Goal: Task Accomplishment & Management: Use online tool/utility

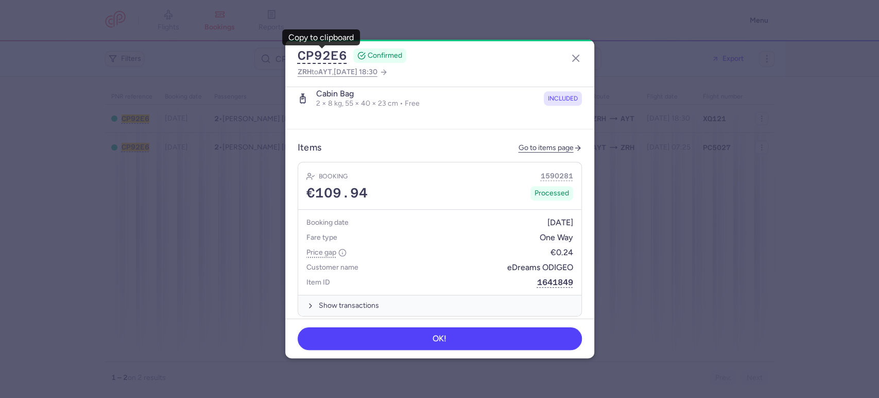
scroll to position [400, 0]
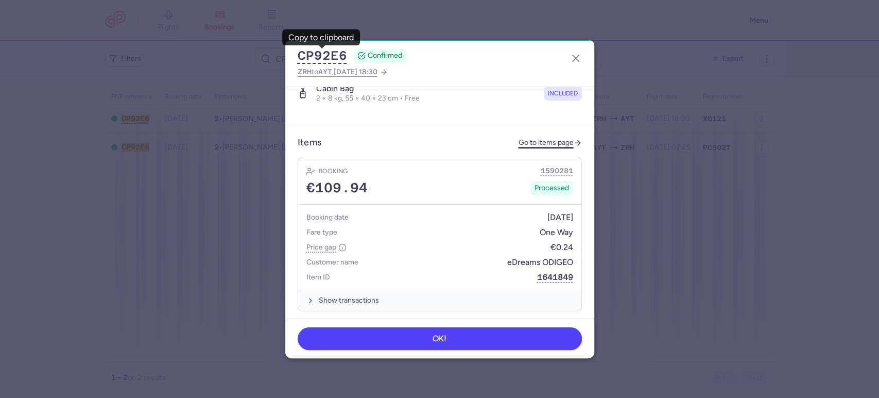
click at [546, 139] on link "Go to items page" at bounding box center [550, 143] width 63 height 9
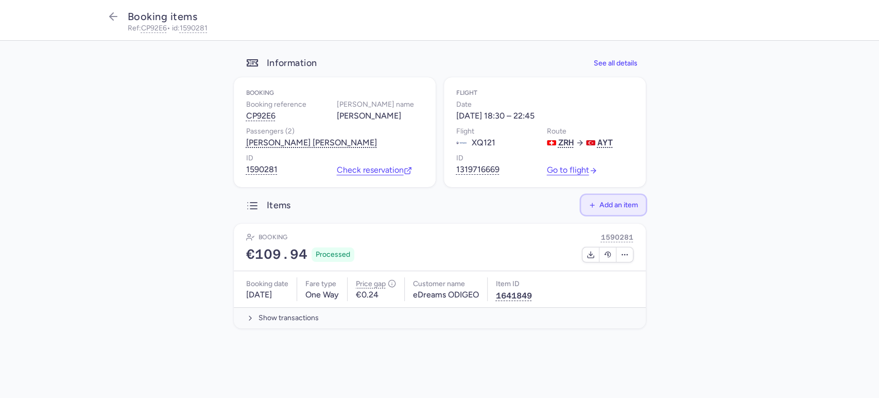
click at [618, 202] on span "Add an item" at bounding box center [618, 205] width 39 height 8
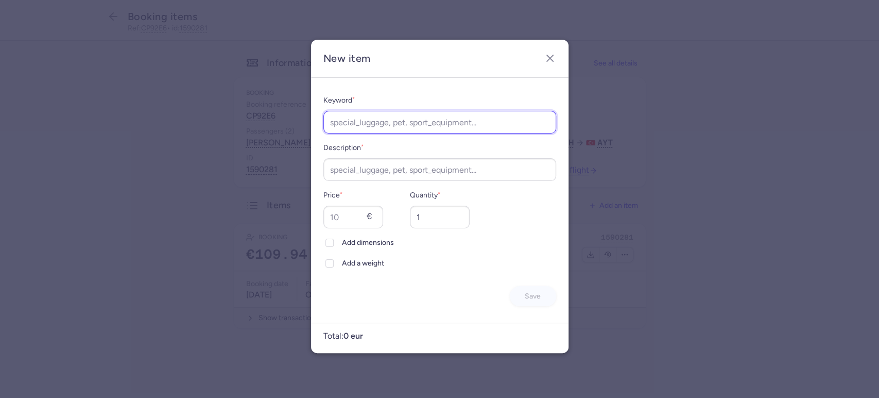
click at [428, 123] on input "Keyword *" at bounding box center [439, 122] width 233 height 23
type input "rebooking"
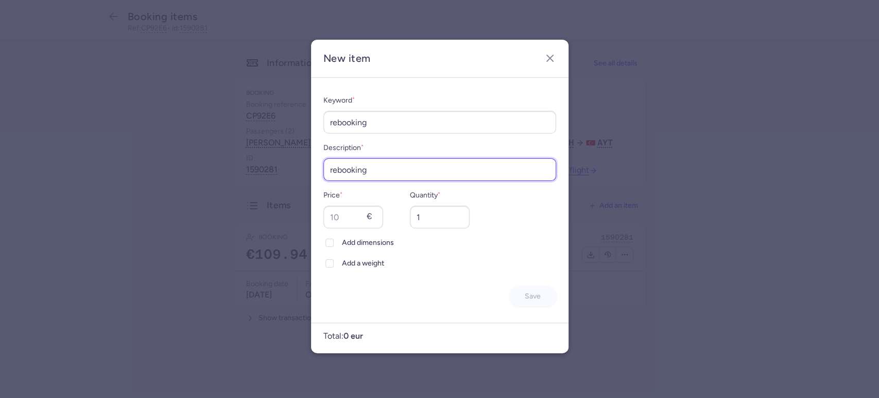
type input "rebooking"
click at [346, 204] on div "Price * €" at bounding box center [353, 208] width 60 height 39
click at [341, 217] on input "Price *" at bounding box center [353, 216] width 60 height 23
type input "143"
click at [423, 204] on div "Quantity * 1" at bounding box center [440, 208] width 60 height 39
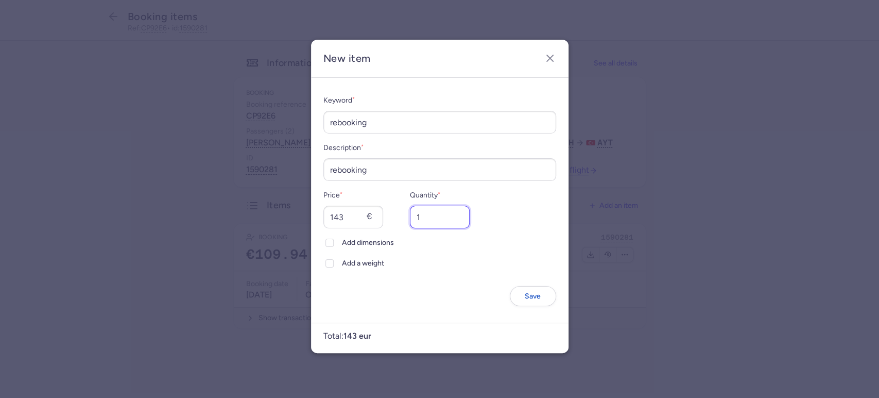
click at [428, 216] on input "1" at bounding box center [440, 216] width 60 height 23
type input "2"
click at [535, 289] on button "Save" at bounding box center [533, 295] width 46 height 20
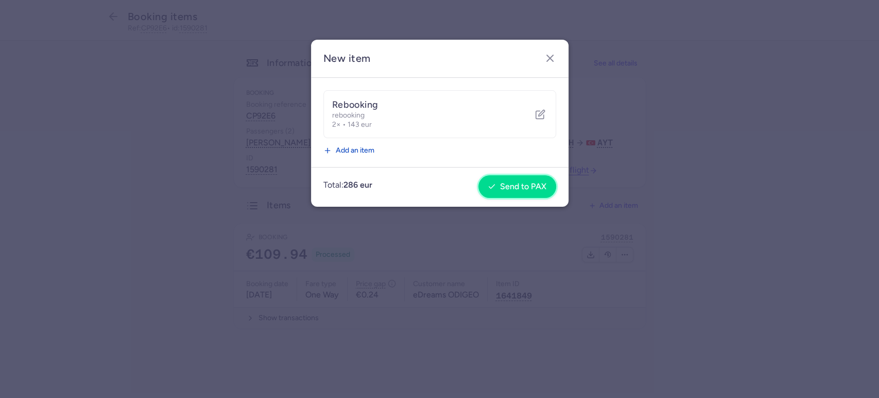
click at [530, 176] on button "Send to PAX" at bounding box center [517, 186] width 78 height 23
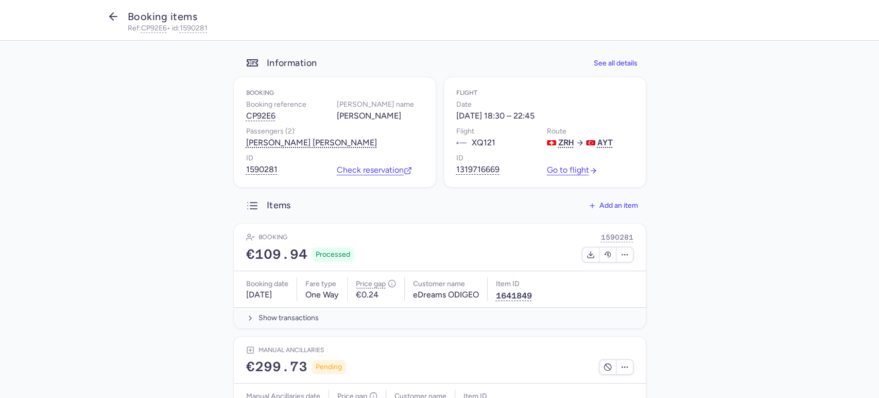
drag, startPoint x: 98, startPoint y: 10, endPoint x: 110, endPoint y: 21, distance: 16.4
click at [98, 10] on nav "Booking items Ref: CP92E6 • id: 1590281" at bounding box center [439, 20] width 879 height 41
click at [109, 21] on icon "button" at bounding box center [113, 16] width 12 height 12
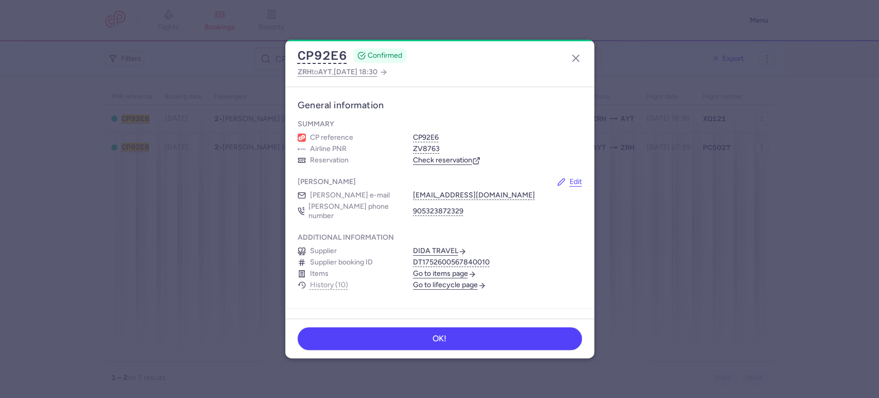
drag, startPoint x: 580, startPoint y: 58, endPoint x: 559, endPoint y: 61, distance: 21.3
click at [580, 58] on icon "button" at bounding box center [576, 58] width 12 height 12
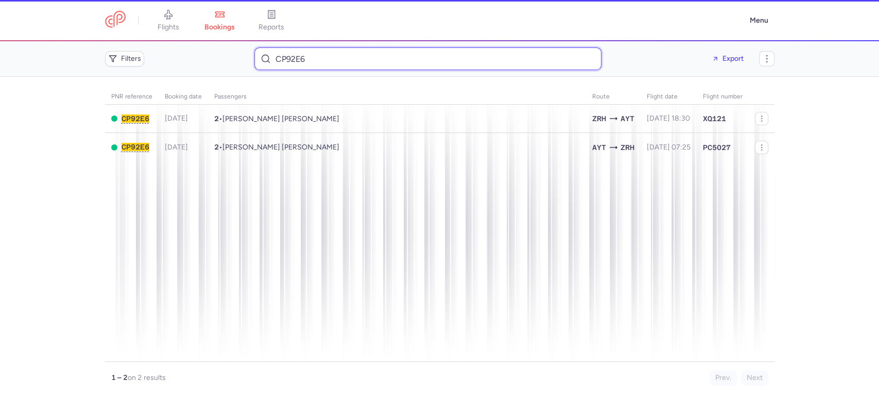
click at [433, 59] on input "CP92E6" at bounding box center [427, 58] width 347 height 23
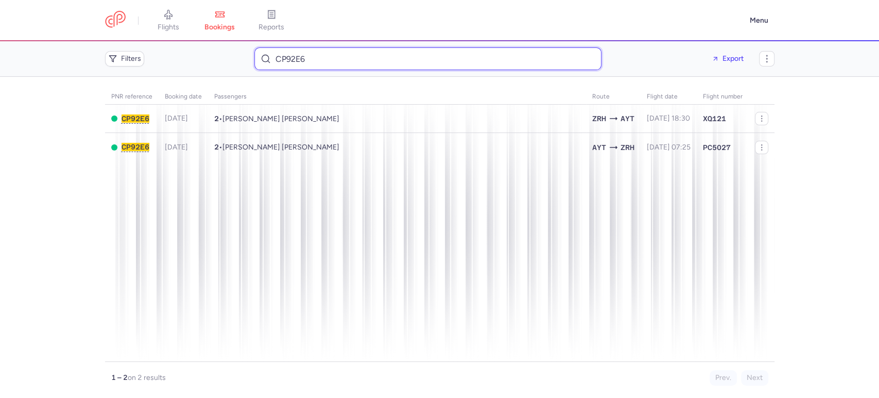
paste input "t.menzlova@gmail.com"
click at [210, 58] on div "Filters" at bounding box center [175, 58] width 141 height 15
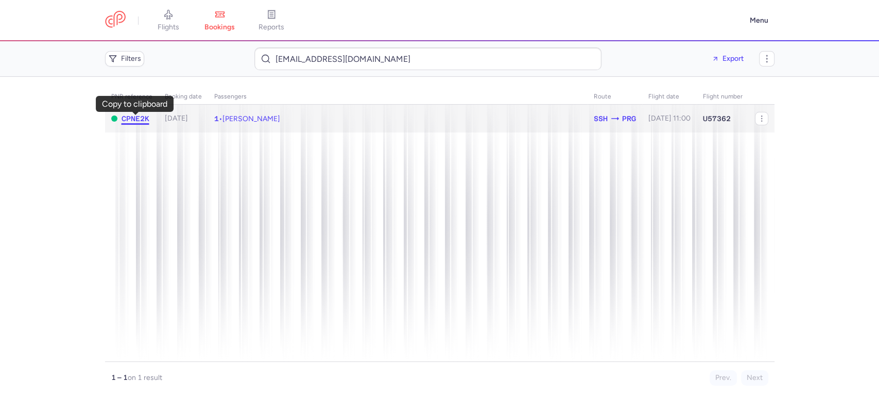
click at [137, 119] on span "CPNE2K" at bounding box center [136, 118] width 28 height 8
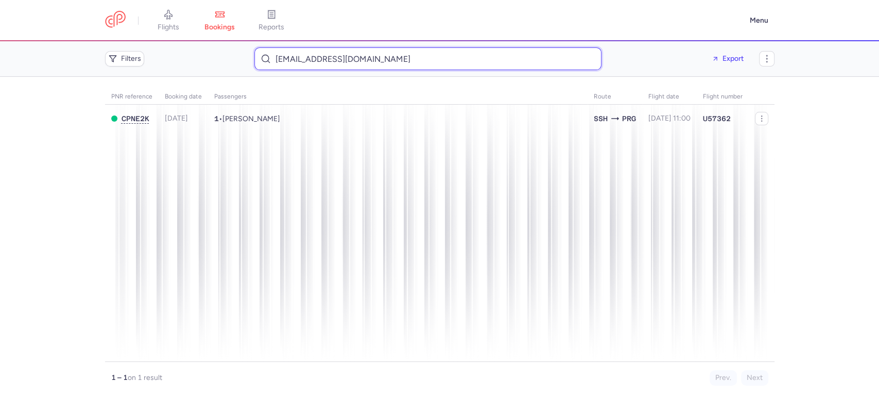
drag, startPoint x: 350, startPoint y: 62, endPoint x: 210, endPoint y: 62, distance: 140.1
click at [210, 62] on div "Filters t.menzlova@gmail.com Export" at bounding box center [440, 58] width 678 height 31
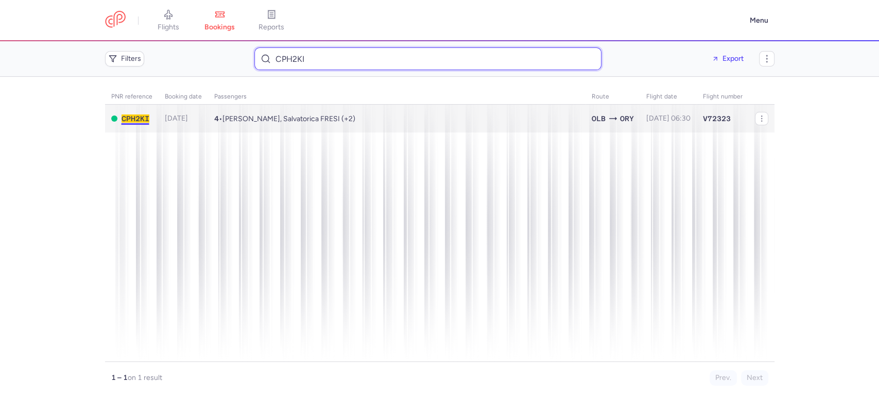
type input "CPH2KI"
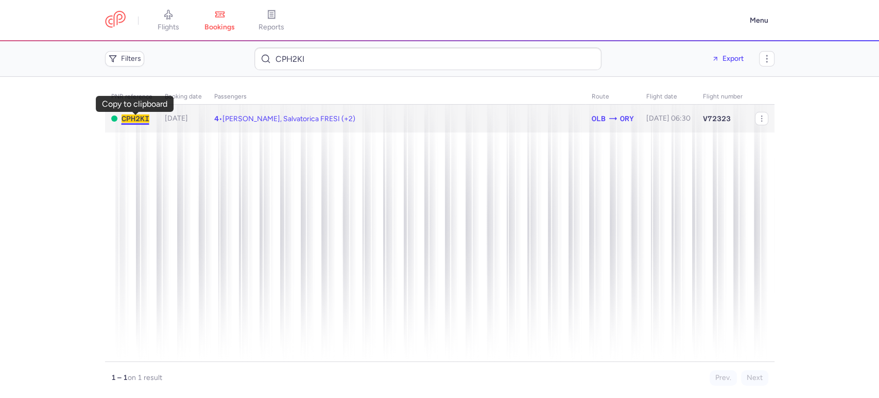
click at [141, 121] on span "CPH2KI" at bounding box center [136, 118] width 28 height 8
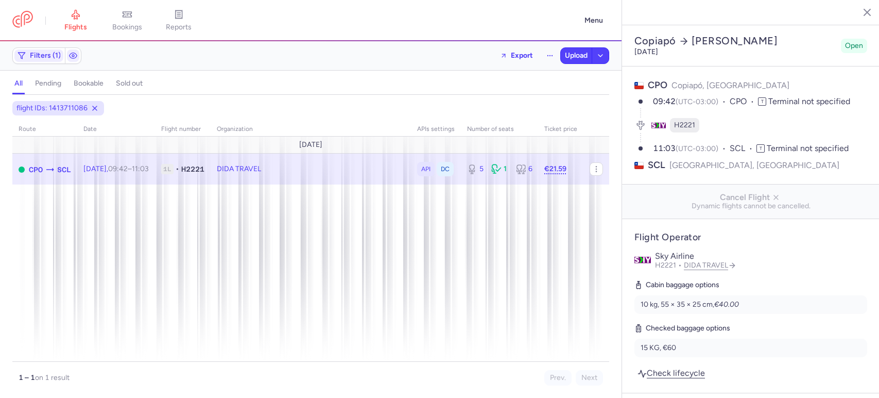
select select "days"
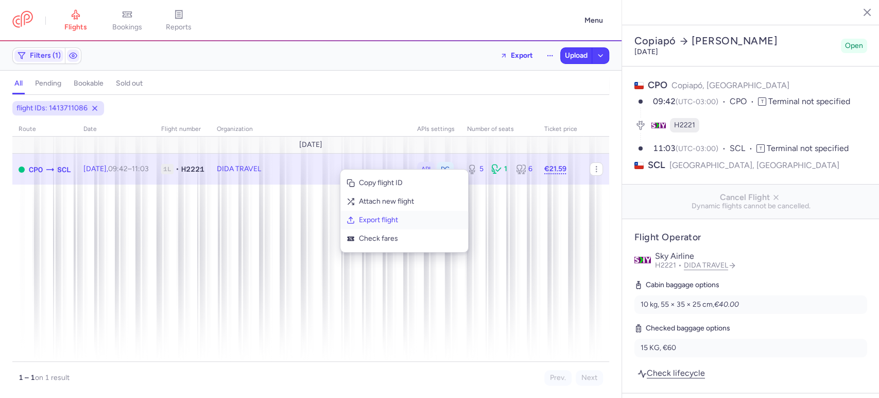
click at [390, 217] on span "Export flight" at bounding box center [410, 220] width 103 height 10
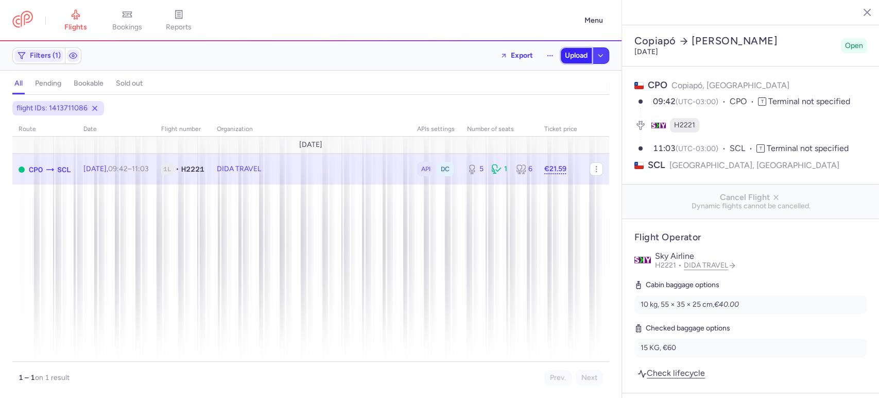
click at [574, 57] on span "Upload" at bounding box center [576, 55] width 23 height 8
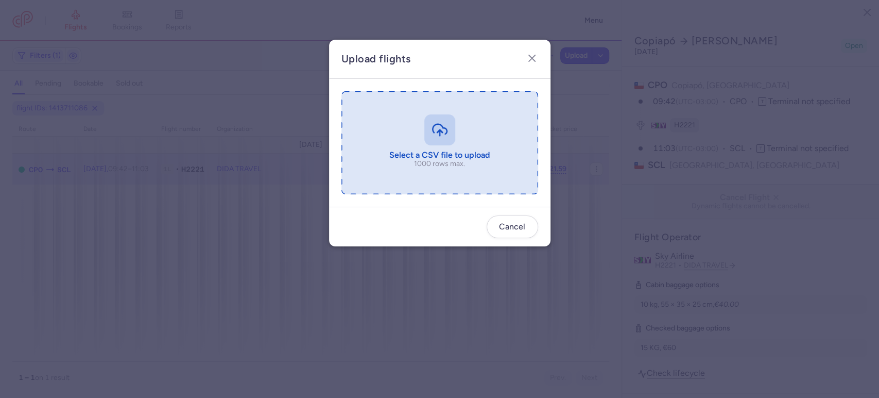
click at [505, 121] on input "file" at bounding box center [439, 142] width 197 height 103
type input "C:\fakepath\export_flight_H2221_20250811,1549 - export_flight_H2221_20250811,15…"
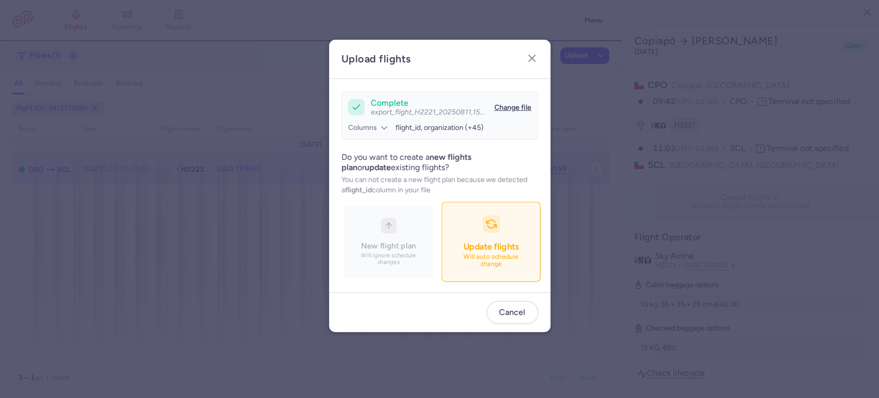
click at [477, 247] on span "Update flights" at bounding box center [491, 246] width 56 height 10
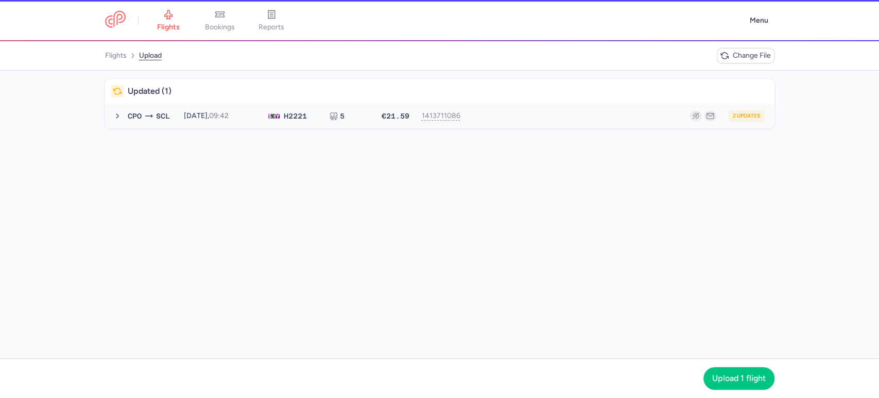
click at [539, 114] on div "2 updates" at bounding box center [617, 116] width 295 height 12
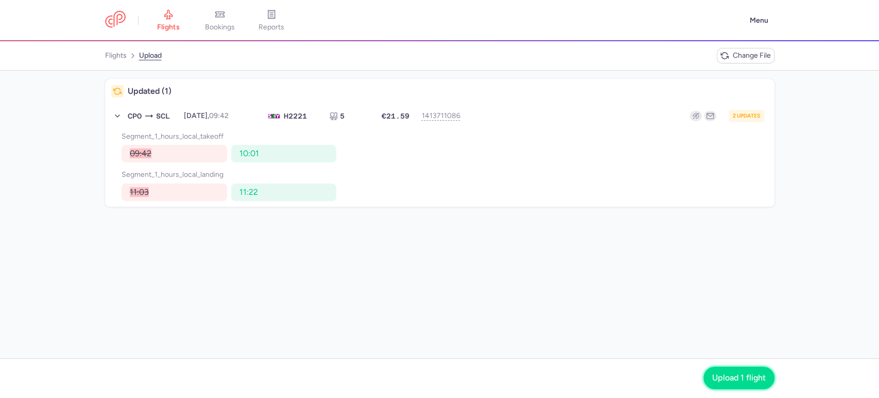
click at [718, 378] on span "Upload 1 flight" at bounding box center [739, 377] width 54 height 9
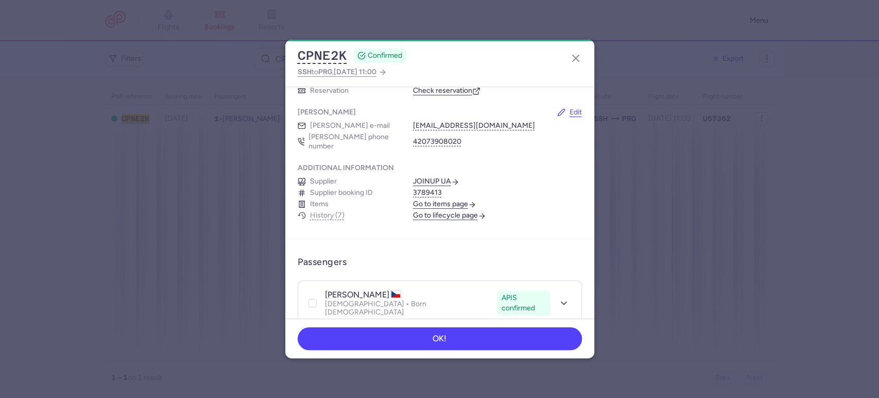
scroll to position [229, 0]
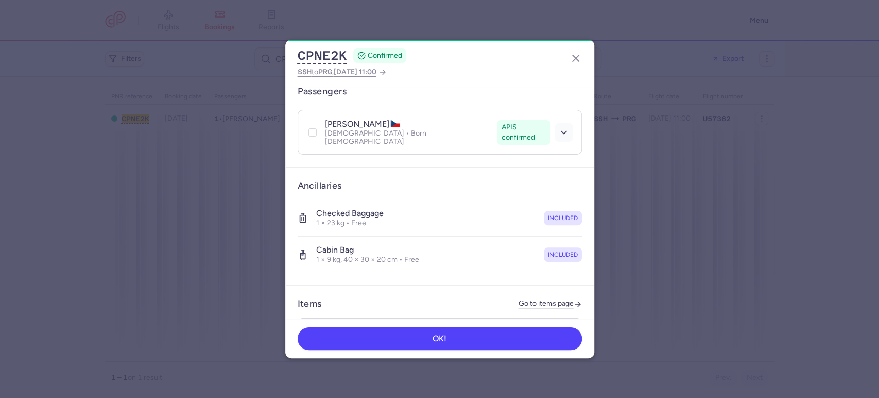
click at [559, 127] on icon "button" at bounding box center [564, 132] width 10 height 10
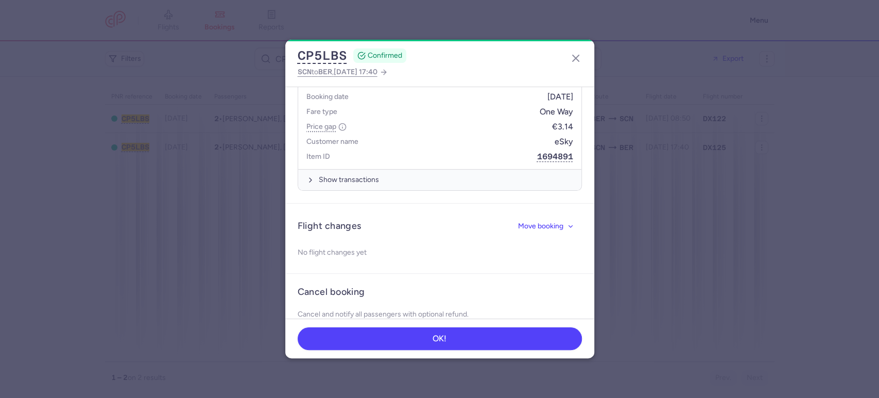
scroll to position [574, 0]
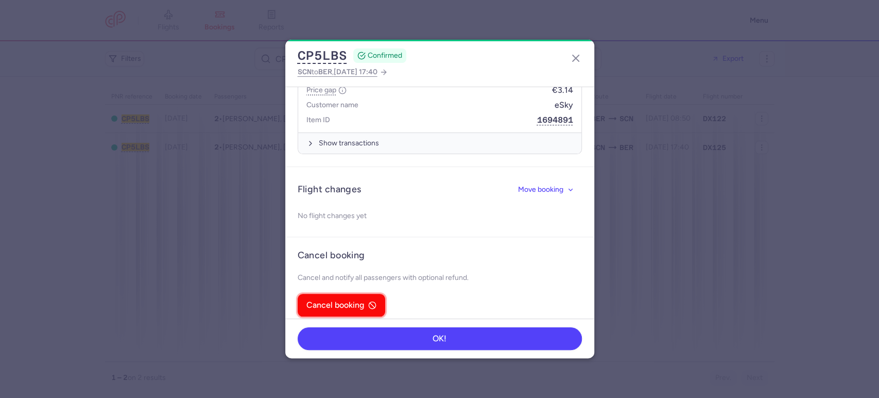
click at [355, 300] on span "Cancel booking" at bounding box center [335, 304] width 58 height 9
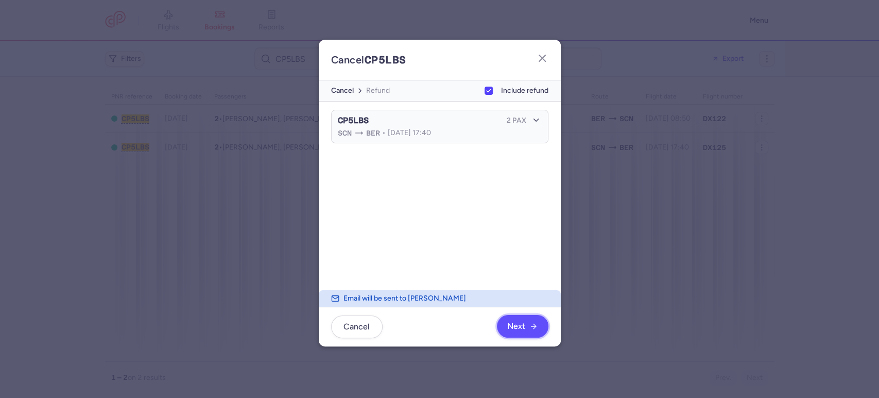
click at [531, 330] on span "Next" at bounding box center [522, 325] width 30 height 9
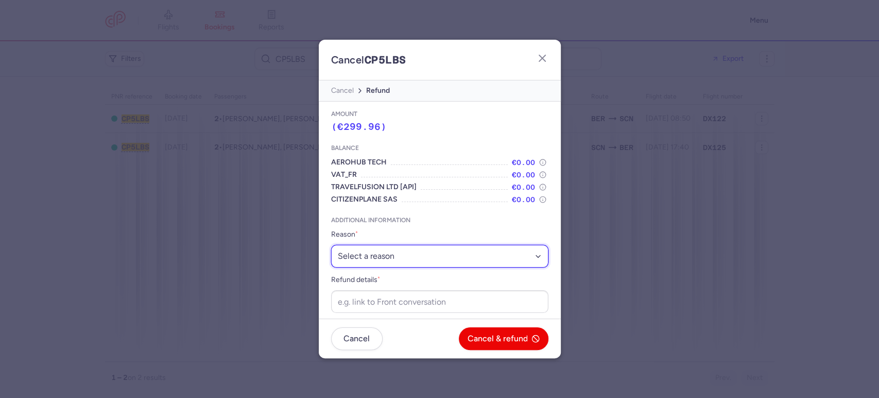
click at [459, 247] on select "Select a reason ⛔️ Unconfirmed booking ❌ Flight canceled 🙅 Schedule change not …" at bounding box center [439, 256] width 217 height 23
select select "unconfirmed_booking"
click at [331, 245] on select "Select a reason ⛔️ Unconfirmed booking ❌ Flight canceled 🙅 Schedule change not …" at bounding box center [439, 256] width 217 height 23
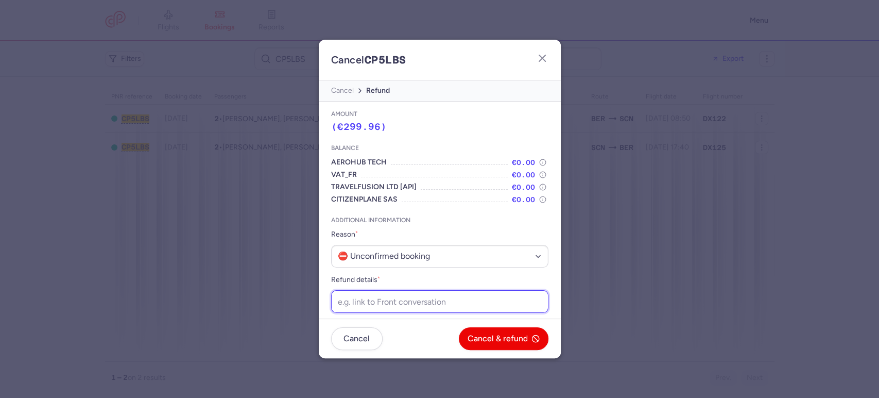
click at [408, 307] on input "Refund details *" at bounding box center [439, 301] width 217 height 23
paste input "https://app.frontapp.com/open/cnv_f28qupu?key=3dG9v92flCLr7vbSC2ZfO3Va6_kw592J"
type input "https://app.frontapp.com/open/cnv_f28qupu?key=3dG9v92flCLr7vbSC2ZfO3Va6_kw592J"
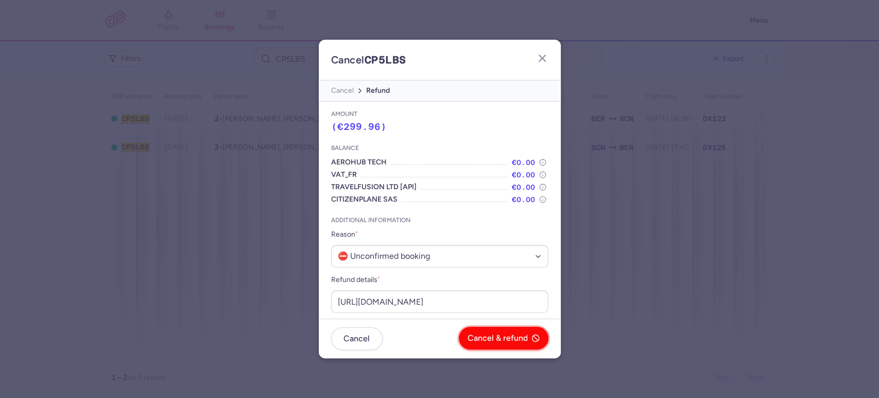
click at [509, 335] on span "Cancel & refund" at bounding box center [498, 337] width 60 height 9
click at [510, 335] on span "Yes, confirm" at bounding box center [504, 337] width 46 height 9
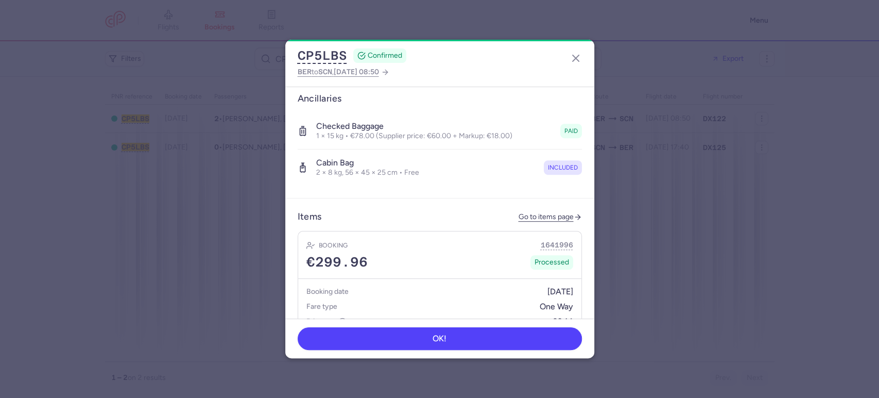
scroll to position [574, 0]
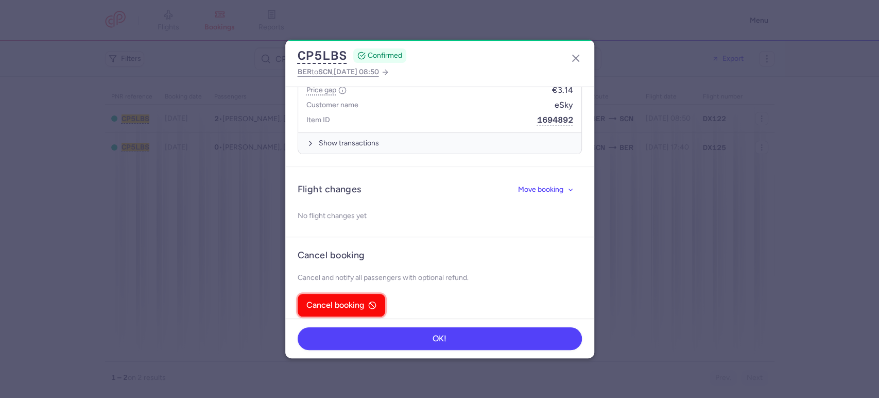
click at [362, 294] on button "Cancel booking" at bounding box center [342, 305] width 88 height 23
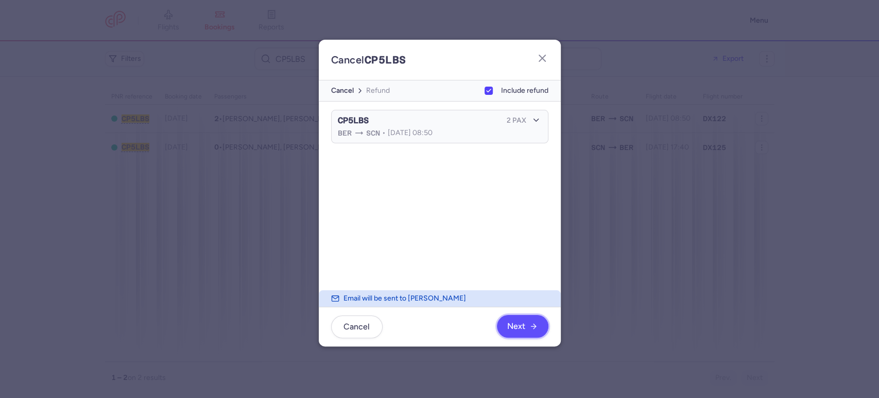
click at [520, 328] on span "Next" at bounding box center [516, 325] width 18 height 9
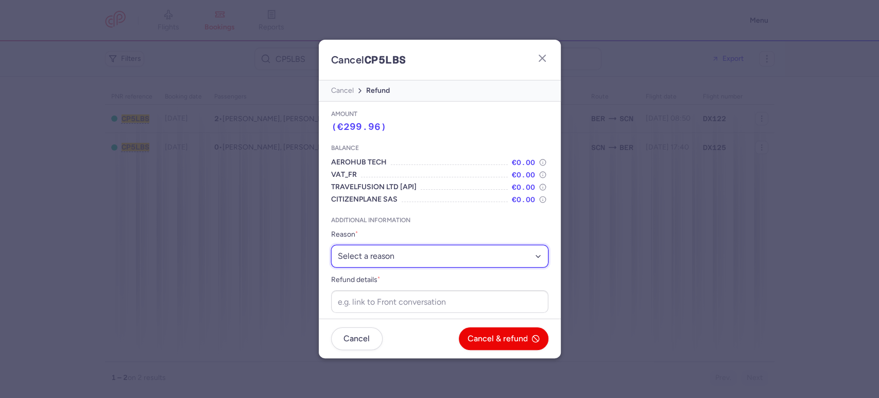
click at [375, 247] on select "Select a reason ⛔️ Unconfirmed booking ❌ Flight canceled 🙅 Schedule change not …" at bounding box center [439, 256] width 217 height 23
select select "unconfirmed_booking"
click at [331, 245] on select "Select a reason ⛔️ Unconfirmed booking ❌ Flight canceled 🙅 Schedule change not …" at bounding box center [439, 256] width 217 height 23
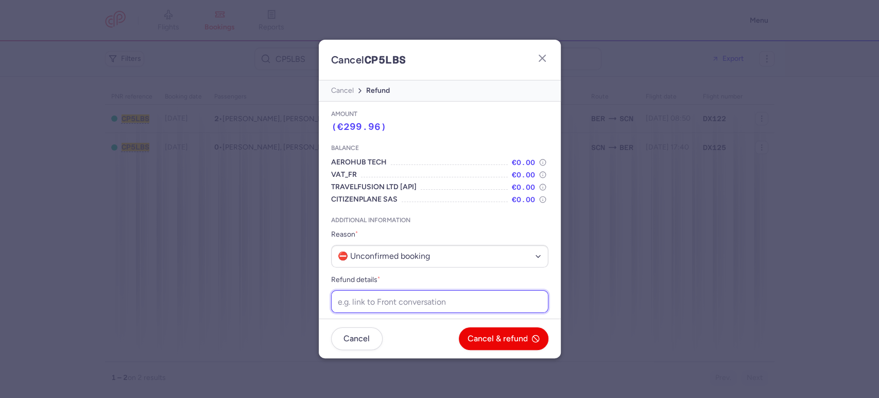
click at [387, 296] on input "Refund details *" at bounding box center [439, 301] width 217 height 23
paste input "[URL][DOMAIN_NAME]"
type input "https://app.frontapp.com/open/cnv_f28qv42?key=42XNcksLUMk4H_nvMEQ93KCebVvnF85W"
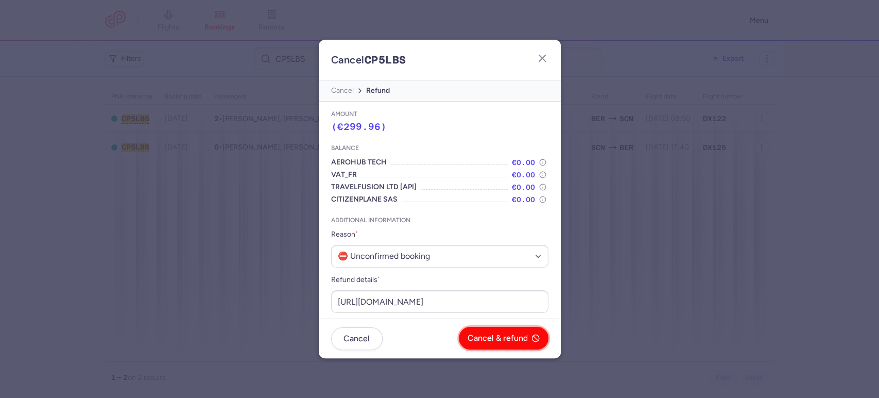
scroll to position [0, 0]
click at [486, 333] on span "Cancel & refund" at bounding box center [498, 337] width 60 height 9
click at [486, 333] on span "Yes, confirm" at bounding box center [504, 337] width 46 height 9
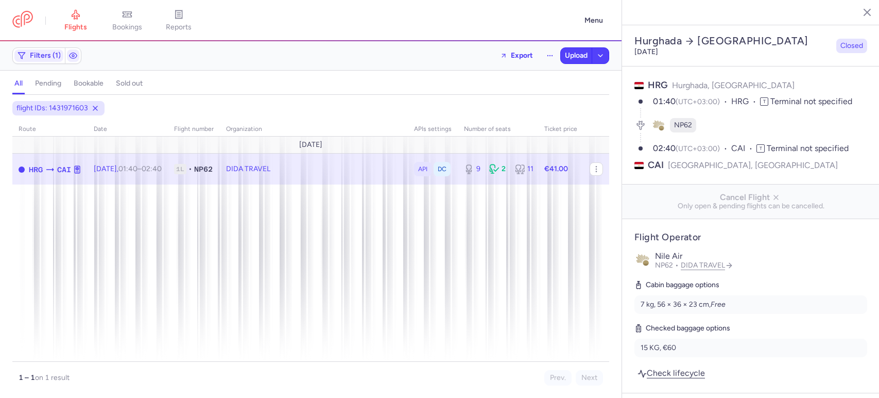
select select "days"
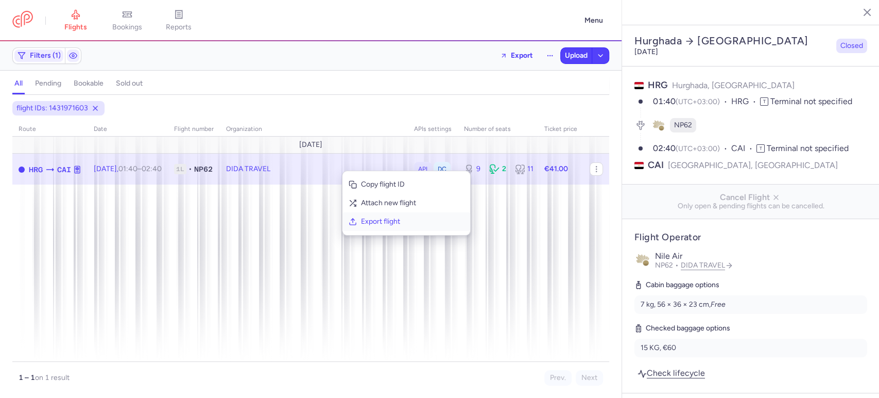
click at [405, 217] on span "Export flight" at bounding box center [412, 221] width 103 height 10
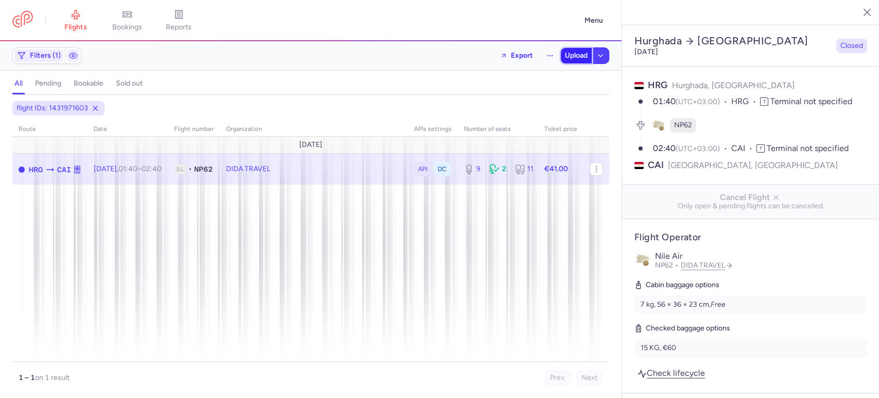
click at [573, 51] on span "Upload" at bounding box center [576, 55] width 23 height 8
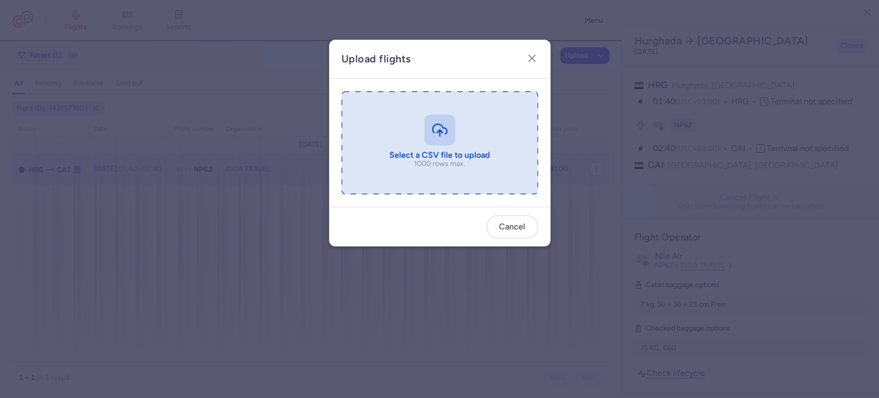
click at [474, 126] on input "file" at bounding box center [439, 142] width 197 height 103
type input "C:\fakepath\export_flight_NP62_20250811,1615 - export_flight_NP62_20250811,1615…"
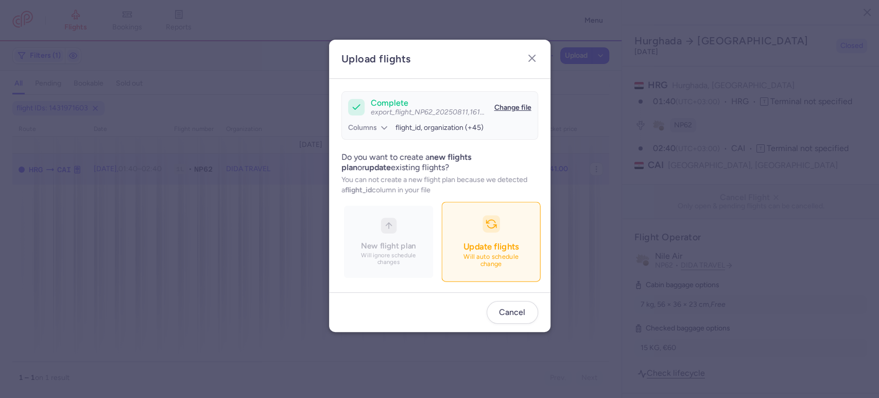
click at [488, 246] on span "Update flights" at bounding box center [491, 246] width 56 height 10
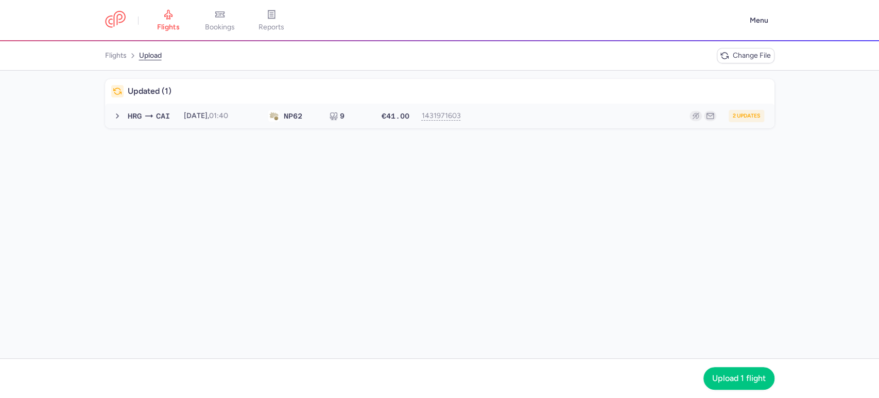
click at [532, 125] on button "HRG CAI 2025-08-13, 01:40 NP 62 9 €41.00 1431971603 2 updates 2025-08-13, 01:40…" at bounding box center [439, 116] width 669 height 25
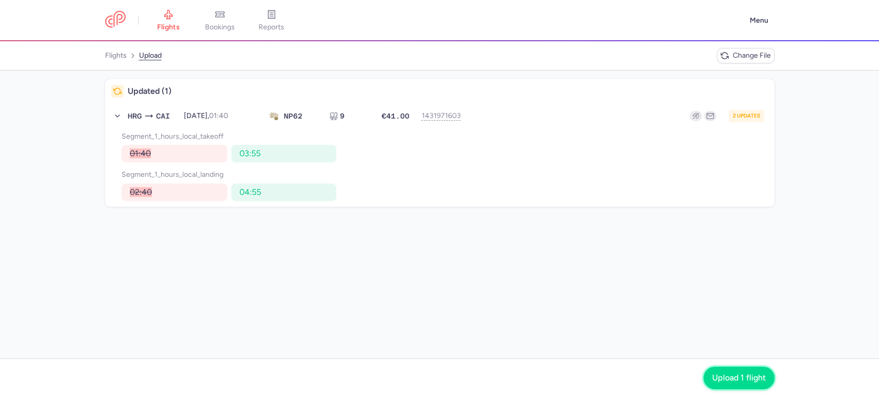
click at [730, 373] on span "Upload 1 flight" at bounding box center [739, 377] width 54 height 9
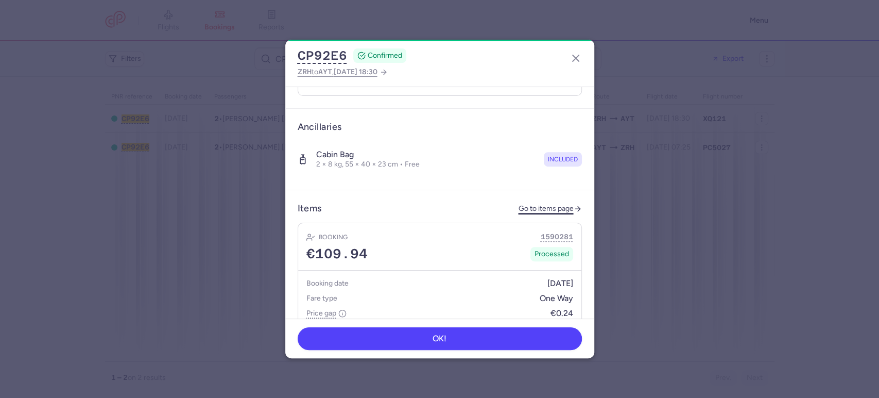
scroll to position [323, 0]
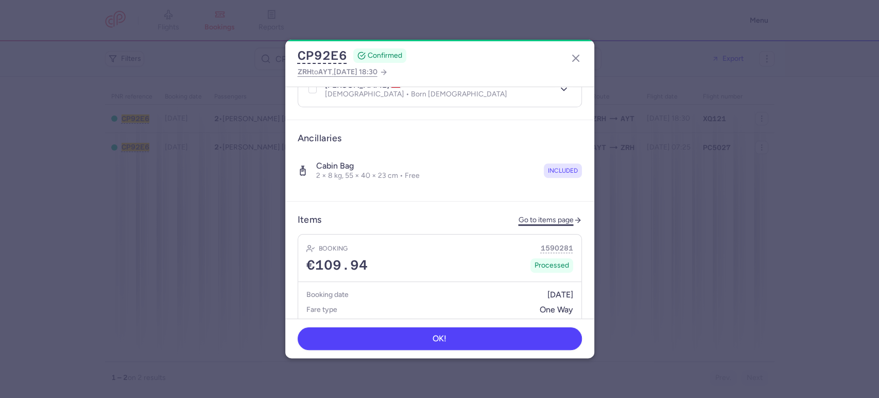
click at [552, 216] on link "Go to items page" at bounding box center [550, 220] width 63 height 9
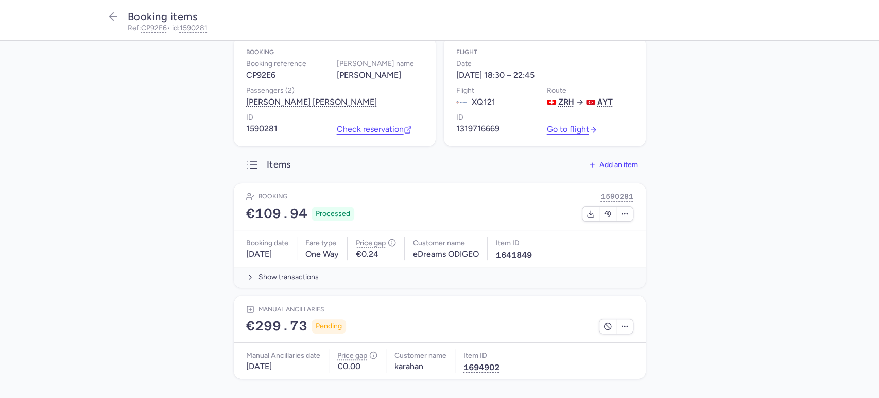
scroll to position [45, 0]
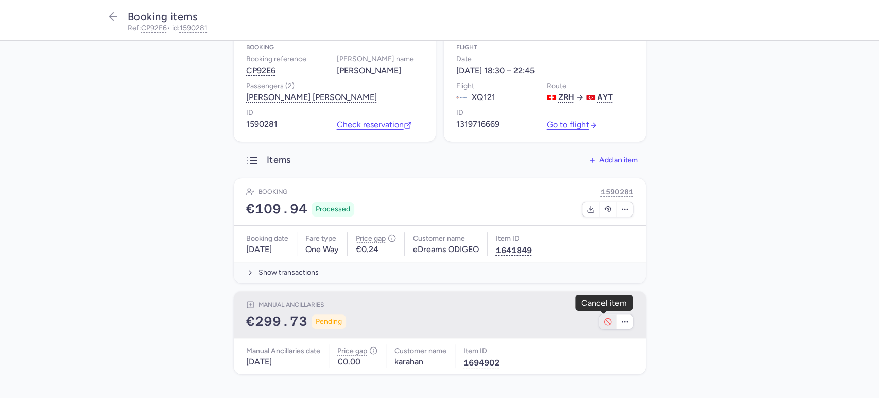
click at [604, 320] on icon "button" at bounding box center [608, 321] width 8 height 8
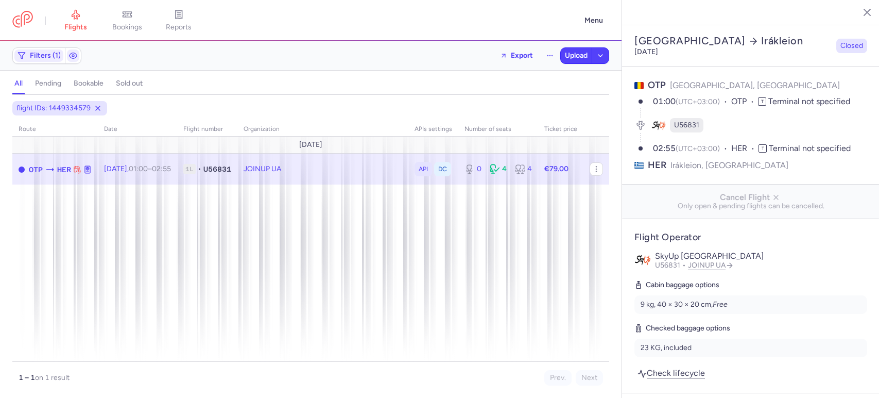
select select "hours"
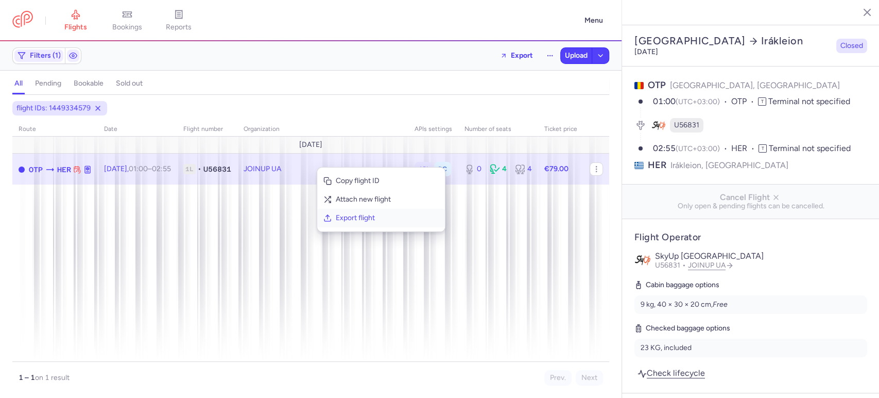
click at [352, 215] on span "Export flight" at bounding box center [387, 218] width 103 height 10
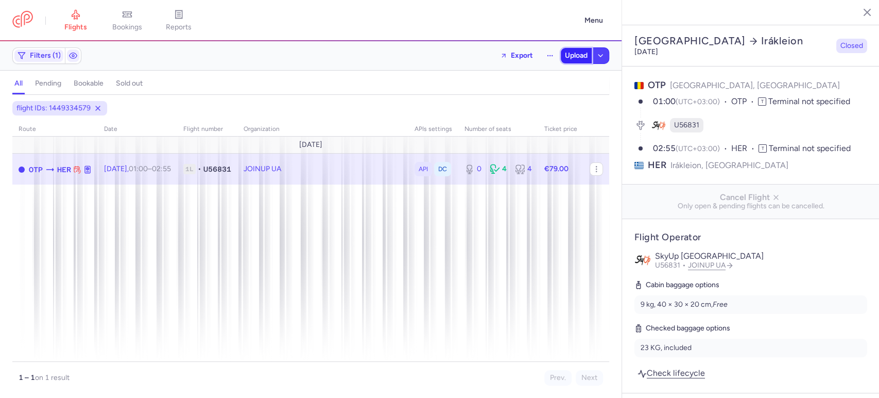
click at [569, 55] on span "Upload" at bounding box center [576, 55] width 23 height 8
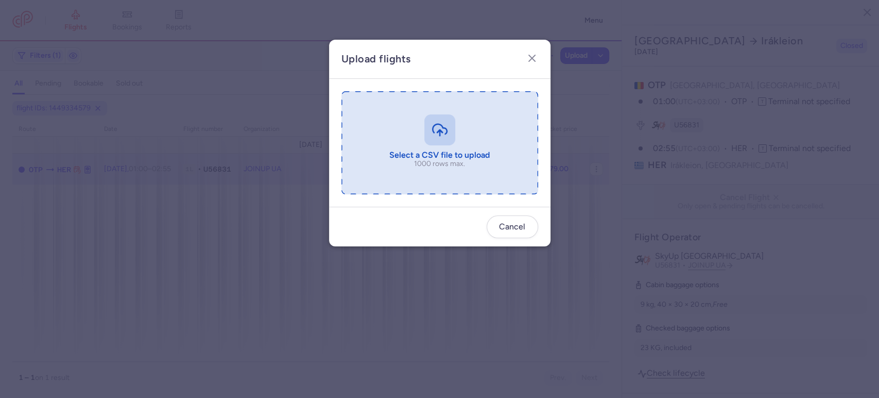
click at [486, 131] on input "file" at bounding box center [439, 142] width 197 height 103
type input "C:\fakepath\export_flight_U56831_20250811,1701 - export_flight_U56831_20250811,…"
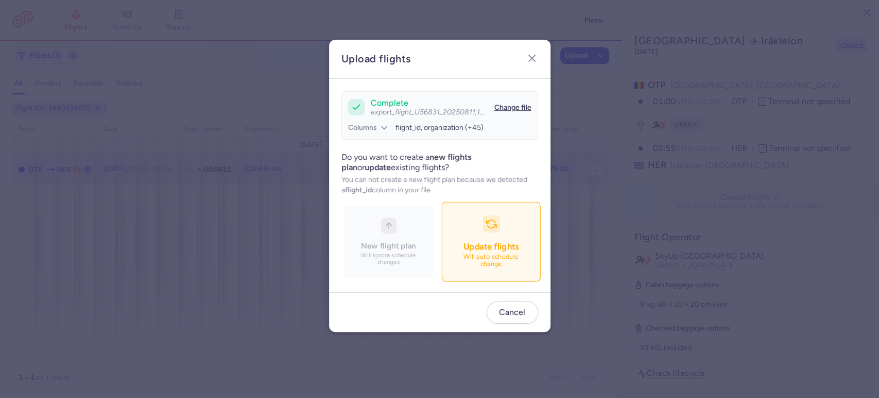
click at [479, 236] on button "Update flights Will auto schedule change" at bounding box center [490, 242] width 99 height 80
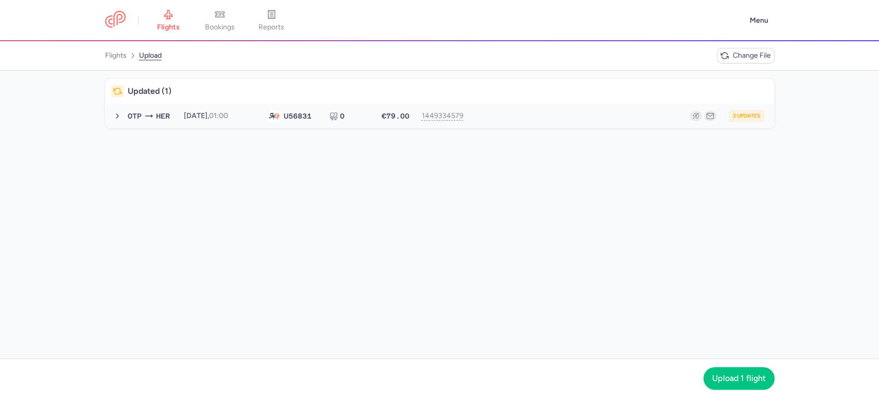
click at [531, 106] on button "OTP HER 2025-08-12, 01:00 U5 6831 0 €79.00 1449334579 3 updates 2025-08-12, 01:…" at bounding box center [439, 116] width 669 height 25
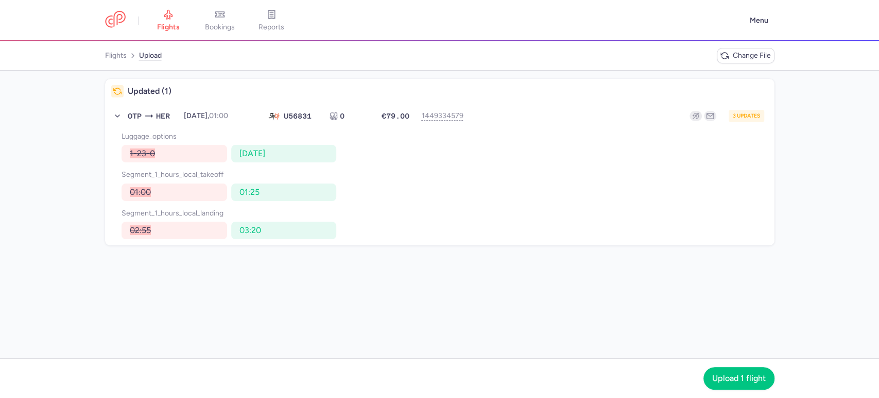
drag, startPoint x: 818, startPoint y: 62, endPoint x: 808, endPoint y: 60, distance: 9.5
click at [816, 62] on nav "flights upload Change file" at bounding box center [439, 55] width 879 height 29
click at [728, 56] on icon "Breadcrumb" at bounding box center [724, 55] width 8 height 8
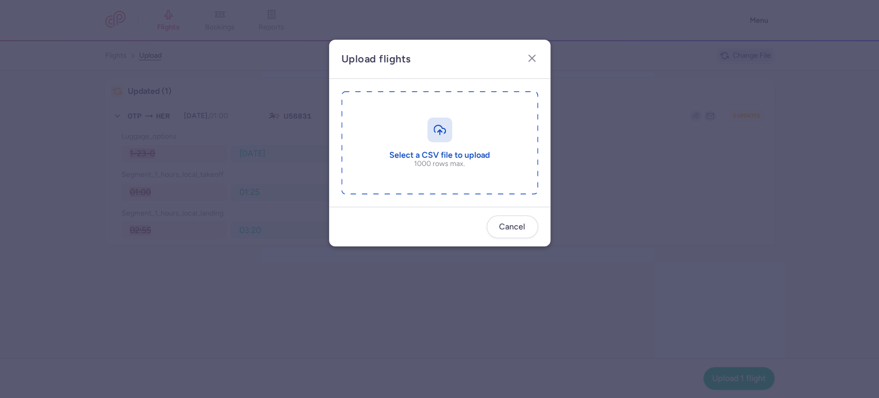
type input "C:\fakepath\export_flight_U56831_20250811,1701 - export_flight_U56831_20250811,…"
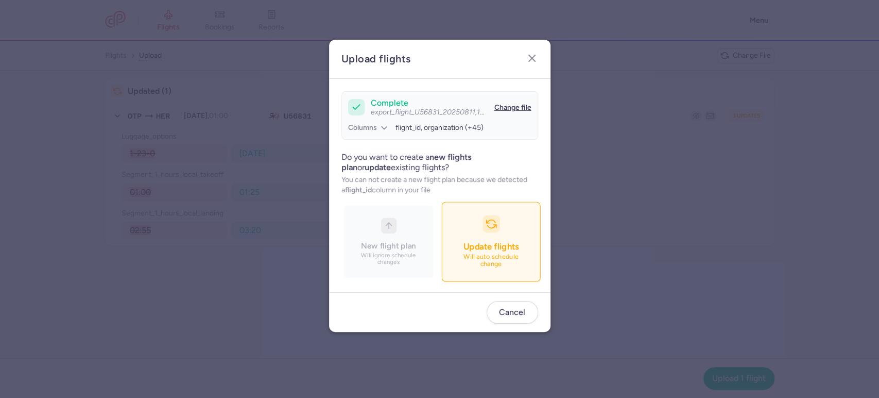
click at [486, 249] on span "Update flights" at bounding box center [491, 246] width 56 height 10
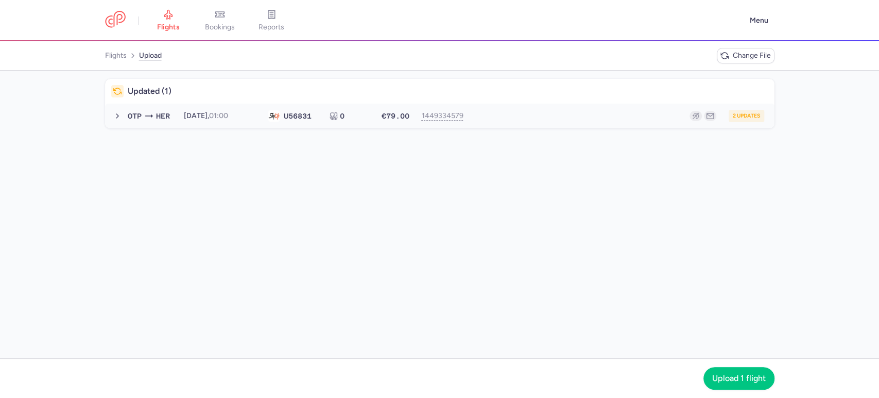
click at [586, 115] on div "2 updates" at bounding box center [617, 116] width 295 height 12
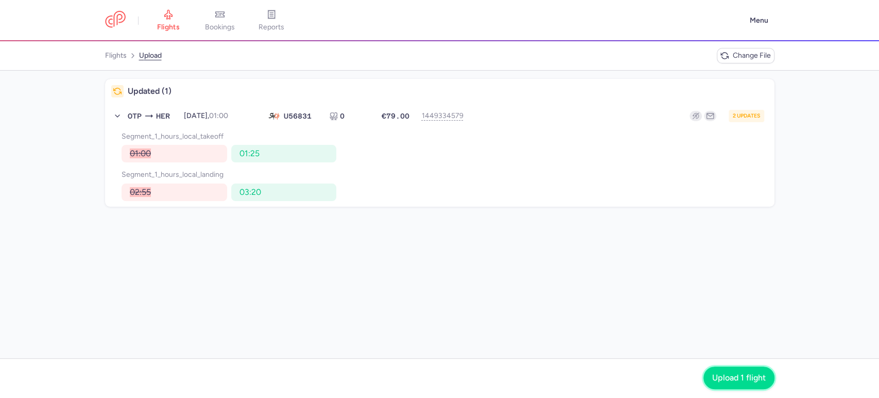
click at [749, 380] on span "Upload 1 flight" at bounding box center [739, 377] width 54 height 9
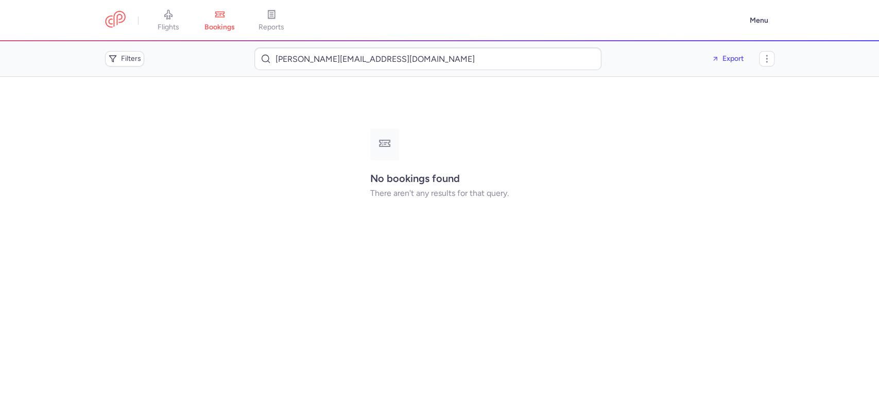
click at [250, 90] on div "No bookings found There aren't any results for that query." at bounding box center [439, 163] width 669 height 148
click at [388, 65] on input "[PERSON_NAME][EMAIL_ADDRESS][DOMAIN_NAME]" at bounding box center [427, 58] width 347 height 23
paste input "[PERSON_NAME]"
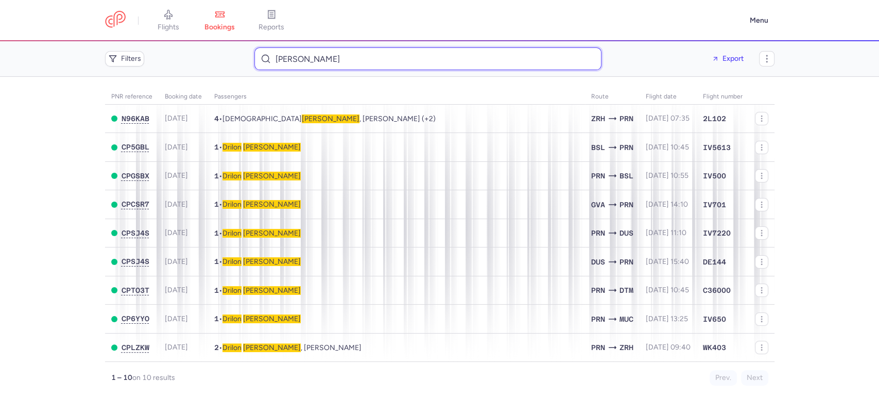
type input "Berisha Drilon"
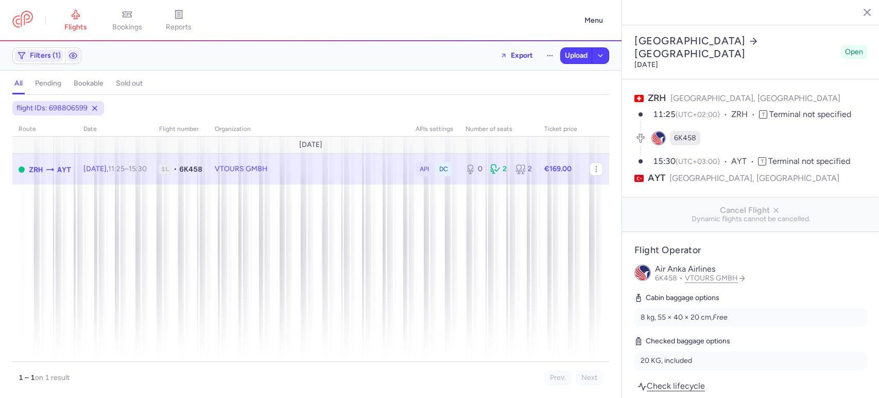
select select "days"
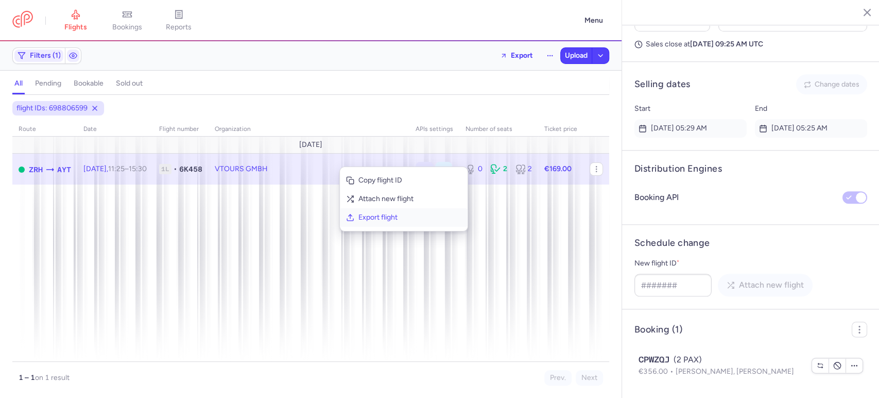
click at [400, 214] on span "Export flight" at bounding box center [409, 217] width 103 height 10
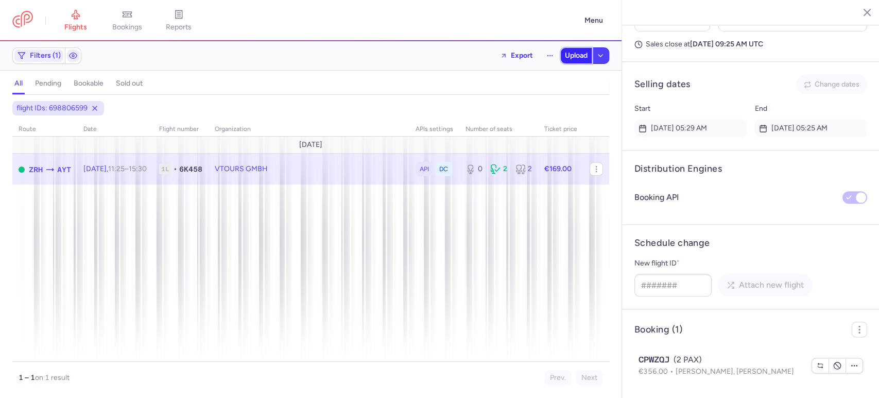
click at [576, 57] on span "Upload" at bounding box center [576, 55] width 23 height 8
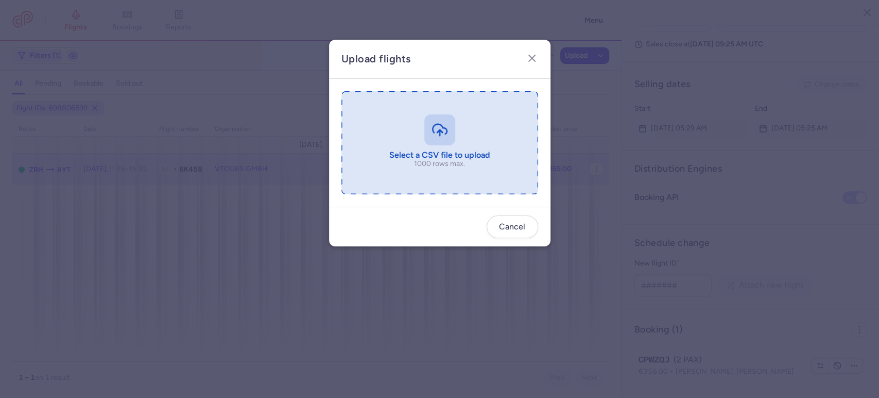
click at [362, 173] on input "file" at bounding box center [439, 142] width 197 height 103
type input "C:\fakepath\export_flight_6K458_20250811,1836 - export_flight_6K458_20250811,18…"
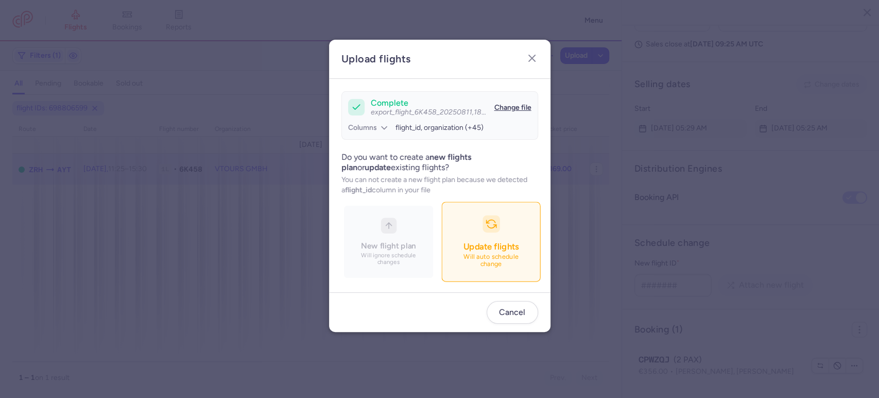
drag, startPoint x: 490, startPoint y: 252, endPoint x: 479, endPoint y: 249, distance: 10.8
click at [489, 251] on span "Update flights" at bounding box center [491, 246] width 56 height 10
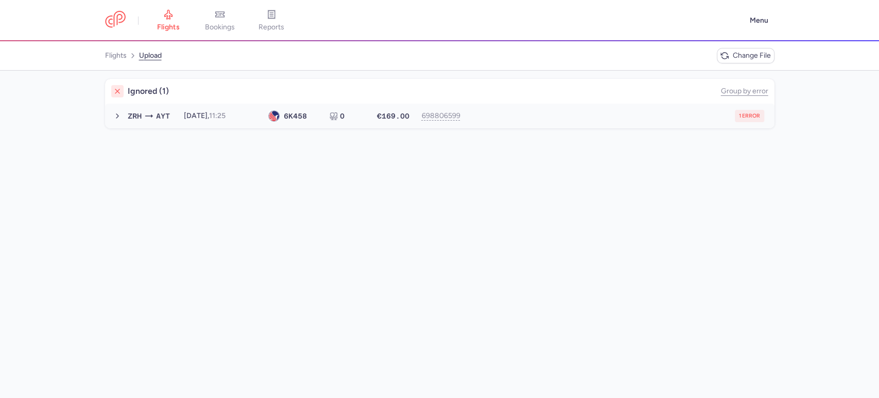
click at [548, 127] on button "ZRH AYT 2025-09-24, 11:25 6K 458 0 €169.00 698806599 1 error 2025-09-24, 11:25 …" at bounding box center [439, 116] width 669 height 25
click at [318, 133] on span "new forked flight will result in a duplicate with flight: 699039302" at bounding box center [231, 136] width 205 height 9
copy span "699039302"
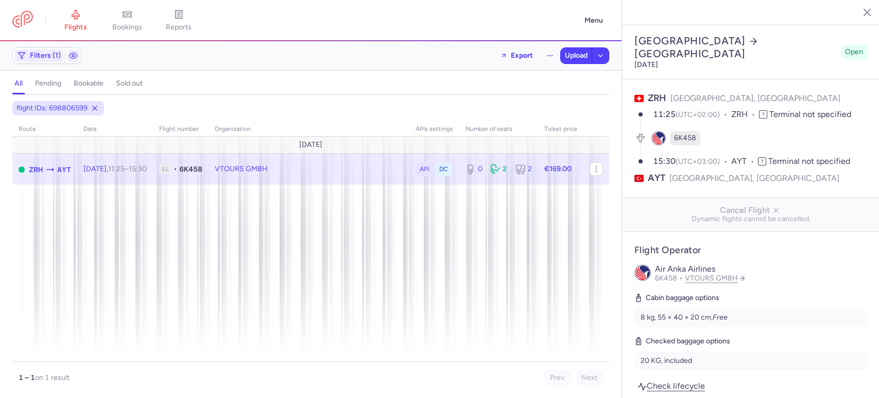
select select "days"
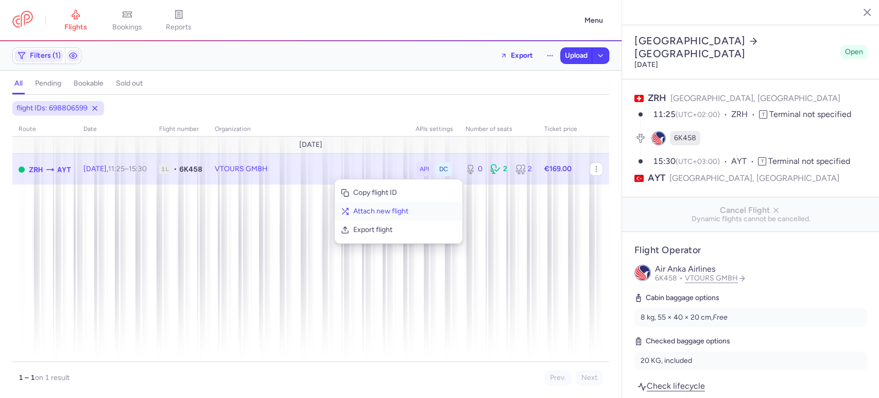
click at [399, 214] on span "Attach new flight" at bounding box center [404, 211] width 103 height 10
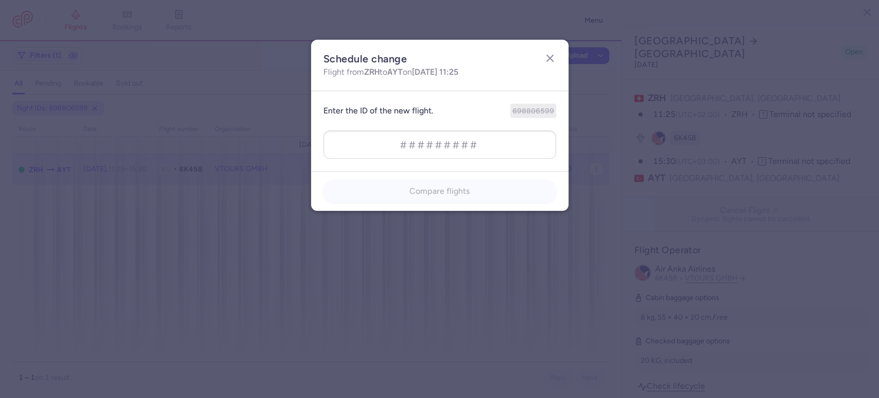
type input "699039302"
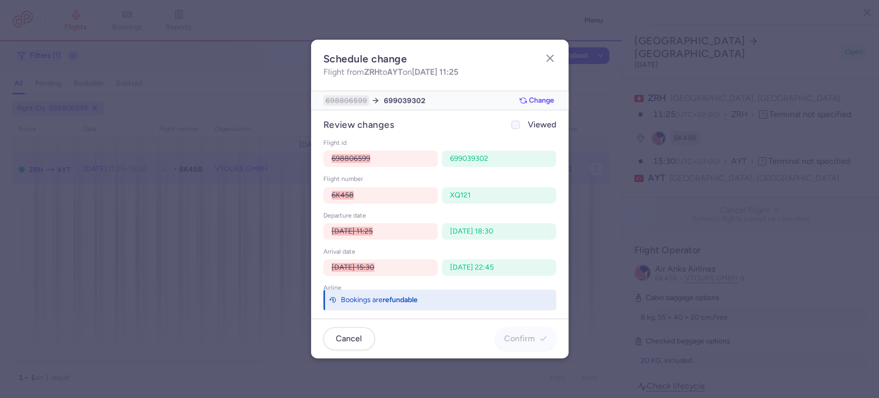
click at [534, 128] on span "Viewed" at bounding box center [542, 124] width 28 height 12
click at [520, 128] on input "Viewed" at bounding box center [515, 125] width 8 height 8
checkbox input "true"
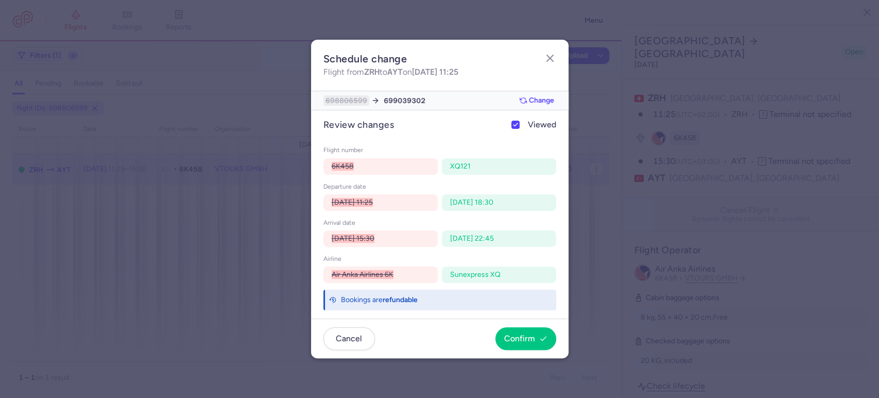
scroll to position [30, 0]
click at [533, 340] on span "Confirm" at bounding box center [519, 337] width 31 height 9
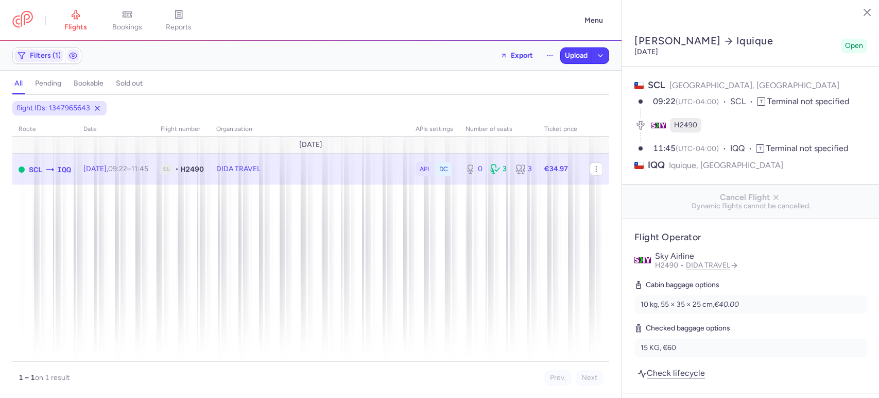
select select "days"
drag, startPoint x: 324, startPoint y: 170, endPoint x: 345, endPoint y: 181, distance: 23.3
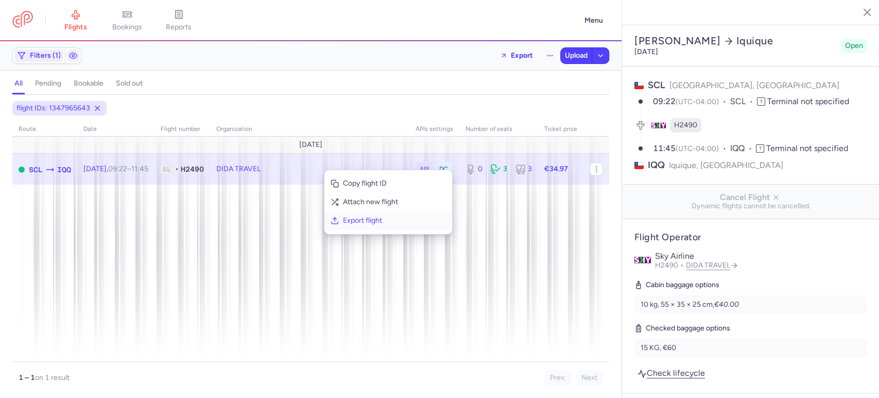
click at [381, 219] on span "Export flight" at bounding box center [394, 220] width 103 height 10
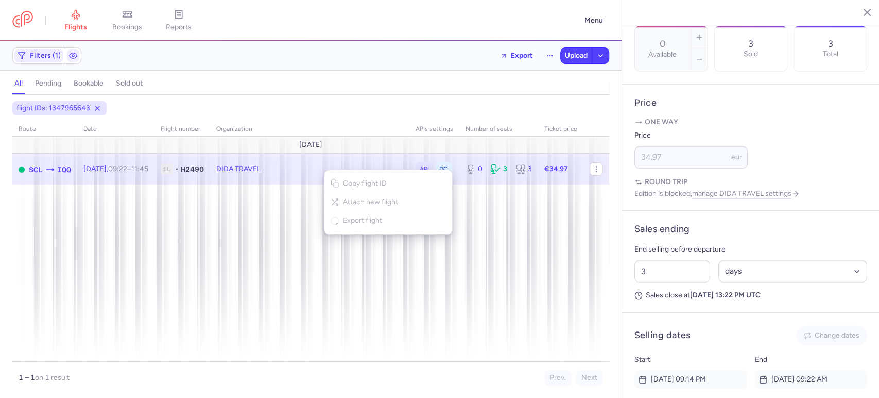
scroll to position [677, 0]
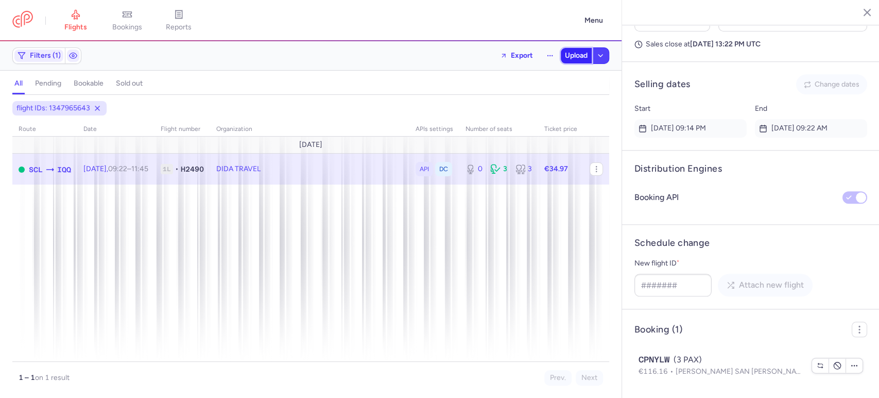
click at [568, 56] on span "Upload" at bounding box center [576, 55] width 23 height 8
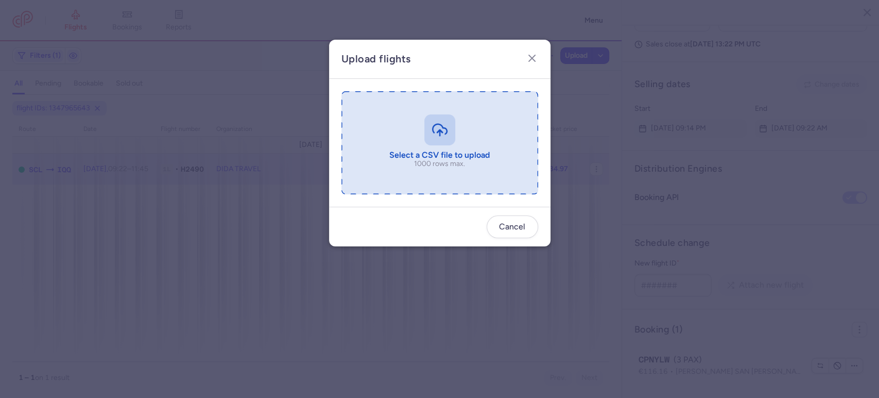
click at [434, 130] on input "file" at bounding box center [439, 142] width 197 height 103
type input "C:\fakepath\export_flight_H2490_20250811,1839 - export_flight_H2490_20250811,18…"
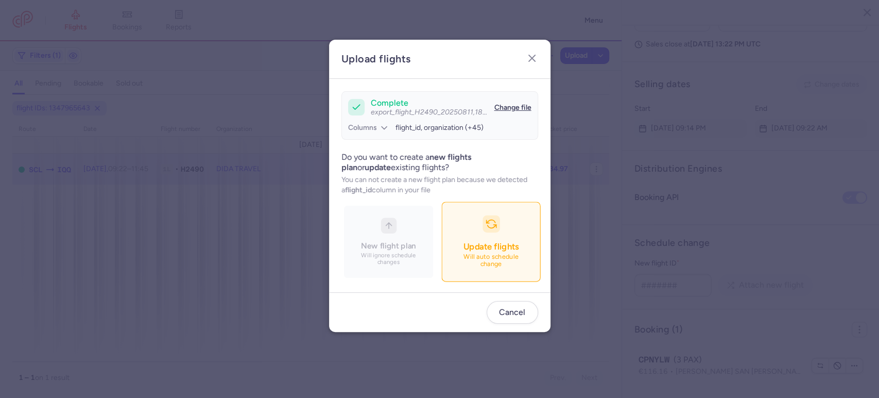
click at [492, 227] on icon "button" at bounding box center [491, 223] width 11 height 11
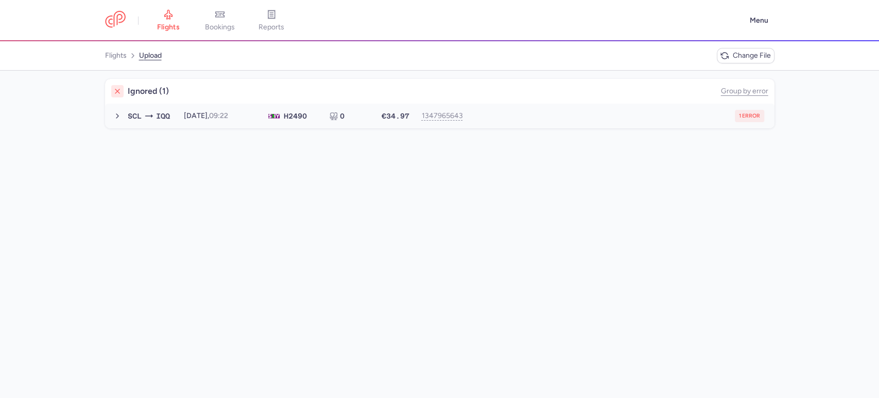
click at [565, 118] on div "1 error" at bounding box center [617, 116] width 294 height 12
click at [330, 137] on span "new forked flight will result in a duplicate with flight: 1450702766" at bounding box center [233, 136] width 209 height 9
copy span "1450702766"
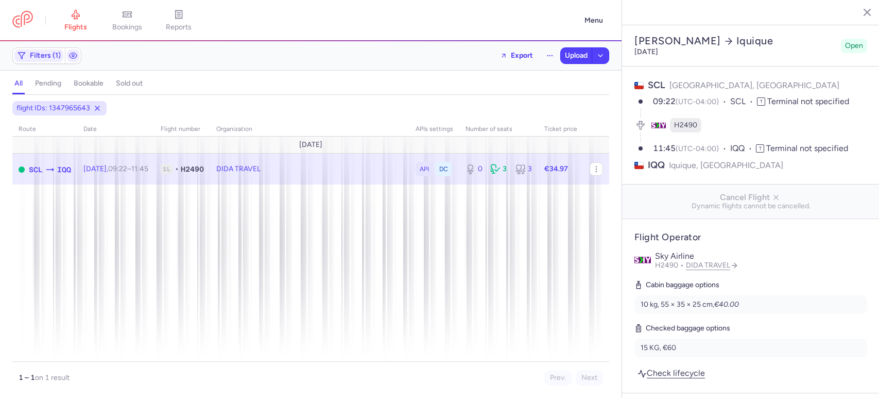
select select "days"
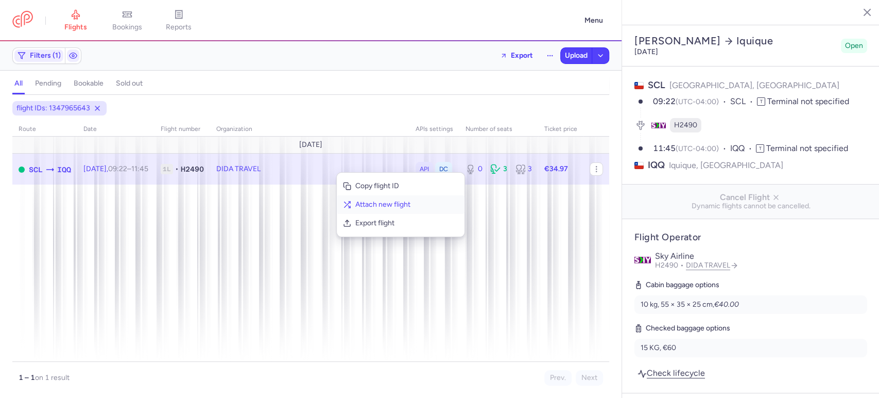
click at [398, 208] on span "Attach new flight" at bounding box center [406, 204] width 103 height 10
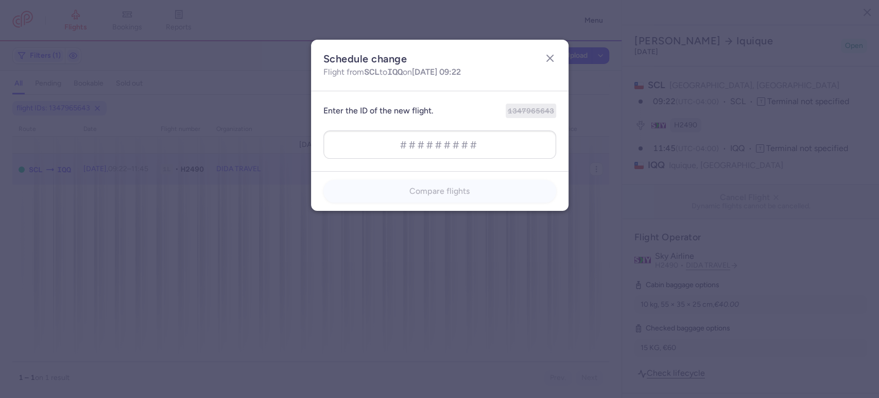
type input "1450702766"
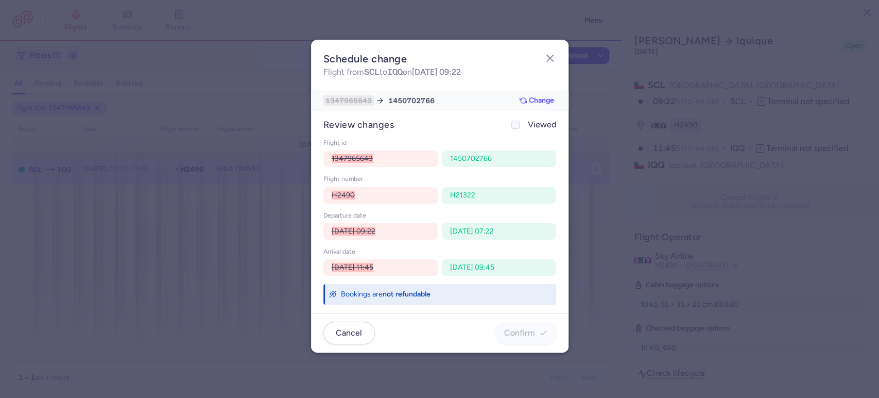
click at [528, 129] on span "Viewed" at bounding box center [542, 124] width 28 height 12
click at [520, 129] on input "Viewed" at bounding box center [515, 125] width 8 height 8
checkbox input "true"
click at [550, 331] on button "Confirm" at bounding box center [525, 332] width 61 height 23
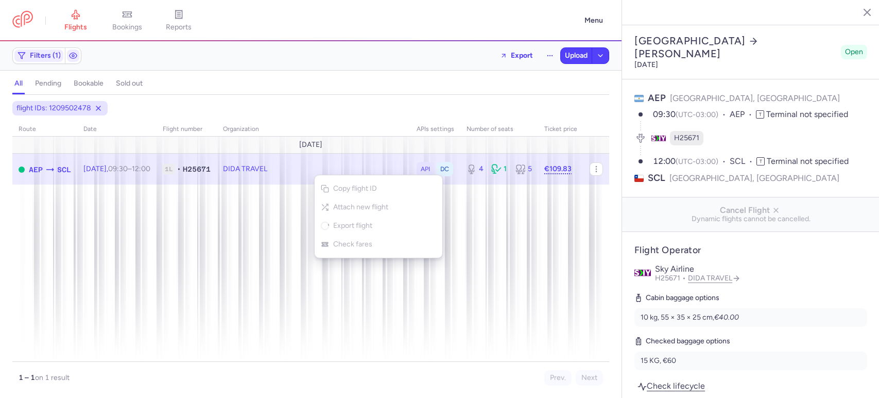
select select "days"
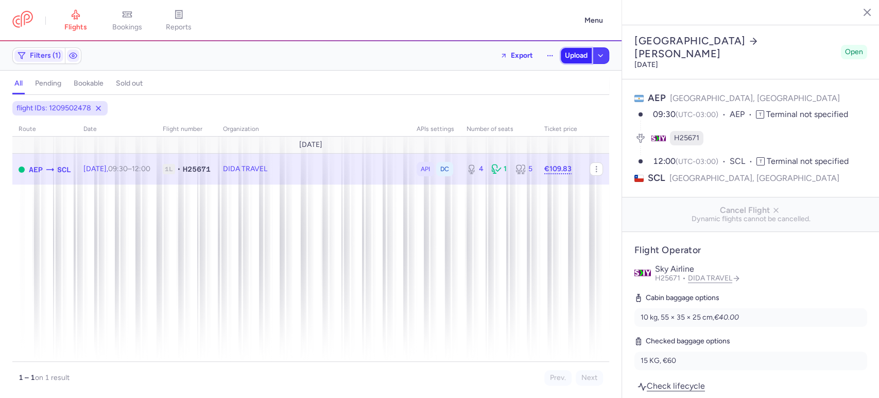
click at [573, 57] on span "Upload" at bounding box center [576, 55] width 23 height 8
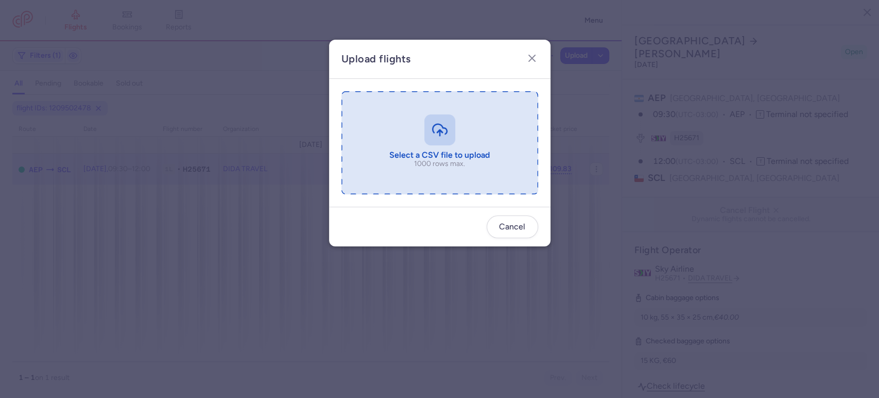
click at [428, 156] on input "file" at bounding box center [439, 142] width 197 height 103
type input "C:\fakepath\export_flight_H25671_20250811,1930 - export_flight_H25671_20250811,…"
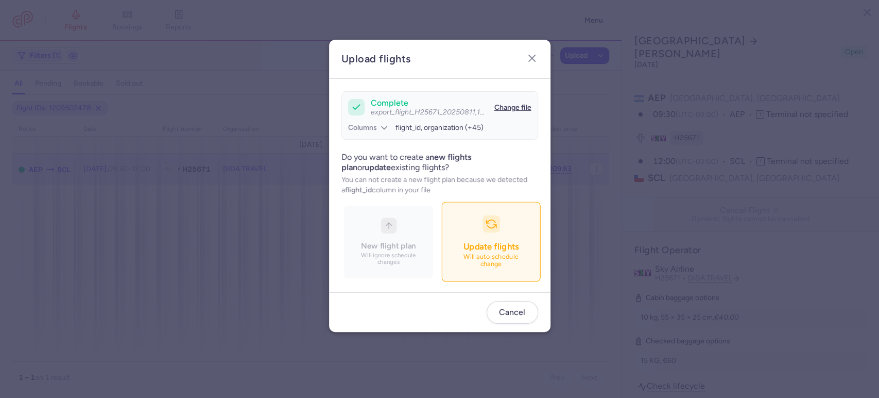
click at [479, 232] on button "Update flights Will auto schedule change" at bounding box center [490, 242] width 99 height 80
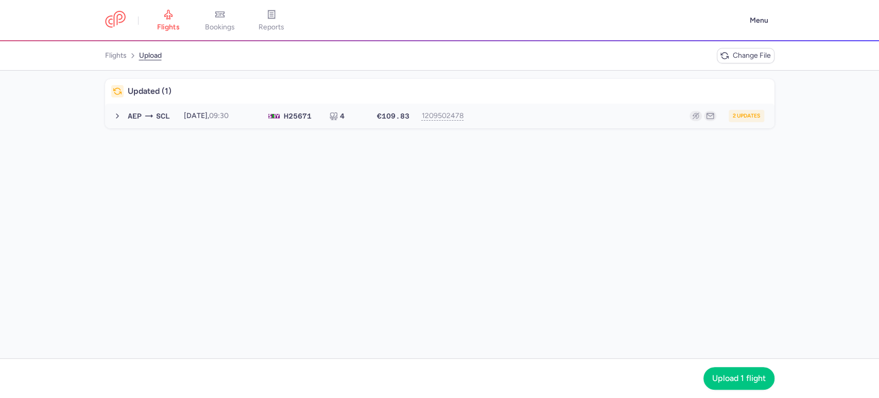
click at [581, 114] on div "2 updates" at bounding box center [617, 116] width 295 height 12
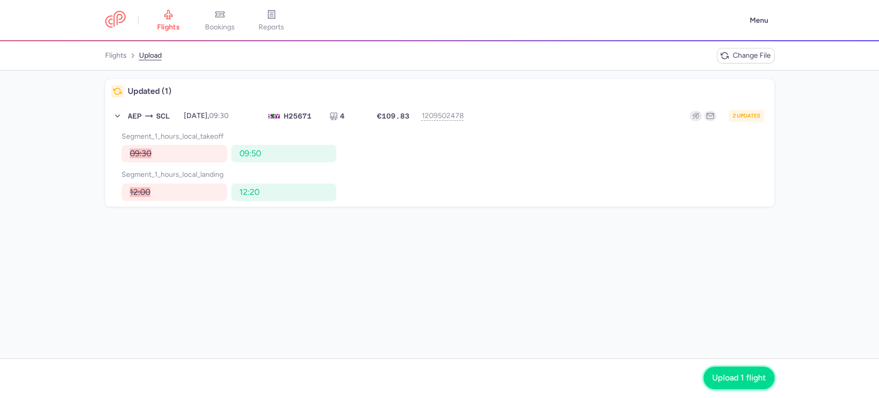
click at [721, 371] on button "Upload 1 flight" at bounding box center [738, 377] width 71 height 23
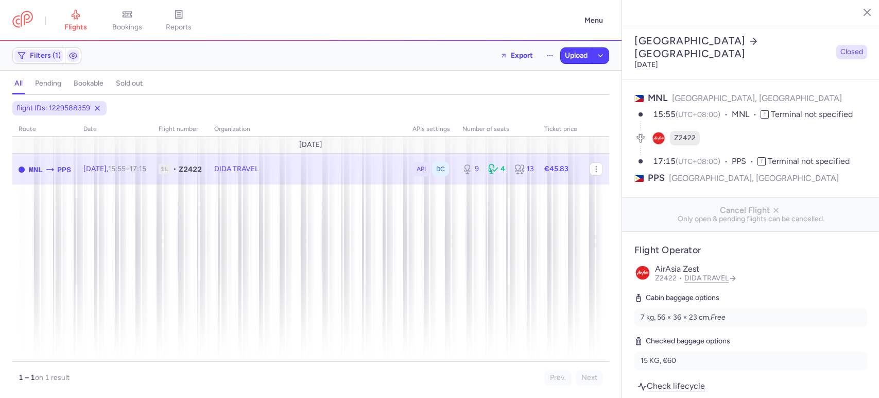
select select "days"
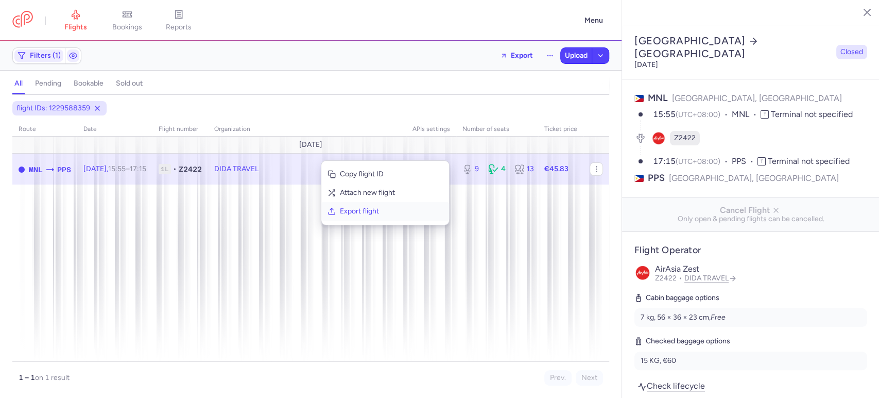
click at [365, 208] on span "Export flight" at bounding box center [391, 211] width 103 height 10
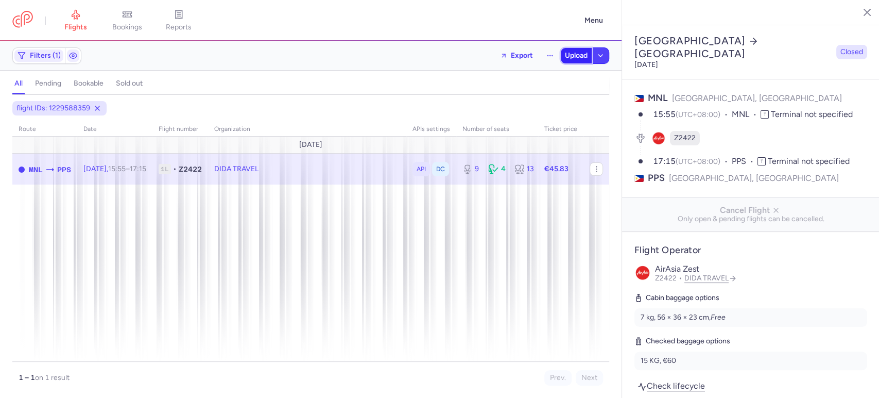
click at [572, 60] on button "Upload" at bounding box center [576, 55] width 31 height 15
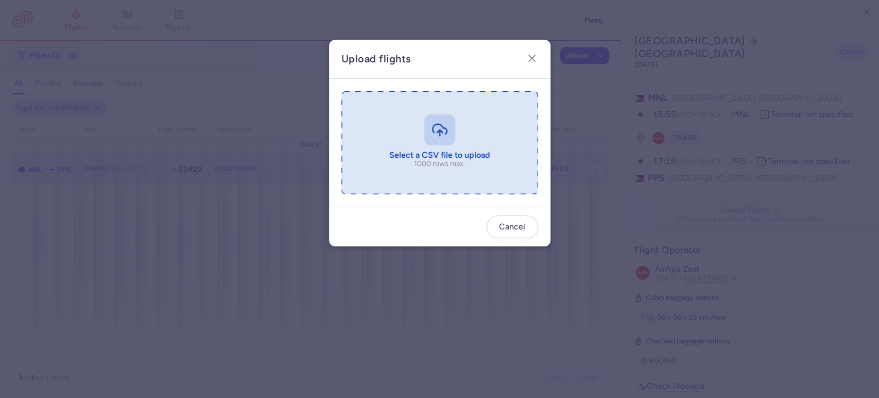
click at [444, 110] on input "file" at bounding box center [439, 142] width 197 height 103
type input "C:\fakepath\export_flight_Z2422_20250811,2022 - export_flight_Z2422_20250811,20…"
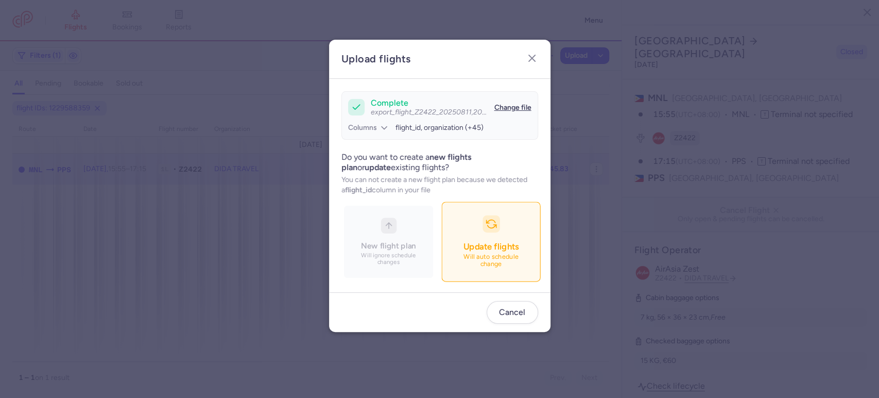
click at [491, 263] on p "Will auto schedule change" at bounding box center [491, 260] width 72 height 15
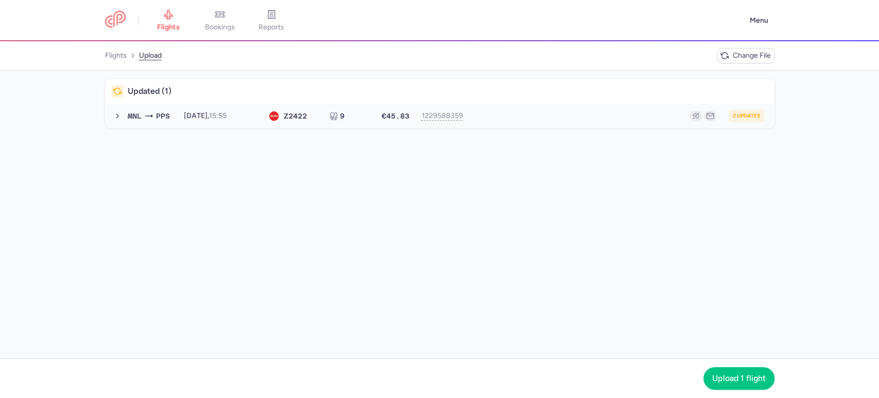
click at [565, 115] on div "2 updates" at bounding box center [617, 116] width 295 height 12
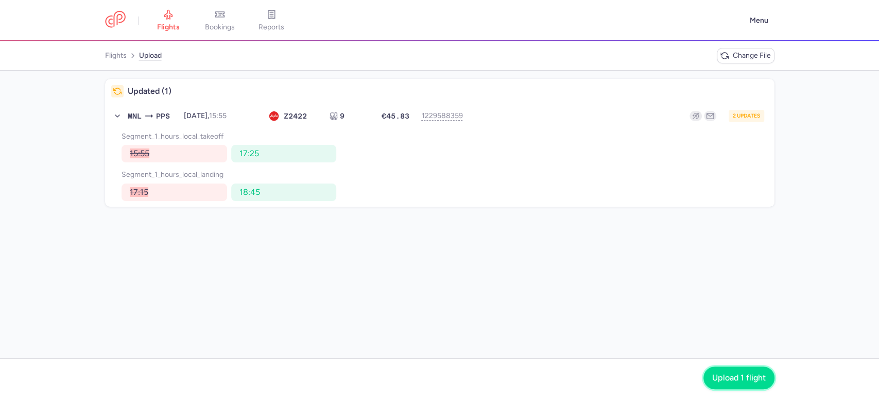
click at [736, 378] on span "Upload 1 flight" at bounding box center [739, 377] width 54 height 9
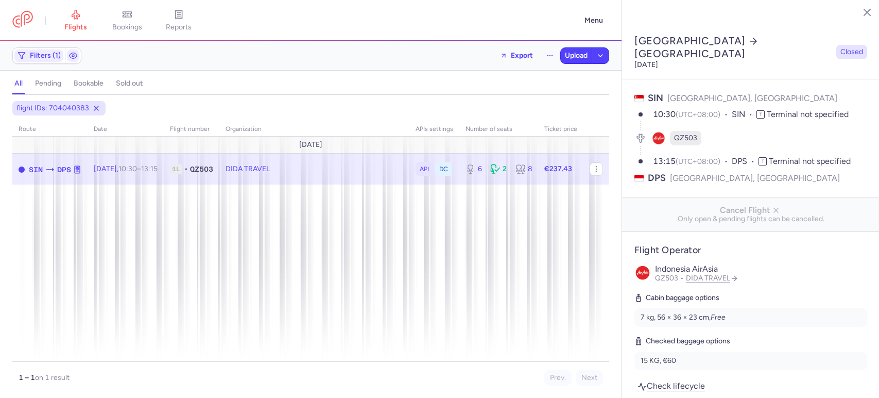
select select "days"
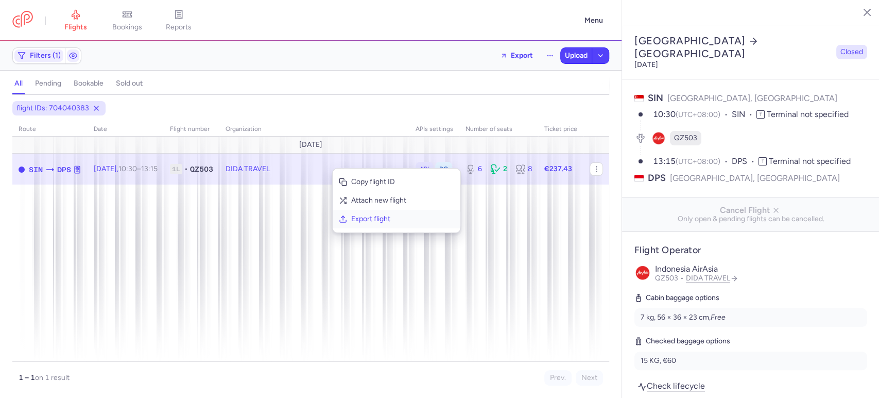
click at [377, 218] on span "Export flight" at bounding box center [402, 219] width 103 height 10
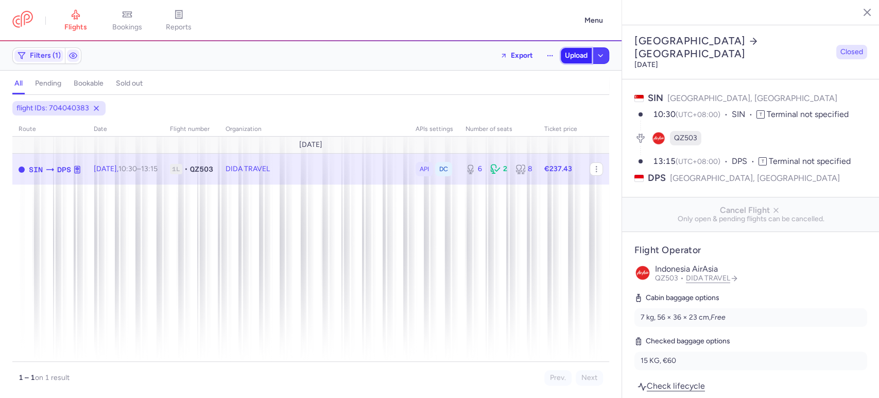
click at [574, 59] on span "Upload" at bounding box center [576, 55] width 23 height 8
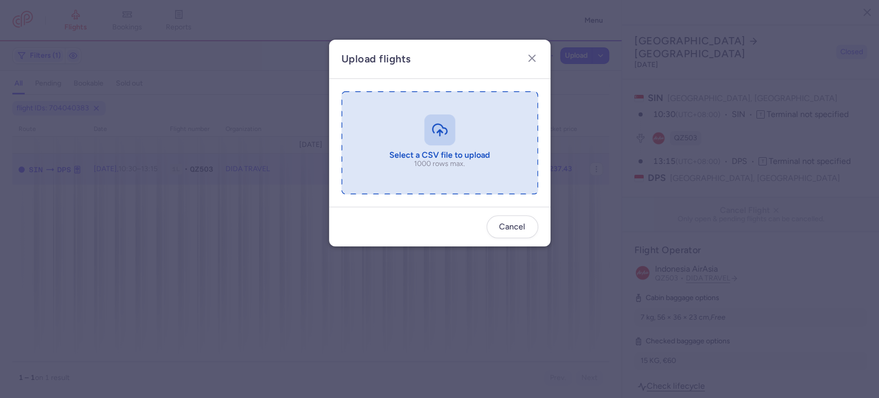
click at [436, 138] on input "file" at bounding box center [439, 142] width 197 height 103
type input "C:\fakepath\export_flight_QZ503_20250811,2202 - export_flight_QZ503_20250811,22…"
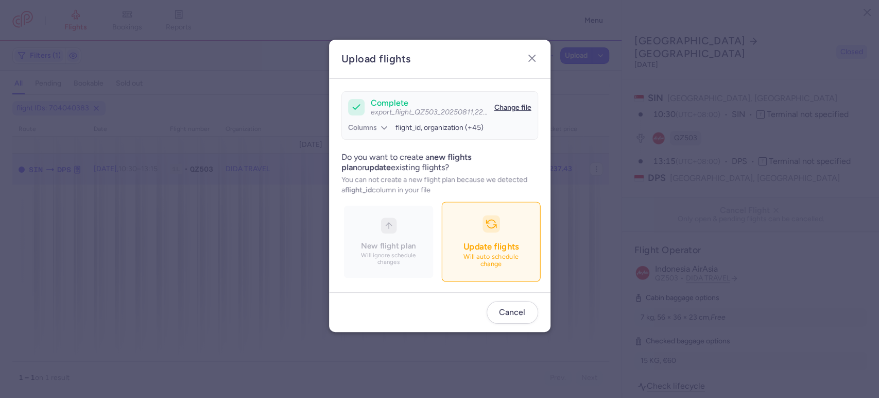
click at [488, 235] on button "Update flights Will auto schedule change" at bounding box center [490, 242] width 99 height 80
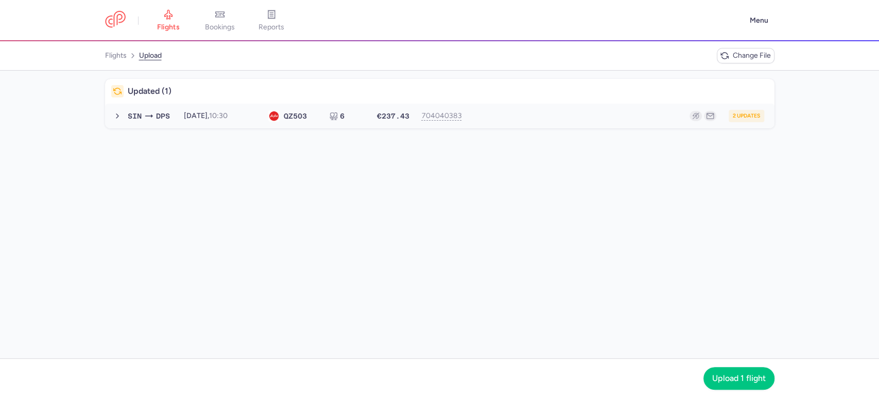
click at [592, 125] on button "SIN DPS 2025-08-12, 10:30 QZ 503 6 €237.43 704040383 2 updates 2025-08-12, 10:3…" at bounding box center [439, 116] width 669 height 25
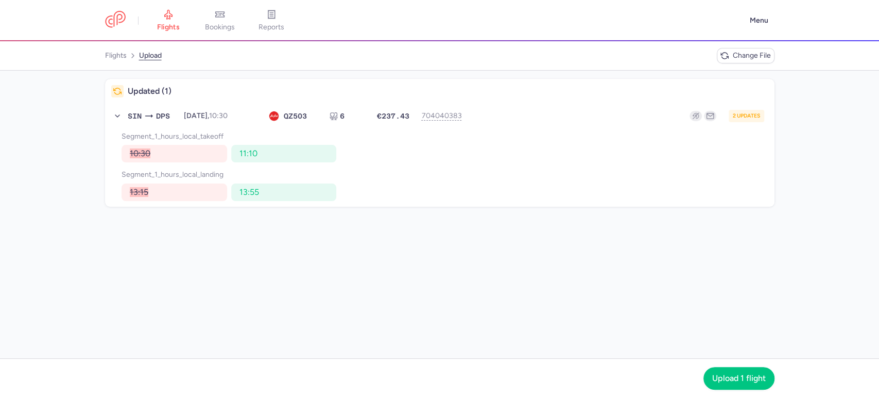
click at [740, 367] on div "Upload 1 flight" at bounding box center [738, 378] width 71 height 23
click at [740, 373] on span "Upload 1 flight" at bounding box center [739, 377] width 54 height 9
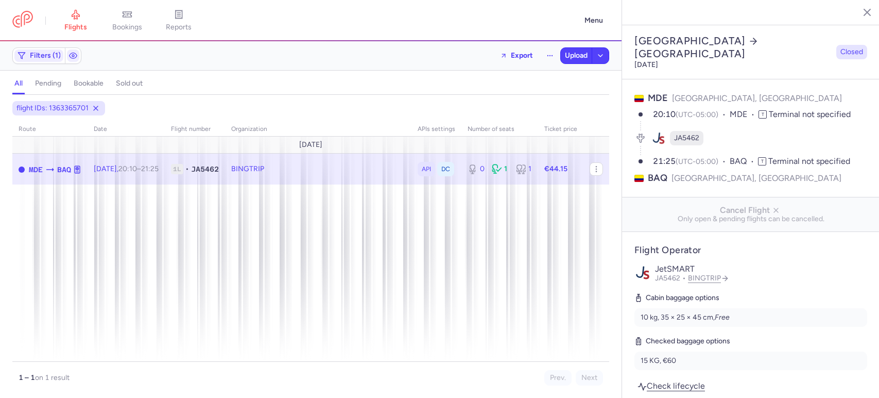
select select "days"
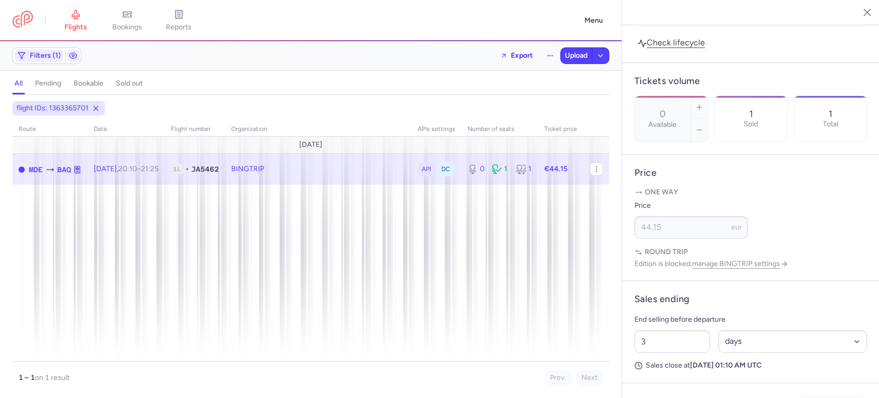
scroll to position [593, 0]
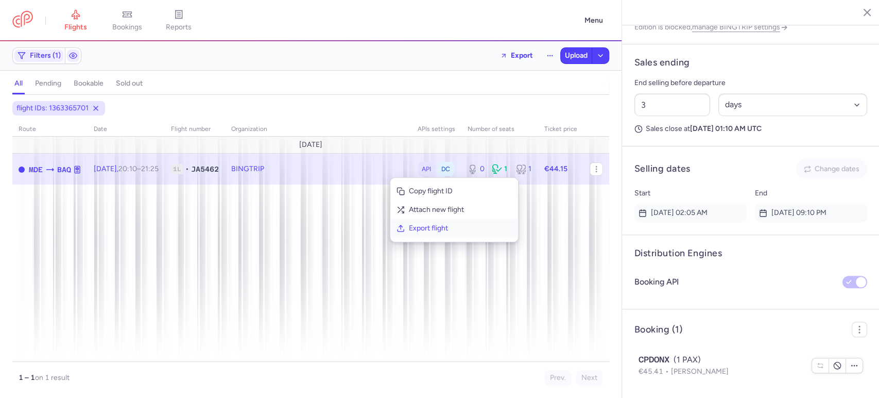
click at [429, 225] on span "Export flight" at bounding box center [460, 228] width 103 height 10
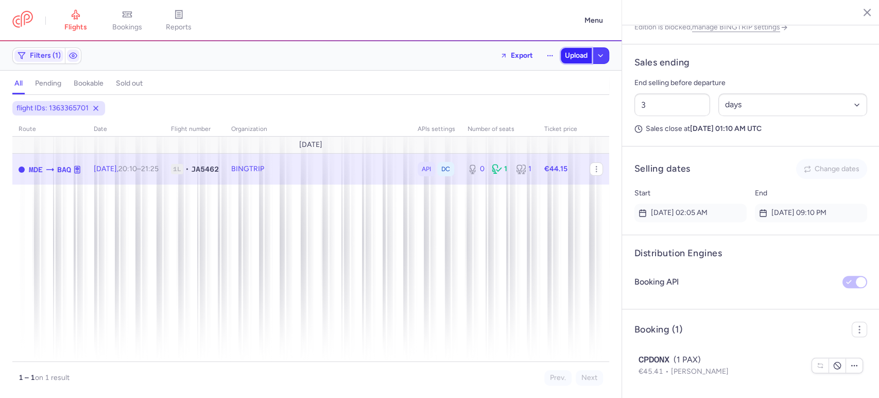
click at [576, 59] on span "Upload" at bounding box center [576, 55] width 23 height 8
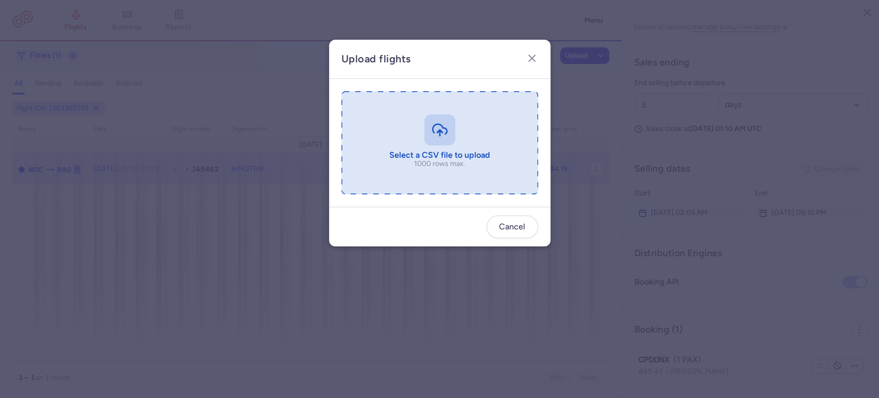
click at [453, 106] on input "file" at bounding box center [439, 142] width 197 height 103
type input "C:\fakepath\export_flight_JA5462_20250811,2250 - export_flight_JA5462_20250811,…"
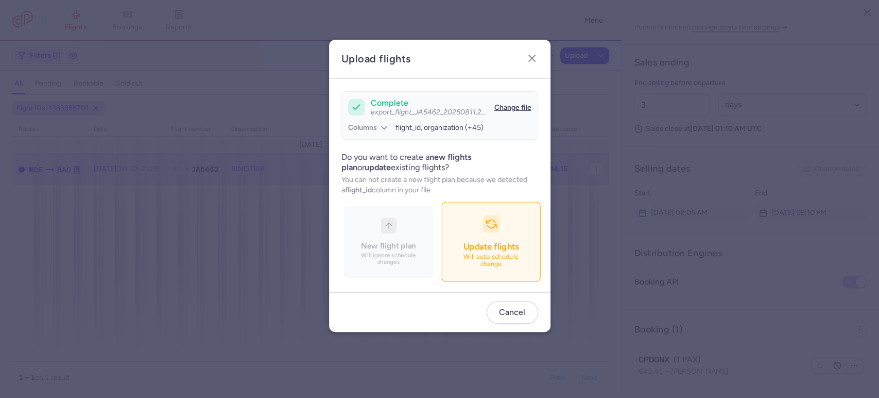
click at [490, 262] on p "Will auto schedule change" at bounding box center [491, 260] width 72 height 15
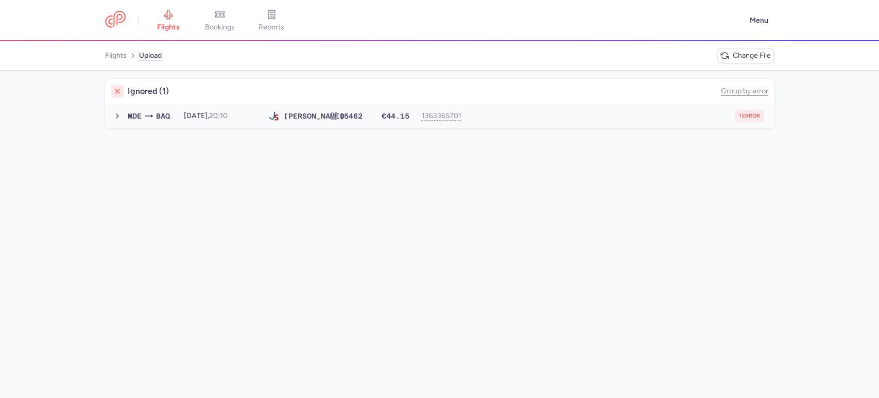
click at [538, 115] on div "1 error" at bounding box center [617, 116] width 294 height 12
click at [333, 134] on span "new forked flight will result in a duplicate with flight: 1433384970" at bounding box center [234, 136] width 210 height 9
copy span "1433384970"
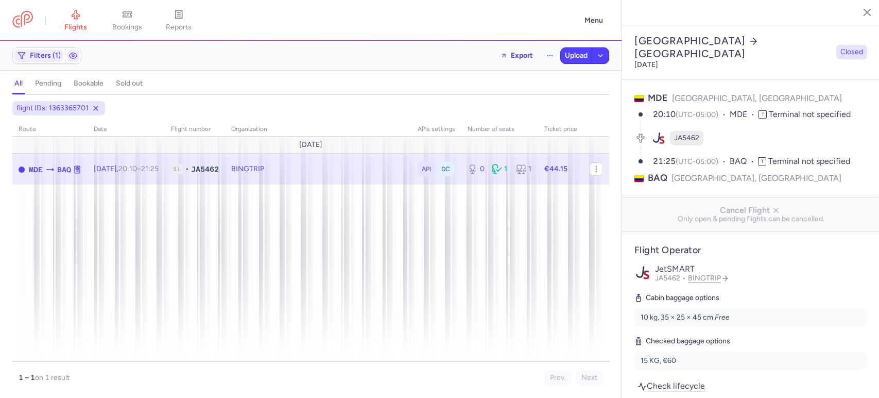
select select "days"
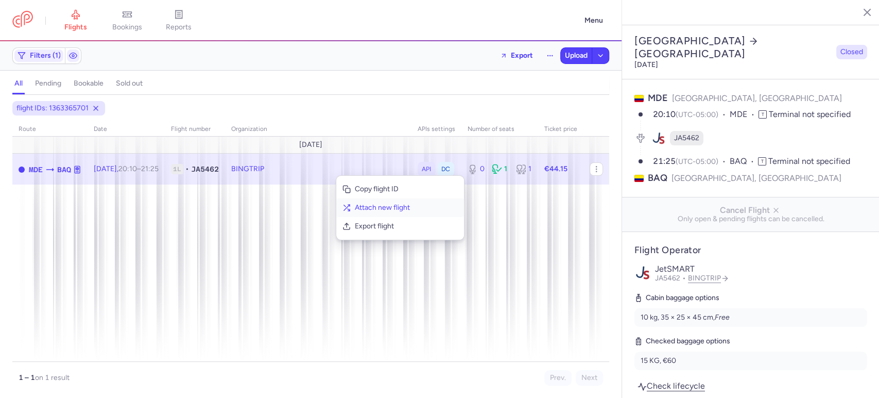
click at [395, 208] on span "Attach new flight" at bounding box center [406, 207] width 103 height 10
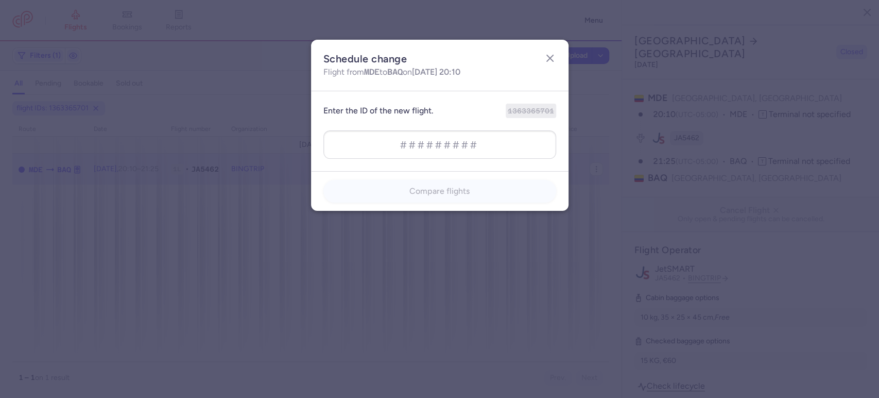
type input "1433384970"
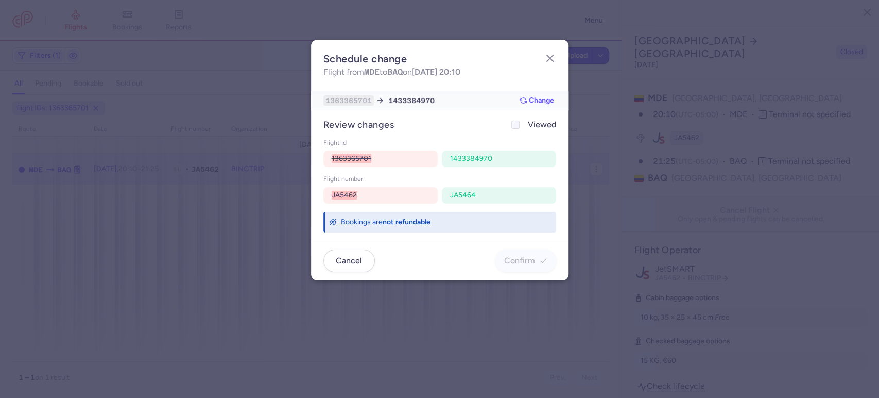
click at [529, 124] on span "Viewed" at bounding box center [542, 124] width 28 height 12
click at [520, 124] on input "Viewed" at bounding box center [515, 125] width 8 height 8
checkbox input "true"
click at [523, 263] on span "Confirm" at bounding box center [519, 259] width 31 height 9
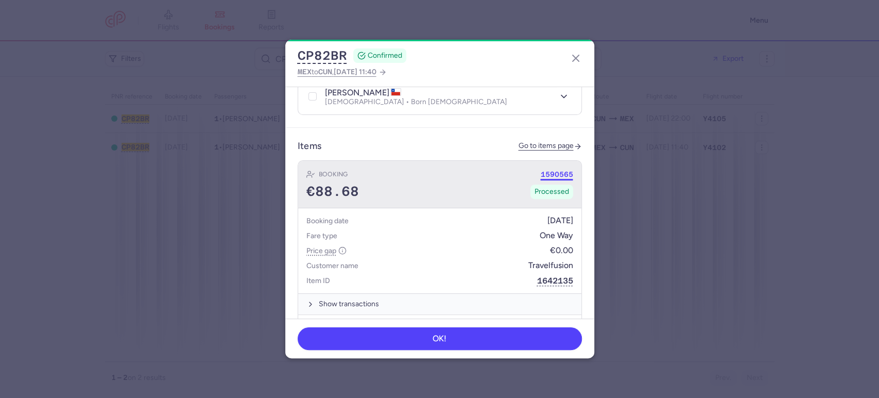
scroll to position [263, 0]
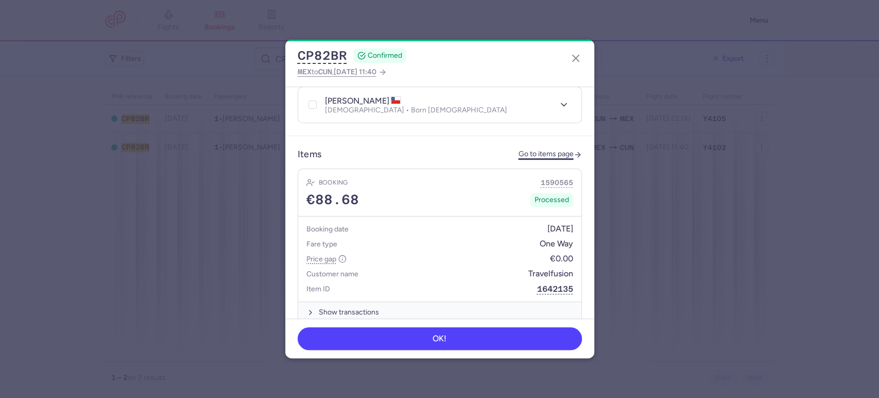
click at [540, 150] on link "Go to items page" at bounding box center [550, 154] width 63 height 9
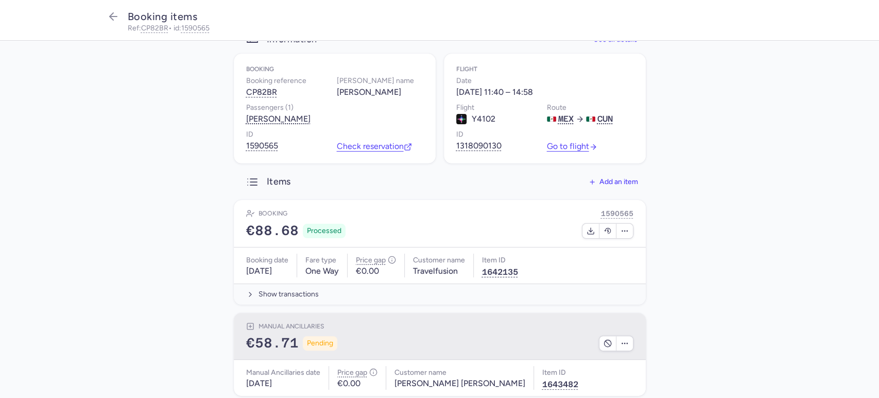
scroll to position [56, 0]
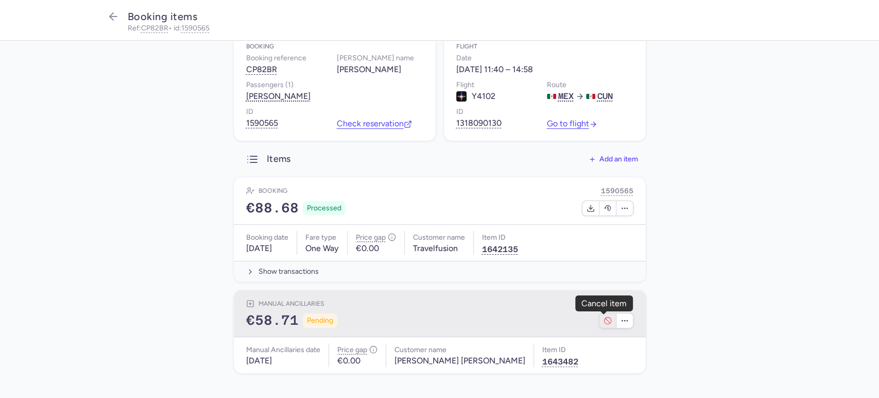
click at [604, 319] on icon "button" at bounding box center [608, 320] width 8 height 8
click at [610, 164] on button "Add an item" at bounding box center [613, 158] width 65 height 20
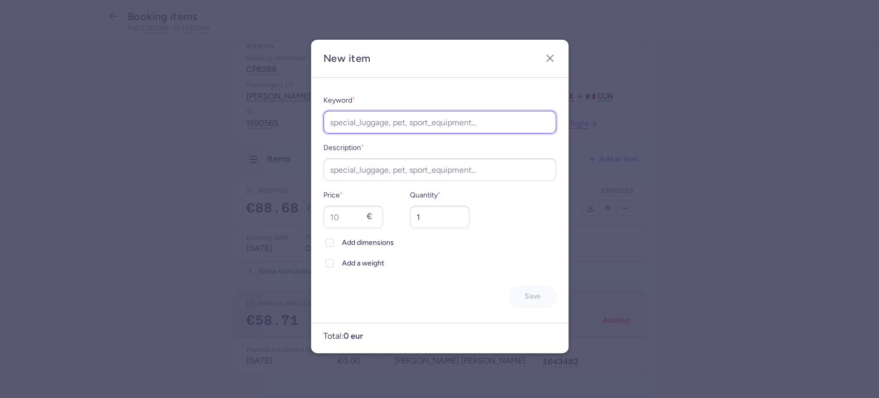
click at [439, 123] on input "Keyword *" at bounding box center [439, 122] width 233 height 23
type input "rebooking"
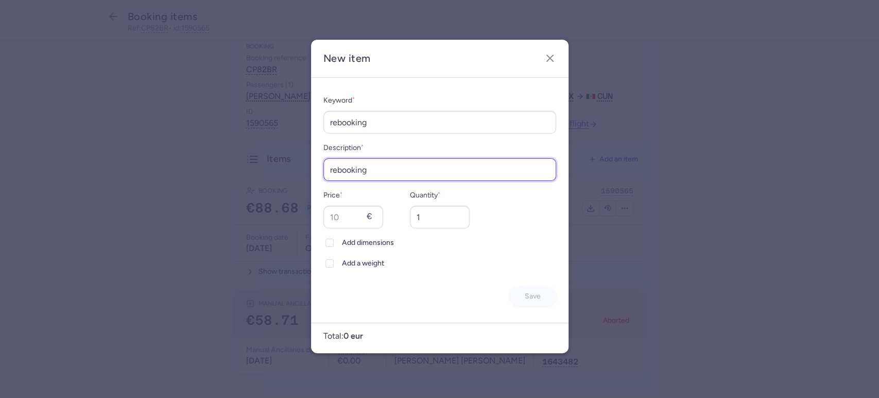
type input "rebooking"
click at [350, 215] on input "Price *" at bounding box center [353, 216] width 60 height 23
paste input "68"
type input "68"
click at [527, 291] on span "Save" at bounding box center [533, 295] width 16 height 8
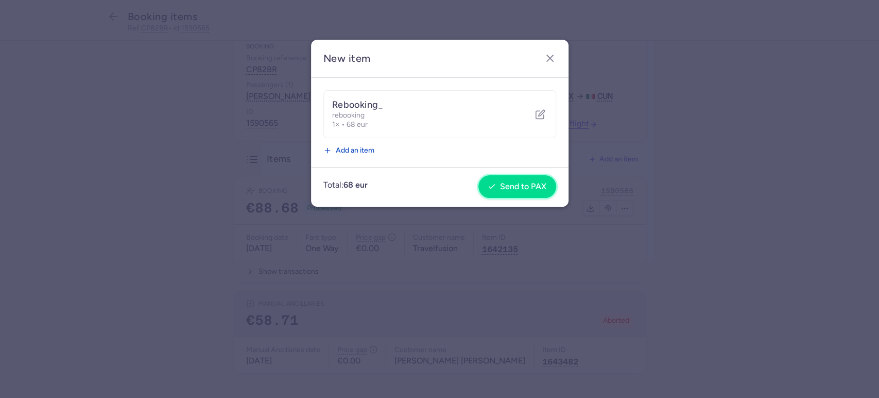
click at [525, 186] on span "Send to PAX" at bounding box center [523, 186] width 46 height 9
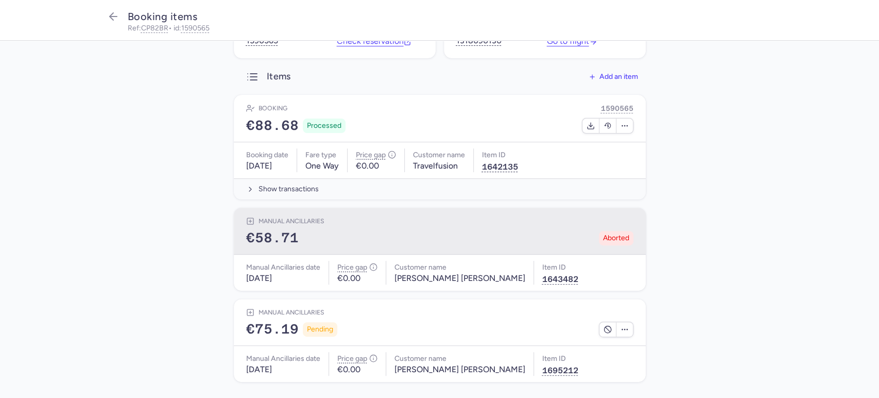
scroll to position [147, 0]
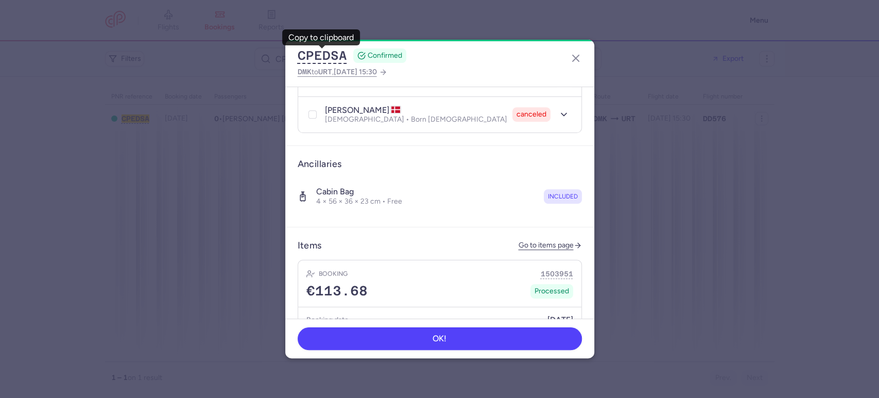
scroll to position [359, 0]
click at [537, 243] on link "Go to items page" at bounding box center [550, 247] width 63 height 9
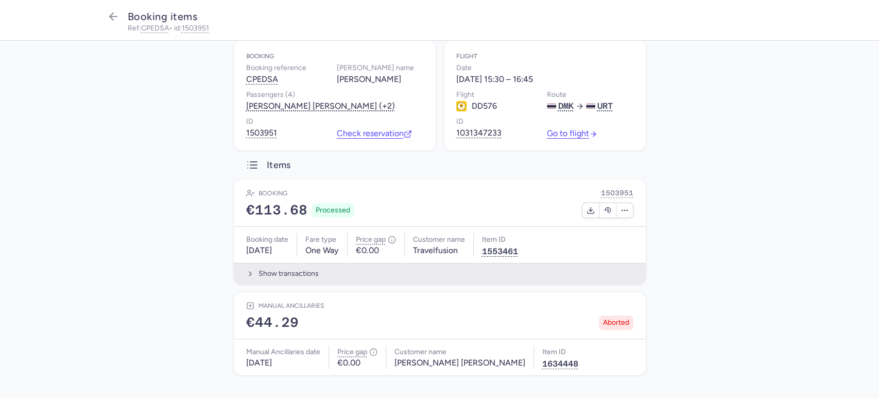
scroll to position [38, 0]
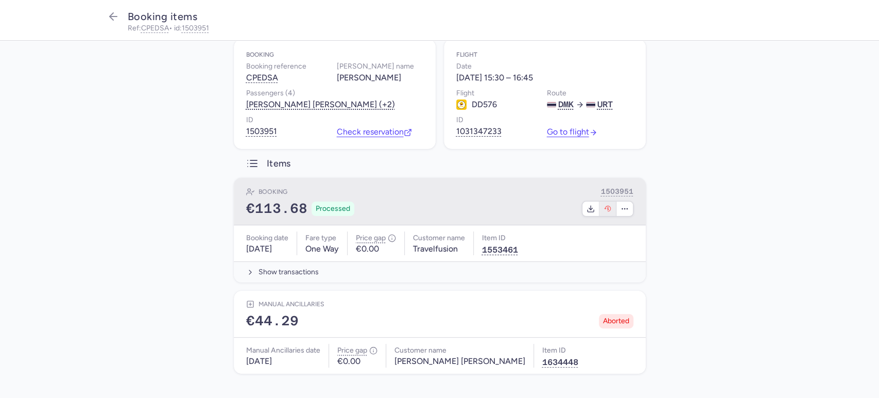
click at [608, 210] on button "button" at bounding box center [607, 208] width 17 height 14
select select "262"
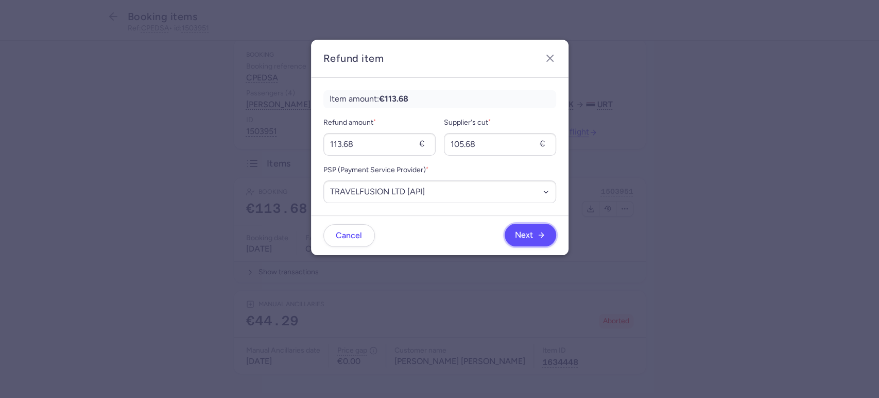
click at [526, 230] on span "Next" at bounding box center [524, 234] width 18 height 9
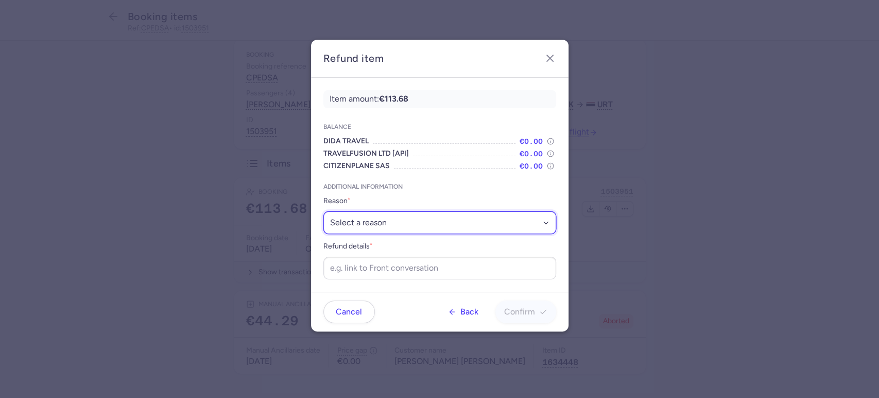
click at [387, 221] on select "Select a reason ✈️ Airline ceasing ops 💼 Ancillary issue 📄 APIS missing ⚙️ Citi…" at bounding box center [439, 222] width 233 height 23
select select "FLIGHT_CANCELED"
click at [323, 211] on select "Select a reason ✈️ Airline ceasing ops 💼 Ancillary issue 📄 APIS missing ⚙️ Citi…" at bounding box center [439, 222] width 233 height 23
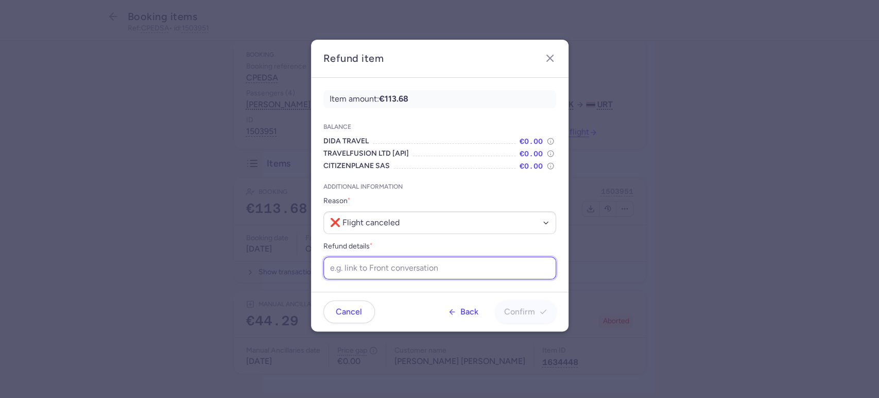
click at [444, 266] on input "Refund details *" at bounding box center [439, 267] width 233 height 23
paste input "https://app.frontapp.com/open/cnv_eywkpmq?key=IPLPzILDZJtE3b5AfjZDhAjI_TTb4yCp"
type input "https://app.frontapp.com/open/cnv_eywkpmq?key=IPLPzILDZJtE3b5AfjZDhAjI_TTb4yCp"
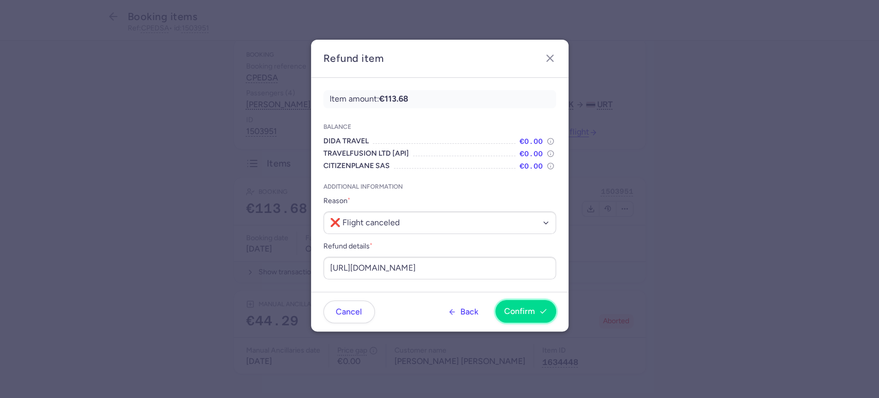
scroll to position [0, 0]
click at [536, 311] on span "Confirm" at bounding box center [525, 310] width 43 height 9
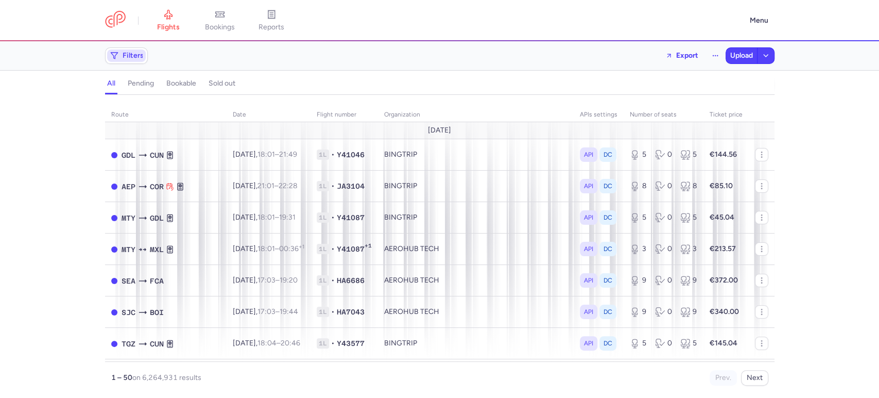
click at [139, 56] on span "Filters" at bounding box center [133, 55] width 21 height 8
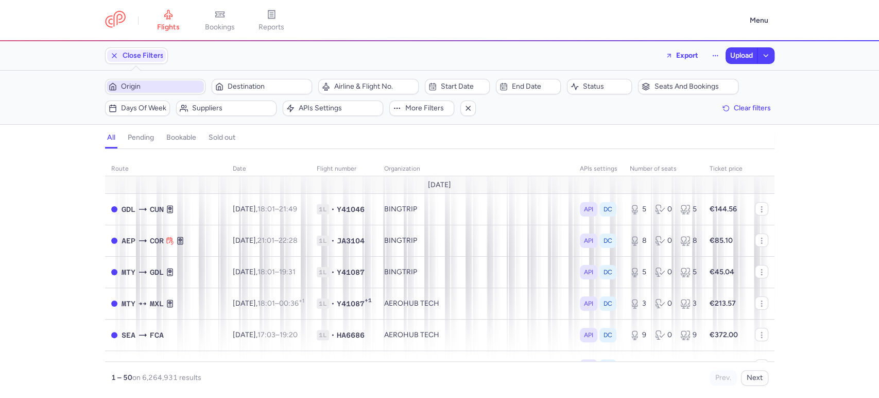
click at [161, 90] on span "Origin" at bounding box center [161, 86] width 81 height 8
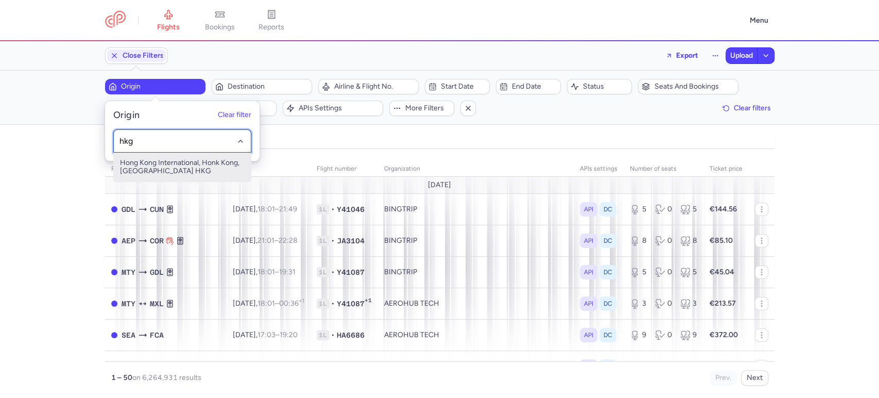
click at [176, 166] on span "Hong Kong International, Honk Kong, Hong Kong HKG" at bounding box center [182, 166] width 137 height 29
type input "hkg"
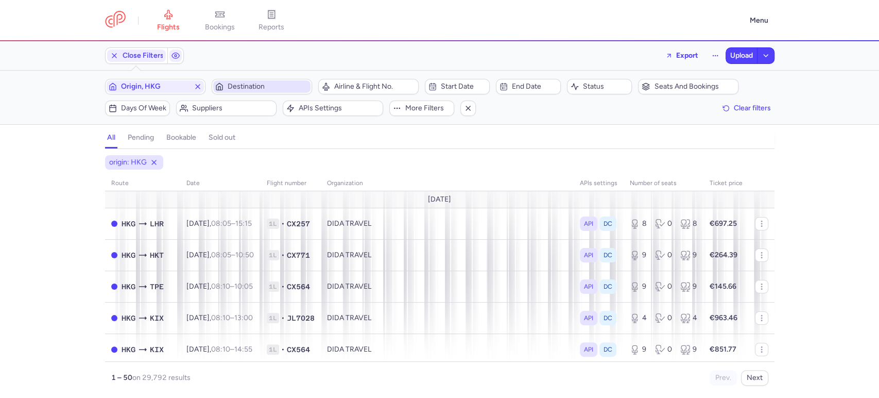
click at [251, 88] on span "Destination" at bounding box center [268, 86] width 81 height 8
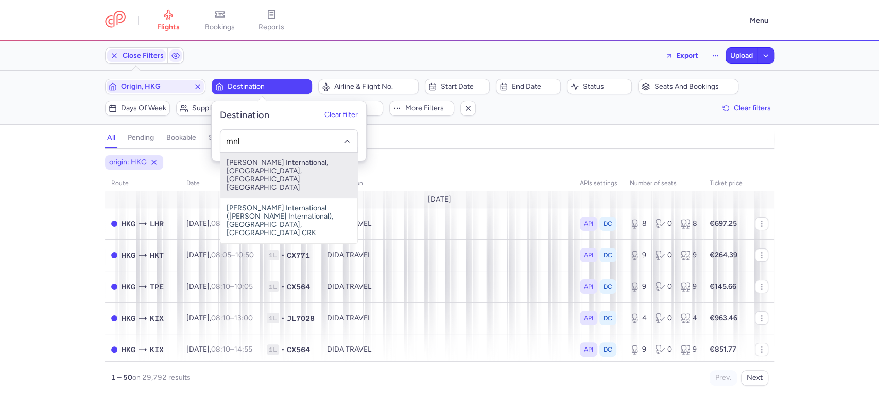
click at [285, 166] on span "Ninoy Aquino International, Manila, Philippines MNL" at bounding box center [288, 174] width 137 height 45
type input "mnl"
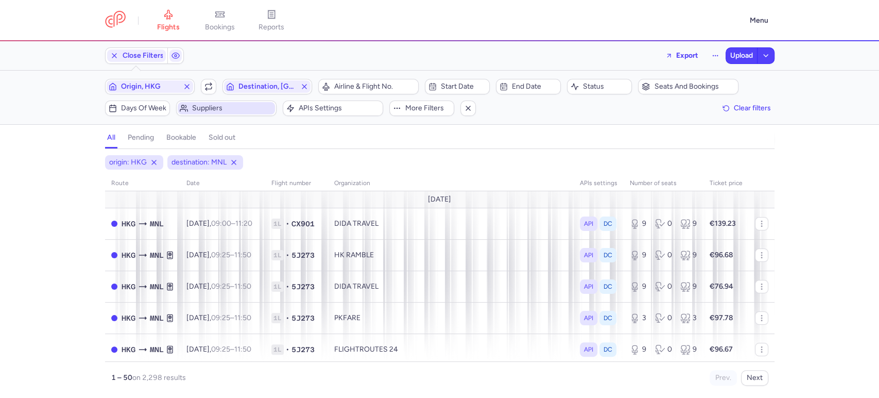
click at [237, 105] on span "Suppliers" at bounding box center [232, 108] width 81 height 8
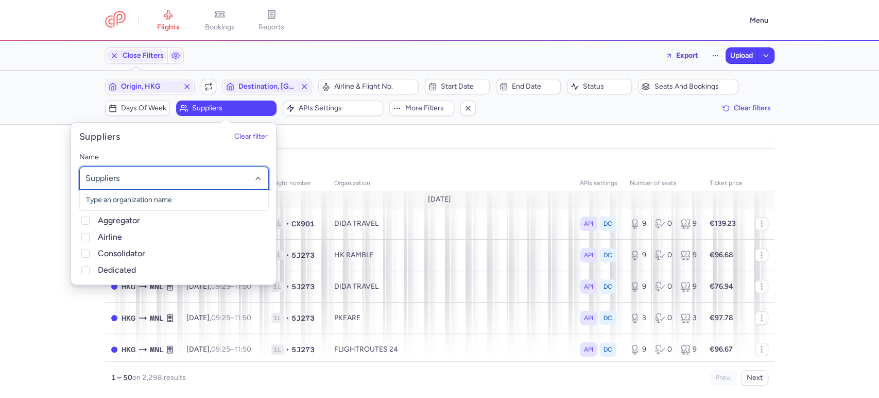
click at [160, 171] on div at bounding box center [174, 177] width 190 height 23
type input "dida"
click at [137, 217] on span "DIDA TRAVEL" at bounding box center [174, 220] width 188 height 21
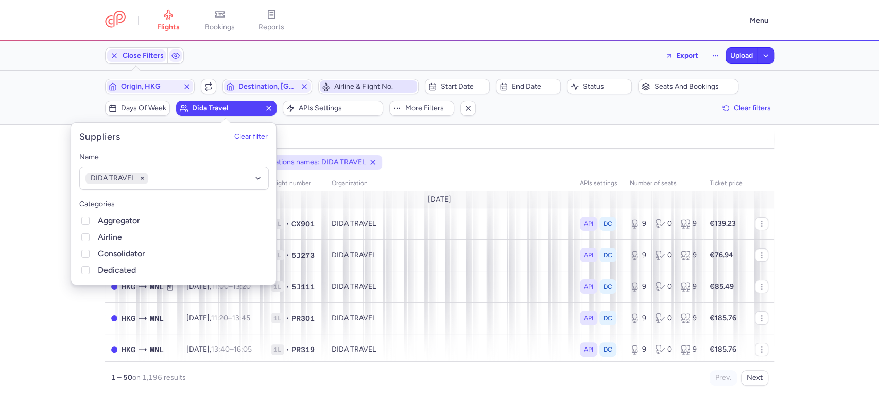
click at [369, 84] on span "Airline & Flight No." at bounding box center [374, 86] width 81 height 8
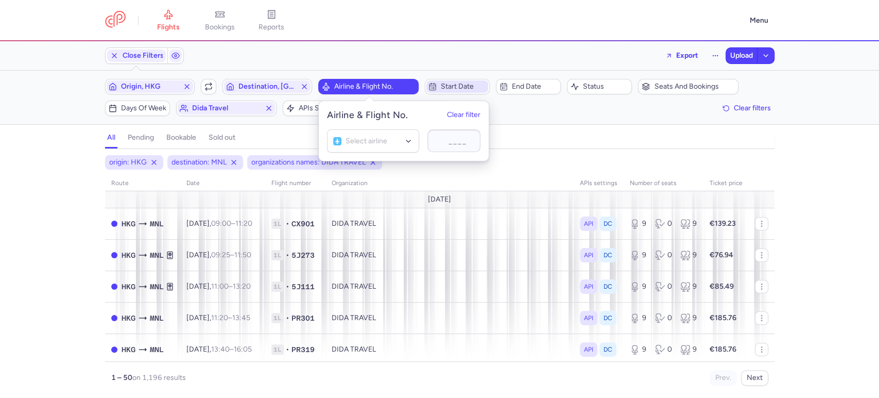
click at [461, 83] on span "Start date" at bounding box center [463, 86] width 45 height 8
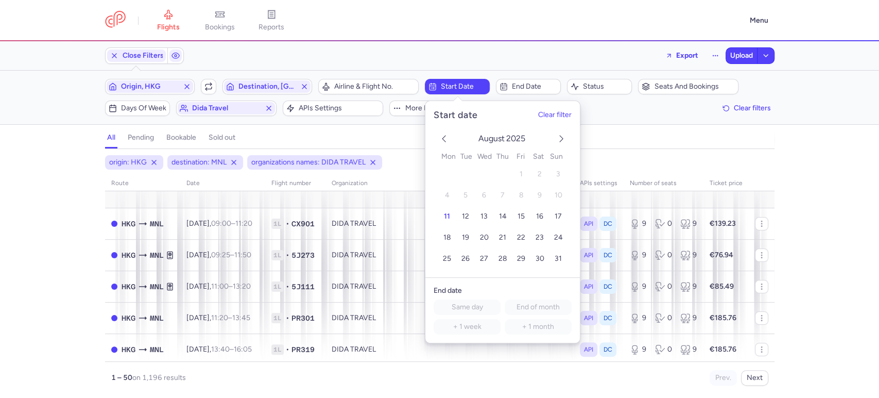
click at [560, 141] on polyline "next month" at bounding box center [561, 138] width 3 height 6
click at [451, 234] on button "22" at bounding box center [447, 238] width 18 height 18
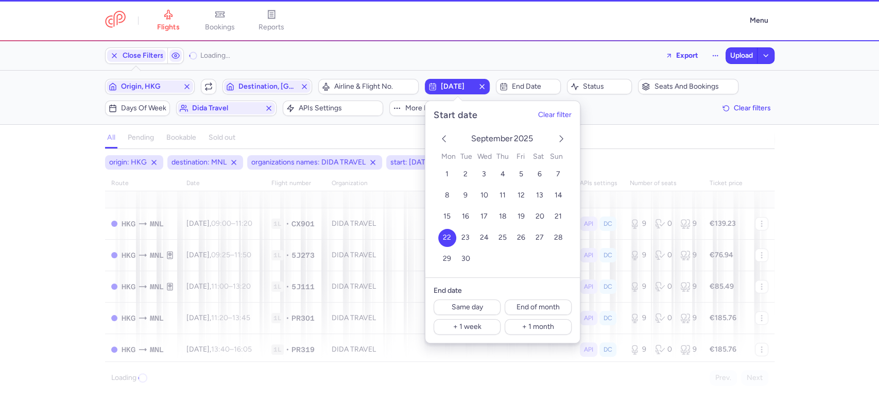
click at [659, 133] on div "all pending bookable sold out" at bounding box center [439, 140] width 669 height 18
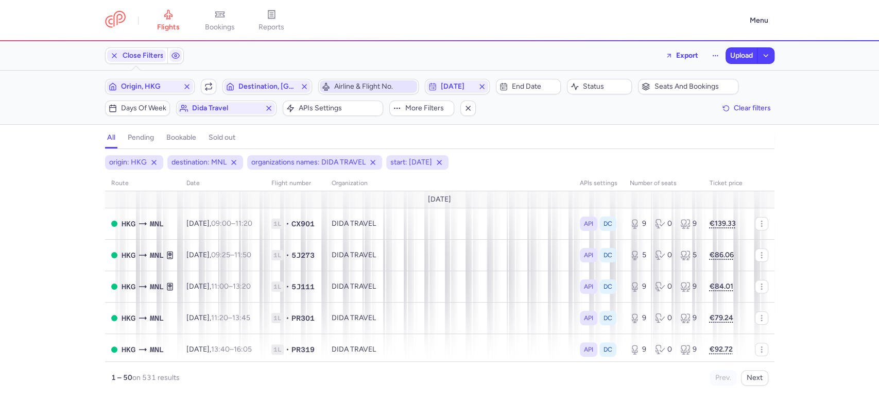
click at [374, 84] on span "Airline & Flight No." at bounding box center [374, 86] width 81 height 8
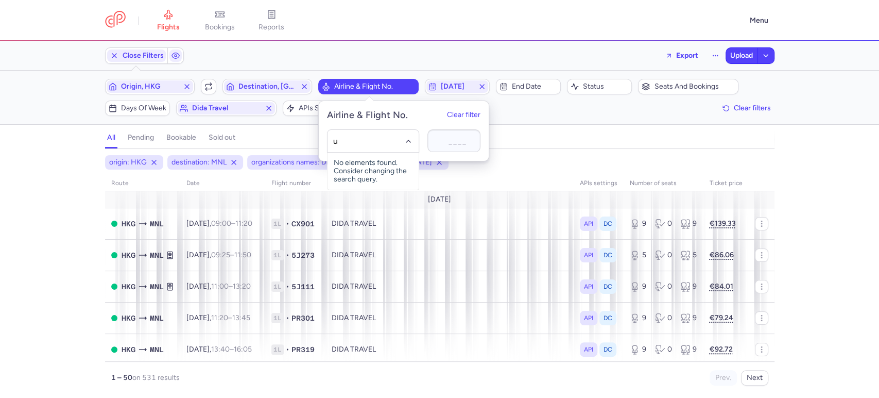
type input "uo"
click at [383, 163] on span "Hong Kong Express Airways" at bounding box center [371, 164] width 47 height 8
click at [35, 131] on section "all pending bookable sold out 5" at bounding box center [439, 138] width 879 height 22
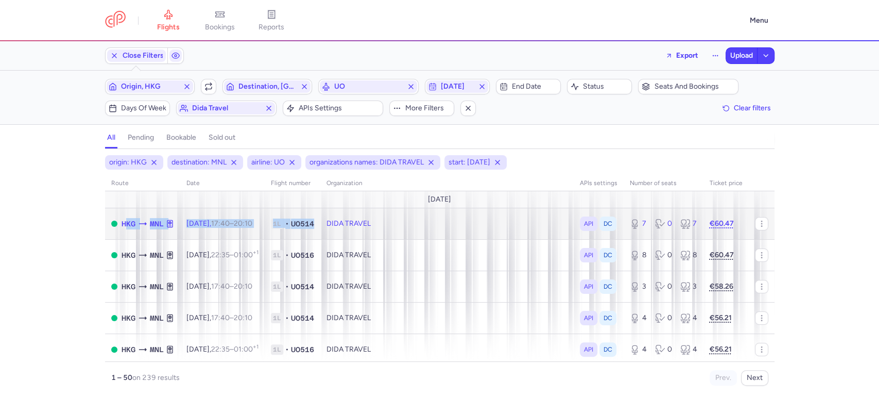
drag, startPoint x: 119, startPoint y: 220, endPoint x: 342, endPoint y: 219, distance: 222.5
click at [342, 219] on tr "HKG MNL Mon, 22 Sep, 17:40 – 20:10 +0 1L • UO514 DIDA TRAVEL API DC 7 0 7 €60.47" at bounding box center [439, 223] width 669 height 31
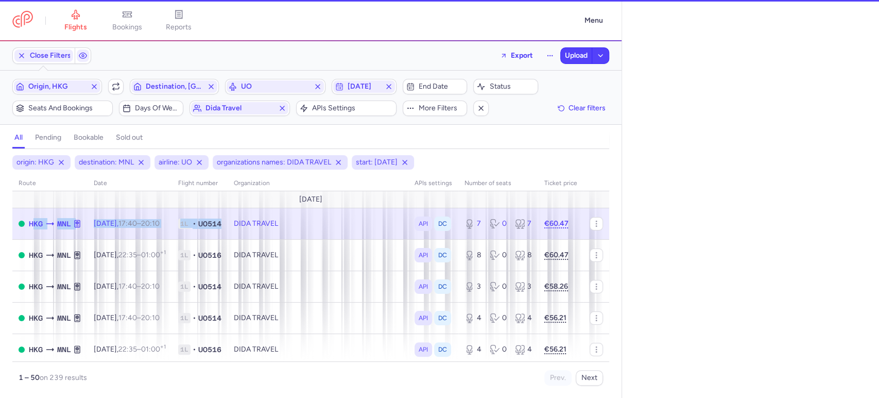
select select "days"
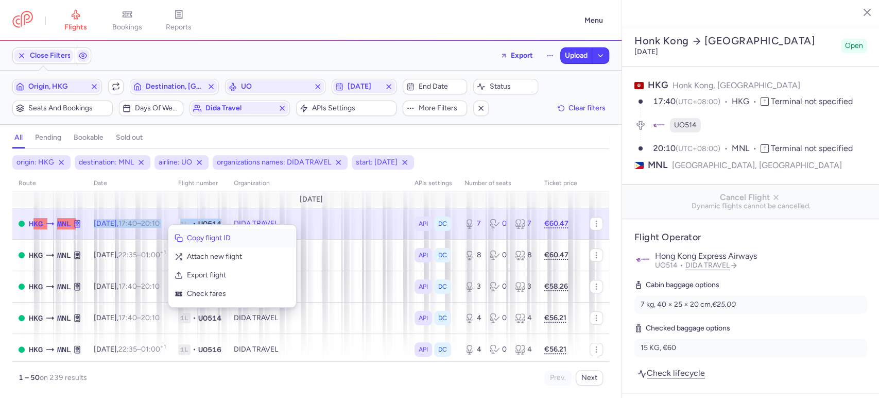
click at [211, 241] on span "Copy flight ID" at bounding box center [238, 238] width 103 height 10
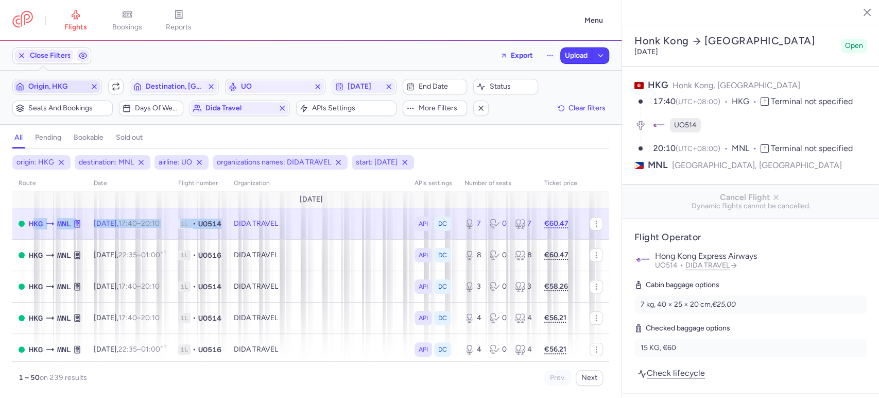
click at [65, 85] on span "Origin, HKG" at bounding box center [57, 86] width 58 height 8
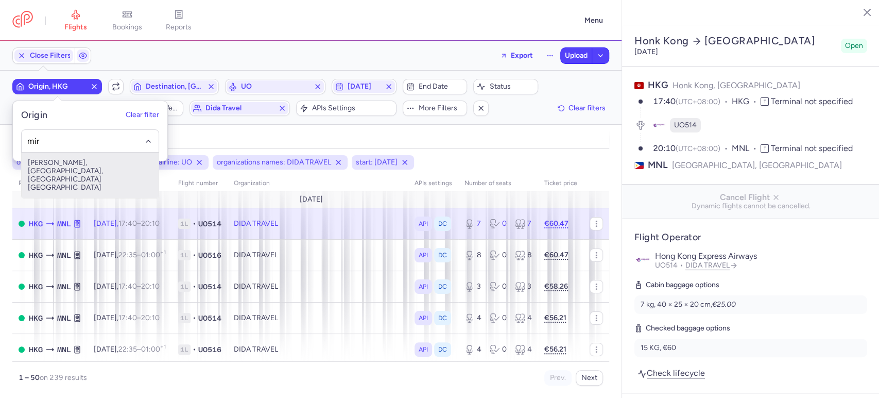
click at [66, 163] on span "Habib Bourguiba, Monastir, Tunisia MIR" at bounding box center [90, 174] width 137 height 45
type input "mir"
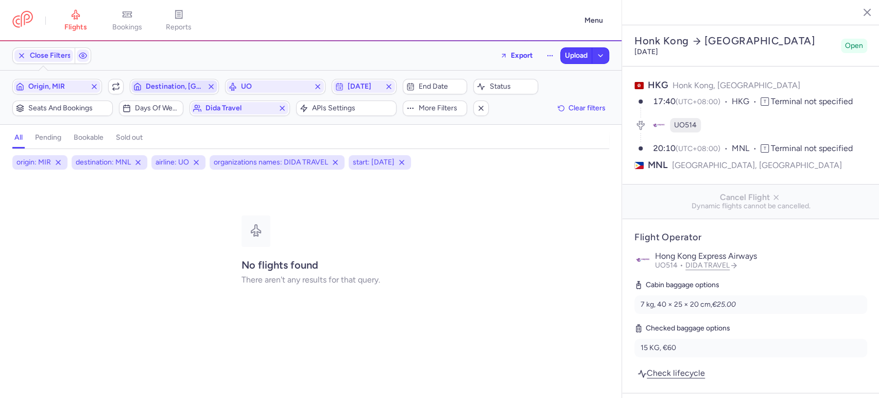
click at [152, 87] on span "Destination, MNL" at bounding box center [175, 86] width 58 height 8
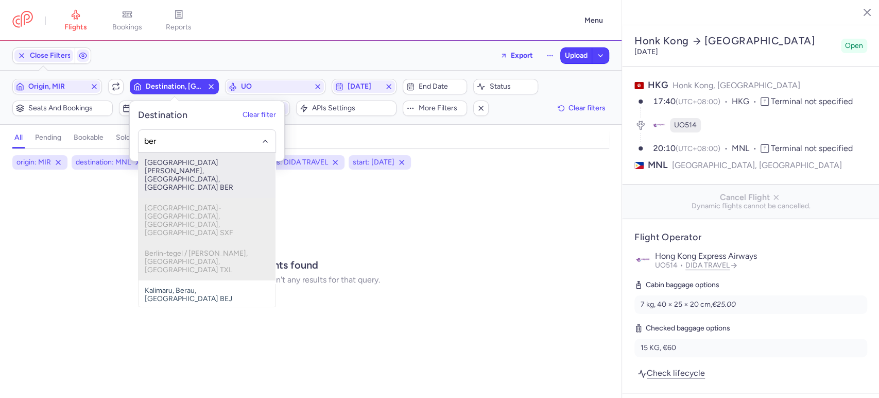
click at [207, 164] on span "Berlin Brandenburg Airport, Berlin, Germany BER" at bounding box center [207, 174] width 137 height 45
type input "ber"
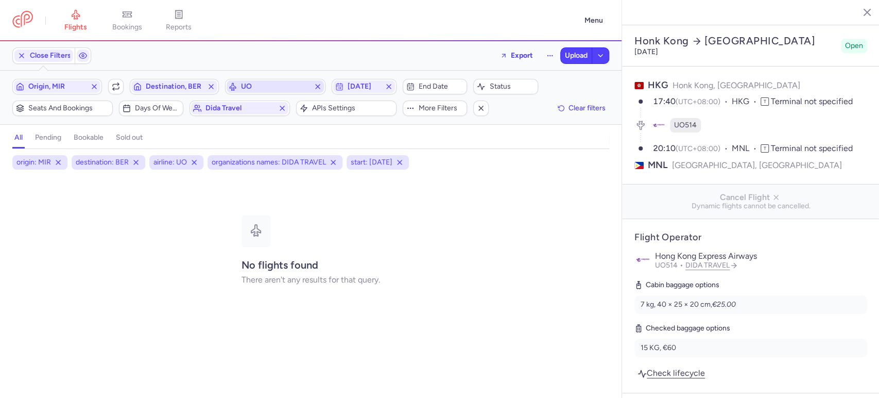
click at [317, 85] on icon "button" at bounding box center [318, 86] width 8 height 8
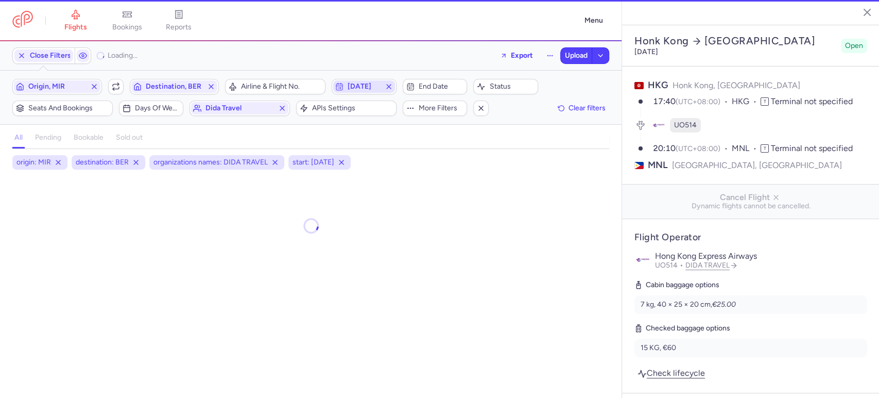
click at [388, 85] on line "button" at bounding box center [389, 86] width 4 height 4
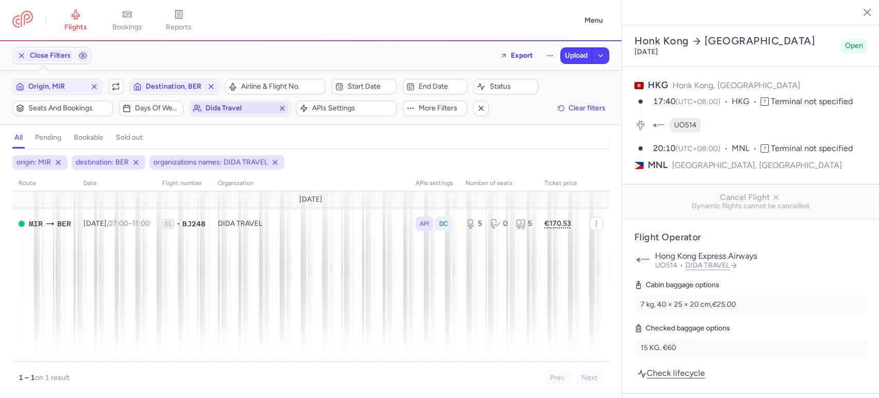
click at [223, 114] on button "dida travel" at bounding box center [240, 107] width 100 height 15
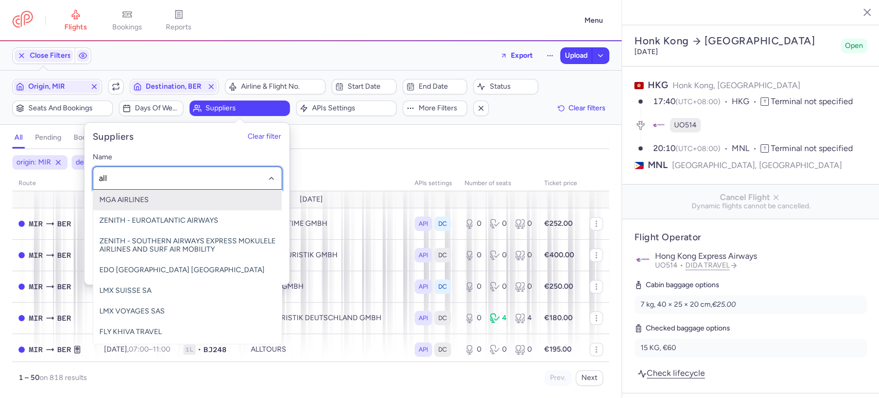
type input "allt"
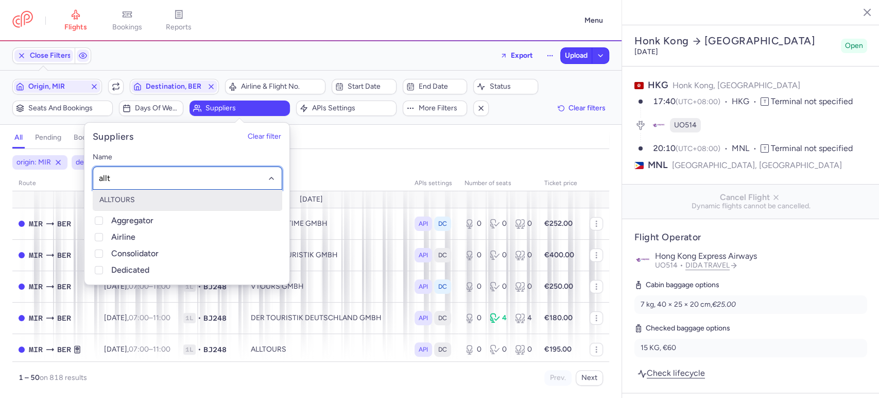
click at [152, 198] on span "ALLTOURS" at bounding box center [187, 200] width 188 height 21
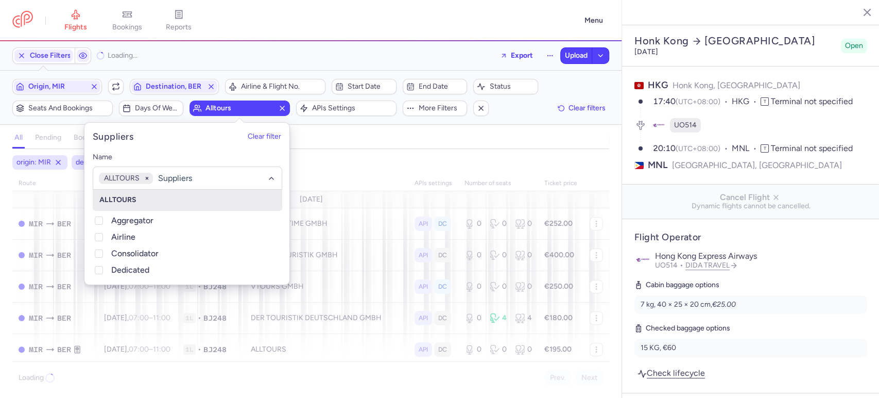
click at [356, 139] on div "all pending bookable sold out" at bounding box center [310, 140] width 597 height 18
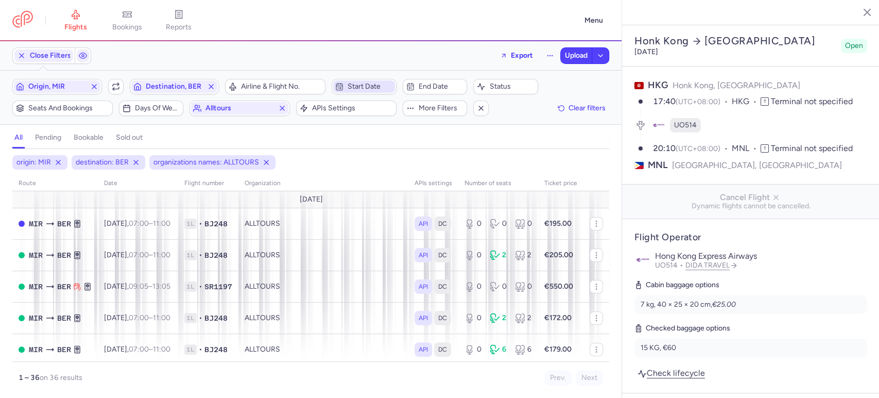
click at [349, 84] on span "Start date" at bounding box center [370, 86] width 45 height 8
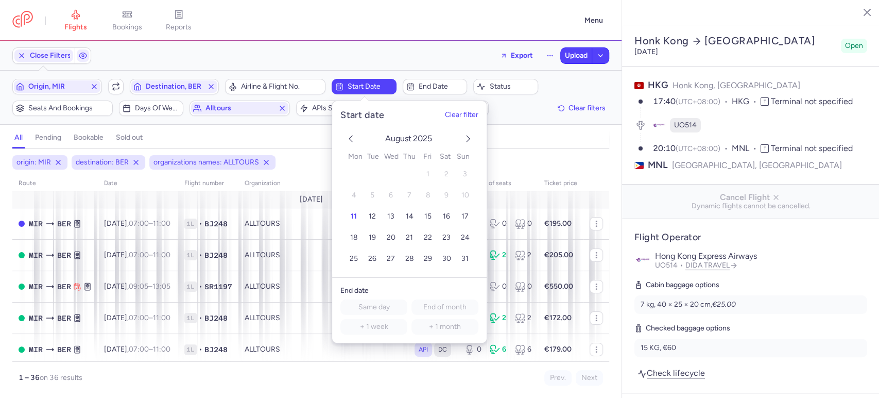
click at [466, 135] on icon "next month" at bounding box center [468, 138] width 12 height 12
click at [450, 195] on button "13" at bounding box center [446, 195] width 18 height 18
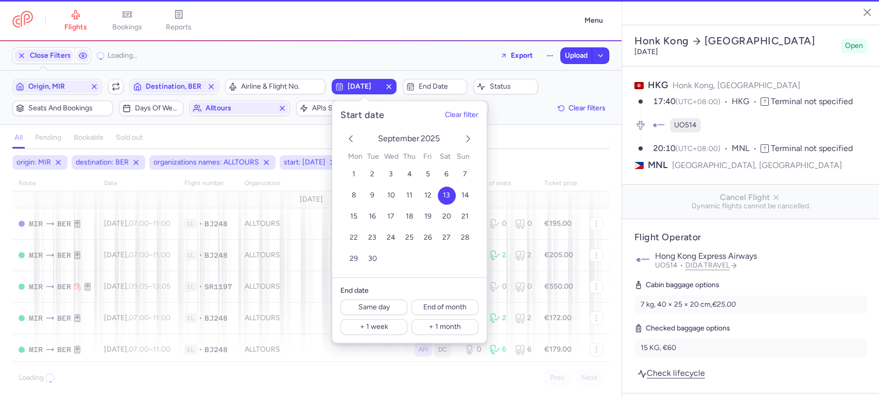
click at [525, 113] on div "Origin, MIR Include return Destination, BER Airline & Flight No. 2025-09-13 End…" at bounding box center [310, 97] width 597 height 37
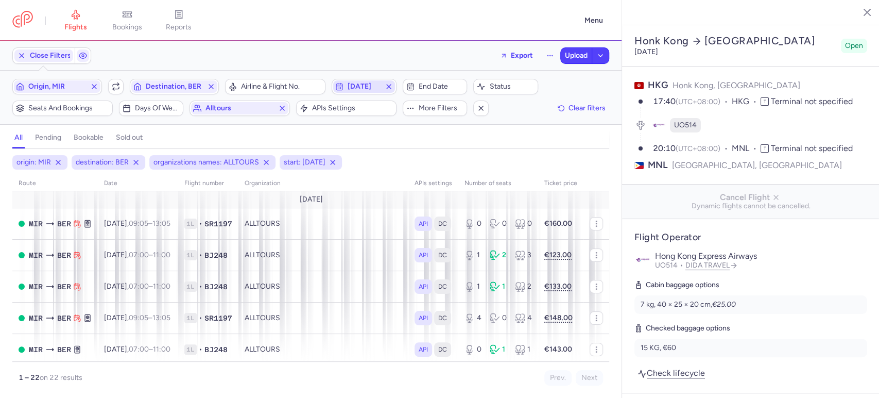
click at [359, 83] on span "2025-09-13" at bounding box center [364, 86] width 33 height 8
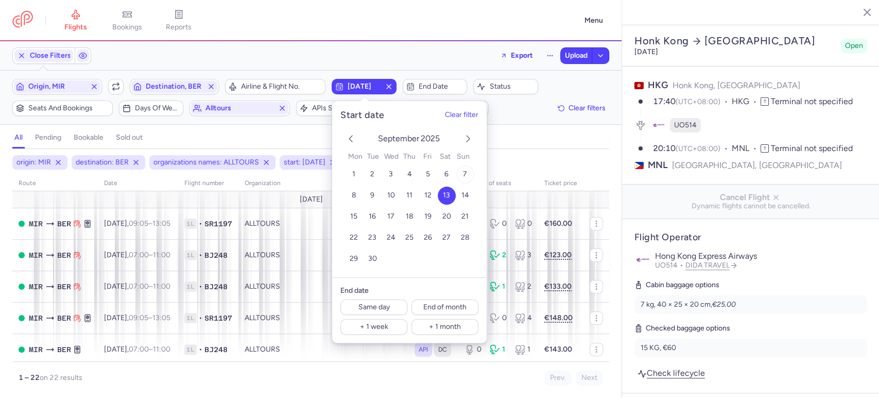
click at [464, 174] on span "7" at bounding box center [465, 173] width 4 height 9
click at [513, 111] on div "Origin, MIR Include return Destination, BER Airline & Flight No. 2025-09-07 End…" at bounding box center [310, 97] width 597 height 37
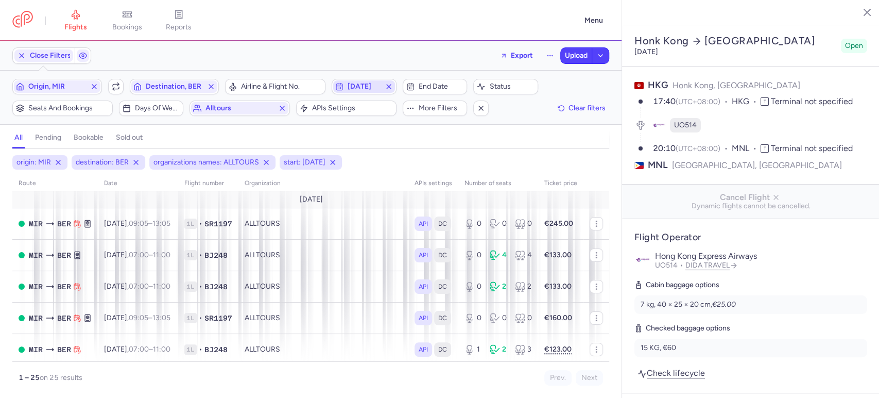
click at [372, 85] on span "2025-09-07" at bounding box center [364, 86] width 33 height 8
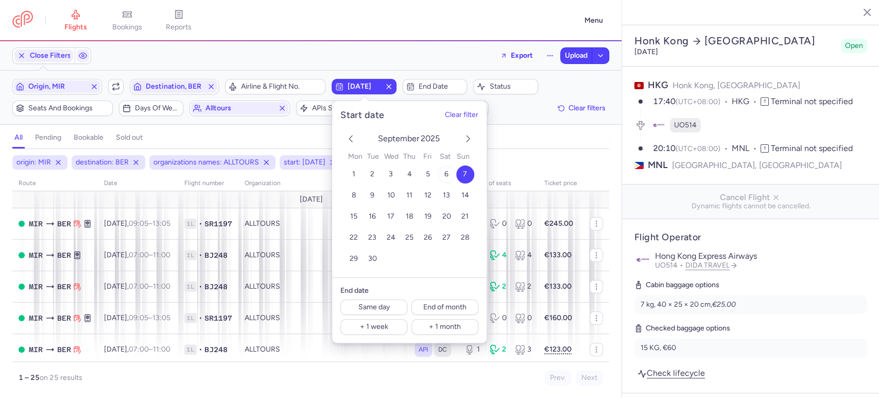
click at [442, 176] on button "6" at bounding box center [446, 174] width 18 height 18
click at [530, 140] on div "all pending bookable sold out" at bounding box center [310, 140] width 597 height 18
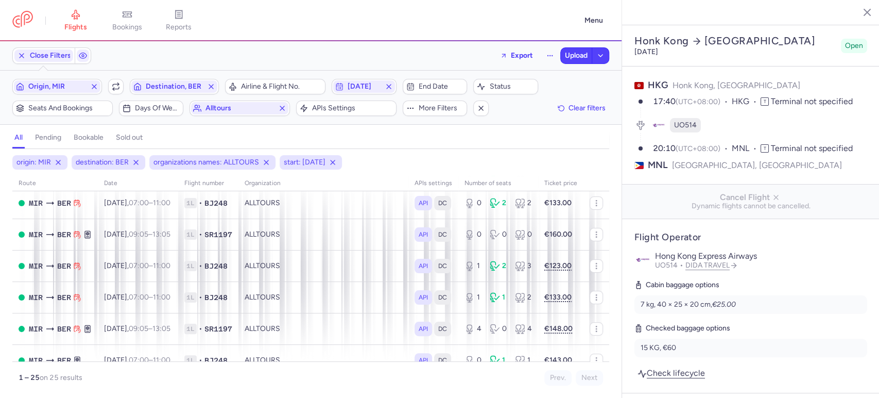
scroll to position [114, 0]
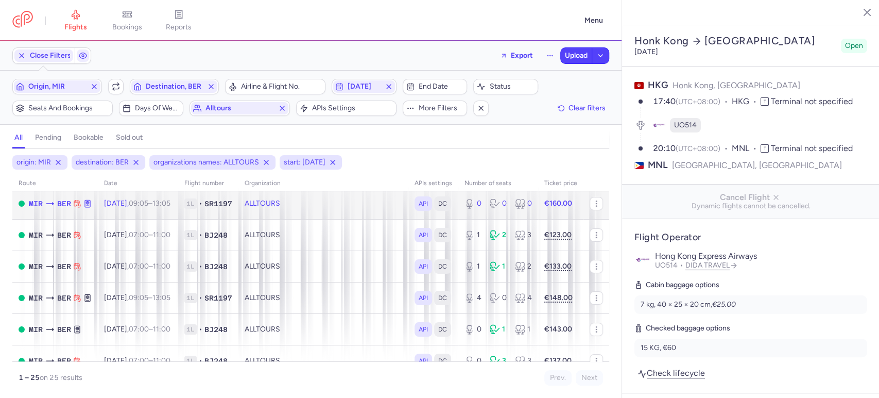
click at [238, 204] on td "1L • SR1197" at bounding box center [208, 202] width 60 height 31
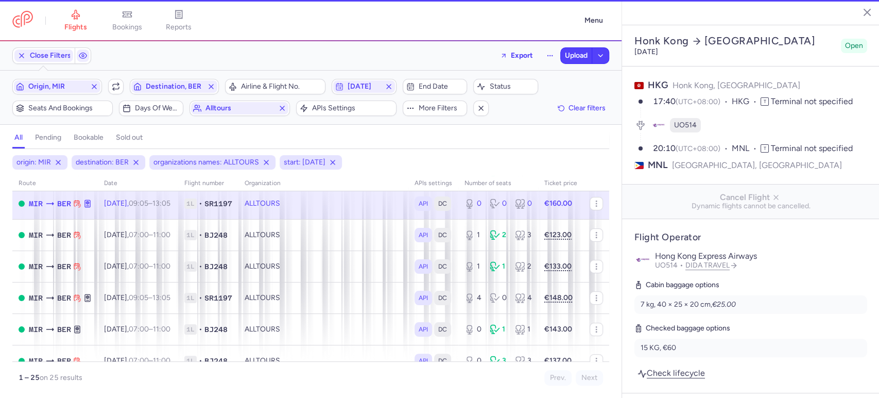
type input "0"
type input "2"
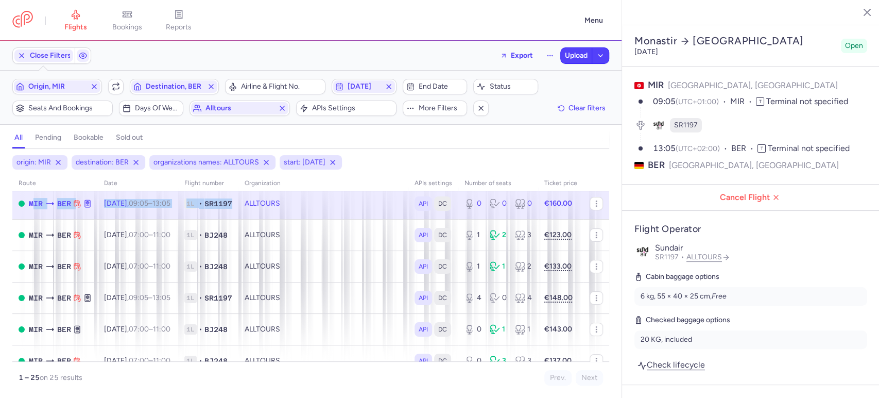
drag, startPoint x: 28, startPoint y: 201, endPoint x: 251, endPoint y: 201, distance: 222.5
click at [251, 201] on tr "MIR BER Sun, 14 Sep, 09:05 – 13:05 +0 1L • SR1197 ALLTOURS API DC 0 0 0 €160.00" at bounding box center [310, 202] width 597 height 31
copy tr "MIR BER Sun, 14 Sep, 09:05 – 13:05 +0 1L • SR1197"
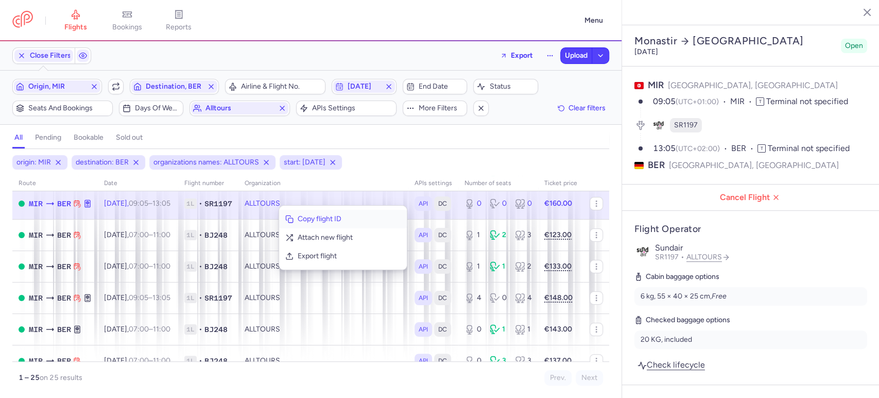
click at [298, 220] on span "Copy flight ID" at bounding box center [349, 219] width 103 height 10
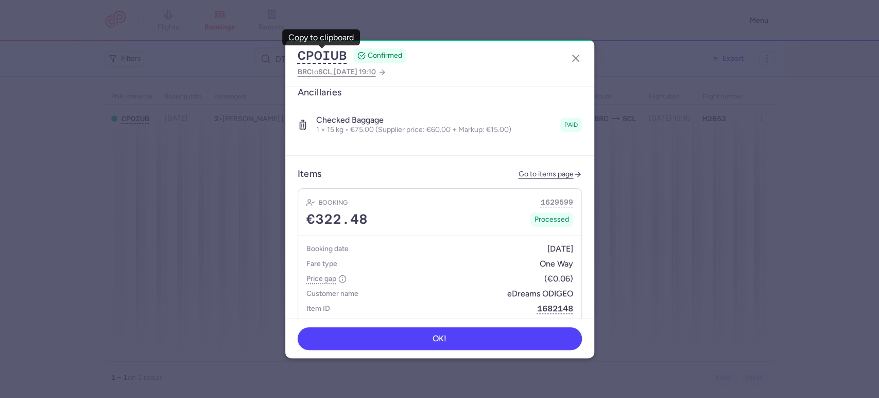
scroll to position [400, 0]
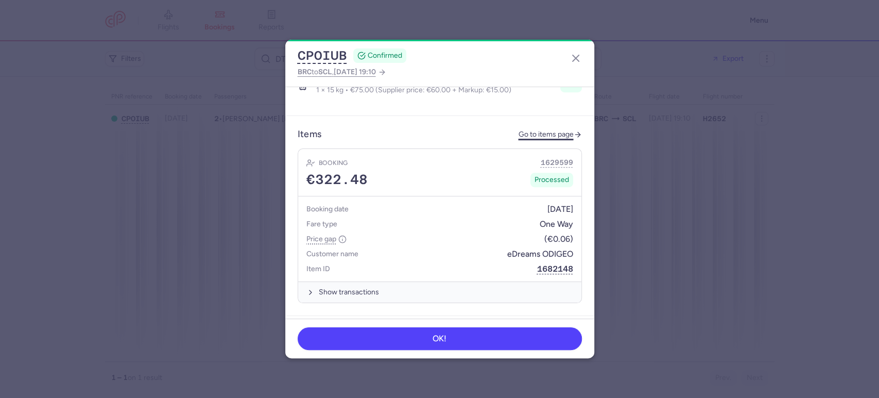
click at [536, 130] on link "Go to items page" at bounding box center [550, 134] width 63 height 9
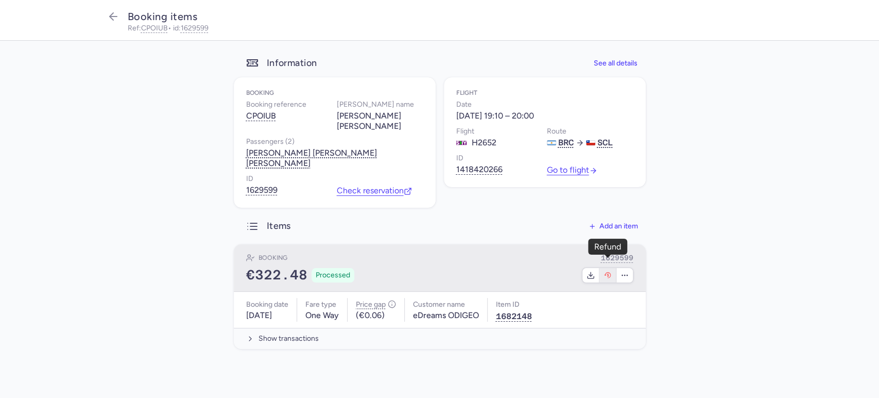
click at [609, 271] on icon "button" at bounding box center [608, 275] width 8 height 8
select select "262"
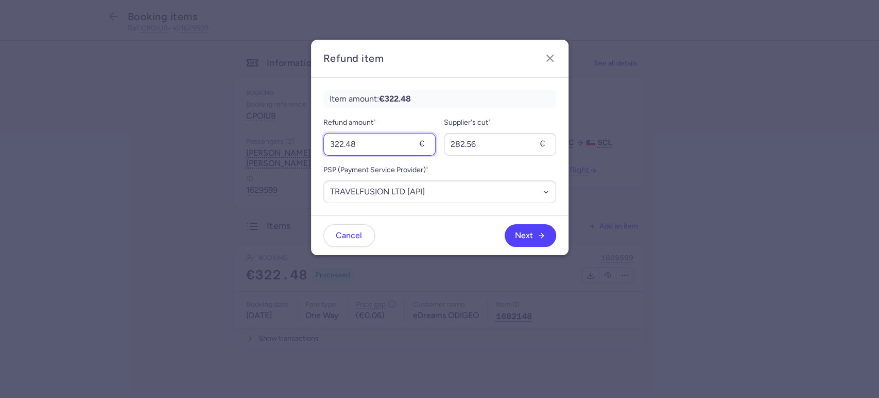
click at [380, 145] on input "322.48" at bounding box center [379, 144] width 112 height 23
type input "75"
click at [476, 143] on input "282.56" at bounding box center [500, 144] width 112 height 23
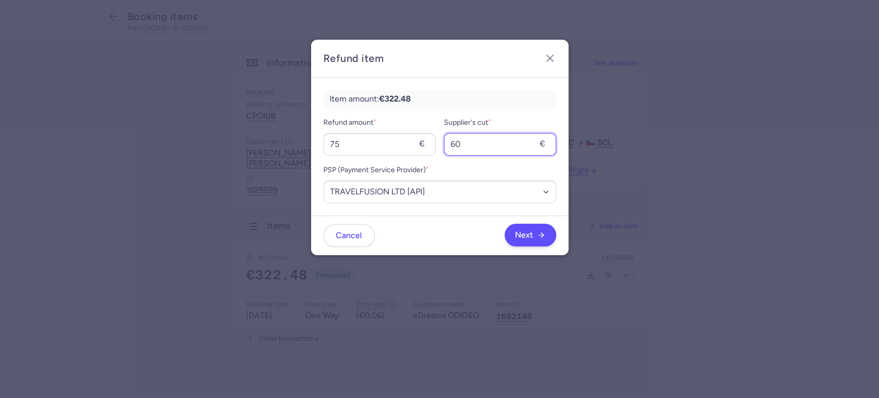
type input "60"
click at [524, 229] on button "Next" at bounding box center [530, 234] width 51 height 23
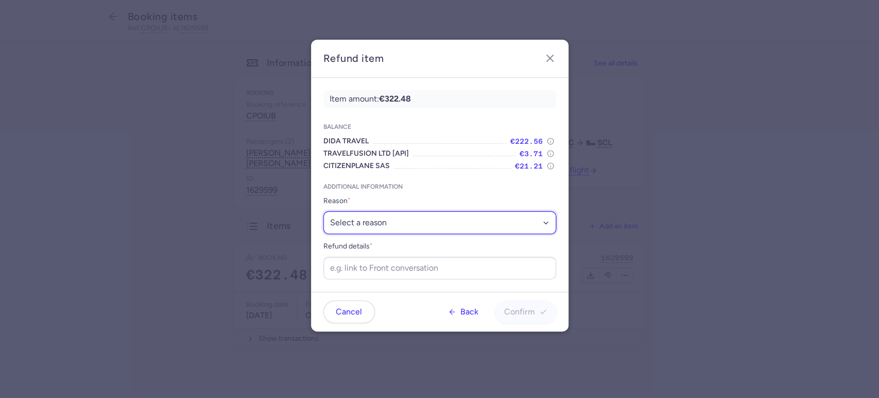
click at [395, 225] on select "Select a reason ✈️ Airline ceasing ops 💼 Ancillary issue 📄 APIS missing ⚙️ Citi…" at bounding box center [439, 222] width 233 height 23
select select "ANCILLARY_ISSUE"
click at [323, 211] on select "Select a reason ✈️ Airline ceasing ops 💼 Ancillary issue 📄 APIS missing ⚙️ Citi…" at bounding box center [439, 222] width 233 height 23
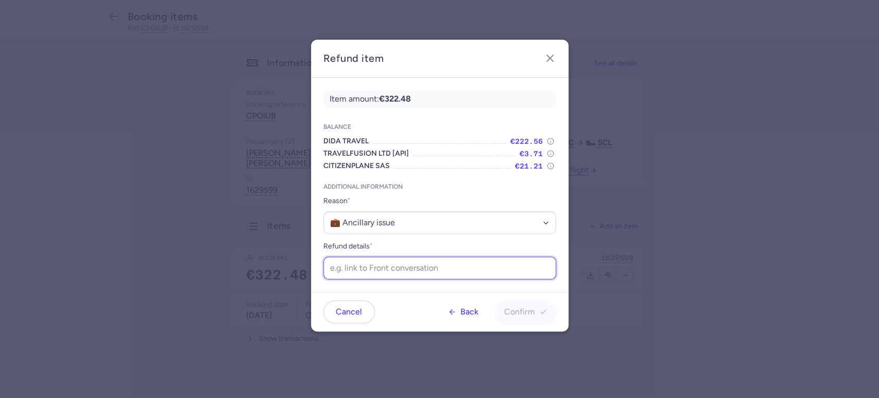
click at [441, 271] on input "Refund details *" at bounding box center [439, 267] width 233 height 23
paste input "https://app.frontapp.com/open/cnv_f17rgqq?key=1BzTJ8sY1JeRp8GeBKNBCjG1Lj5nsDi_"
type input "https://app.frontapp.com/open/cnv_f17rgqq?key=1BzTJ8sY1JeRp8GeBKNBCjG1Lj5nsDi_"
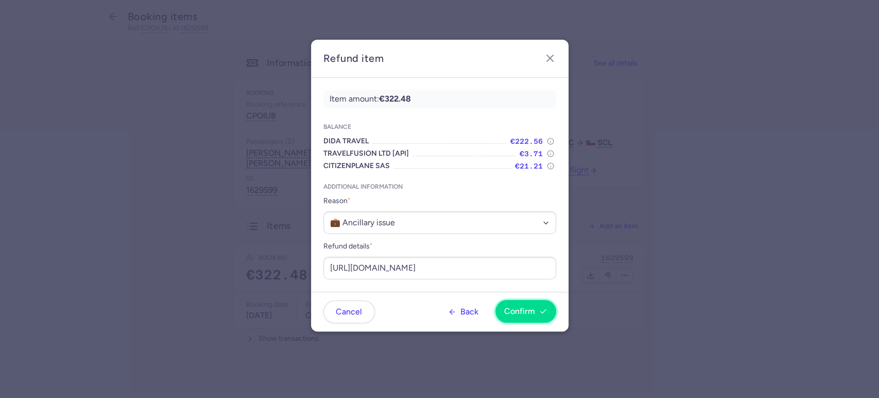
scroll to position [0, 0]
click at [531, 311] on span "Confirm" at bounding box center [519, 310] width 31 height 9
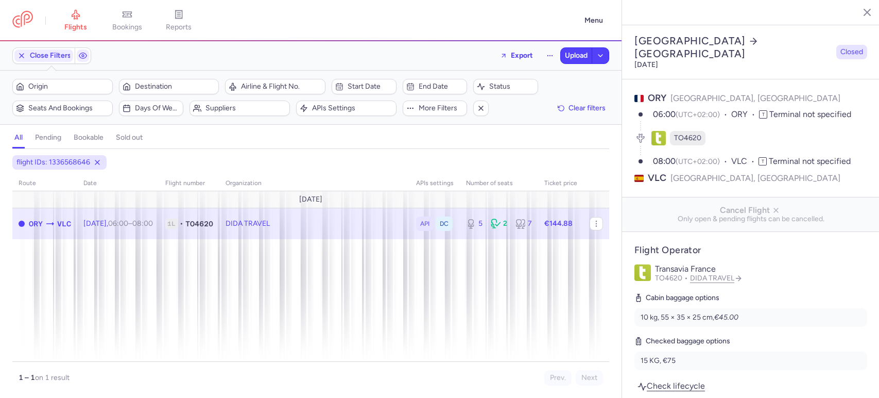
select select "days"
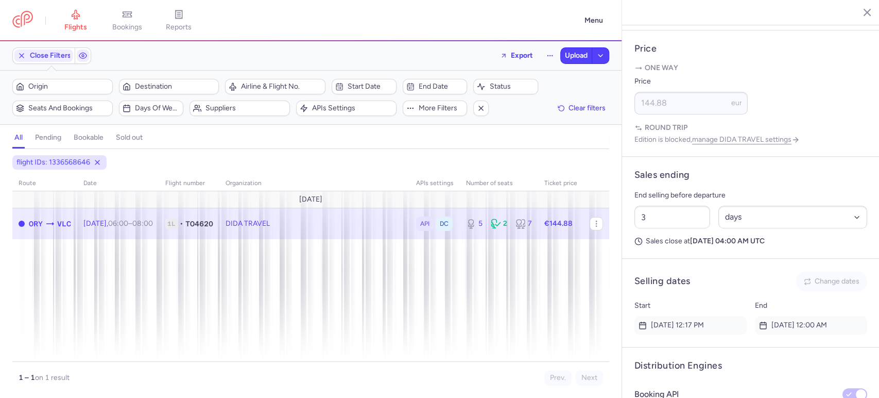
scroll to position [593, 0]
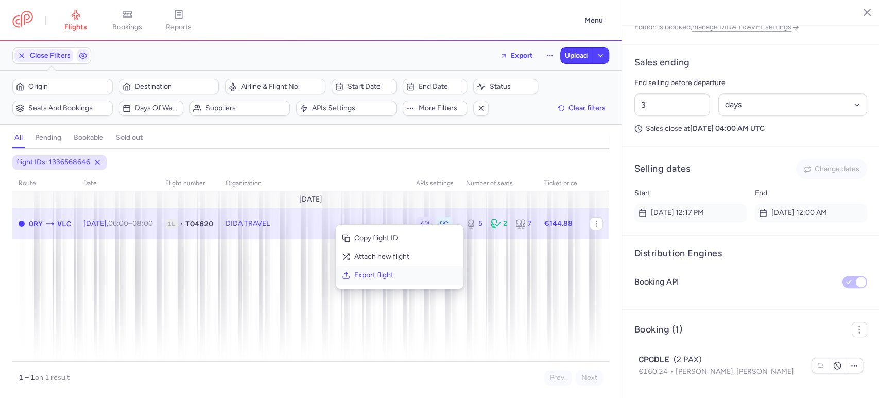
click at [397, 277] on span "Export flight" at bounding box center [405, 275] width 103 height 10
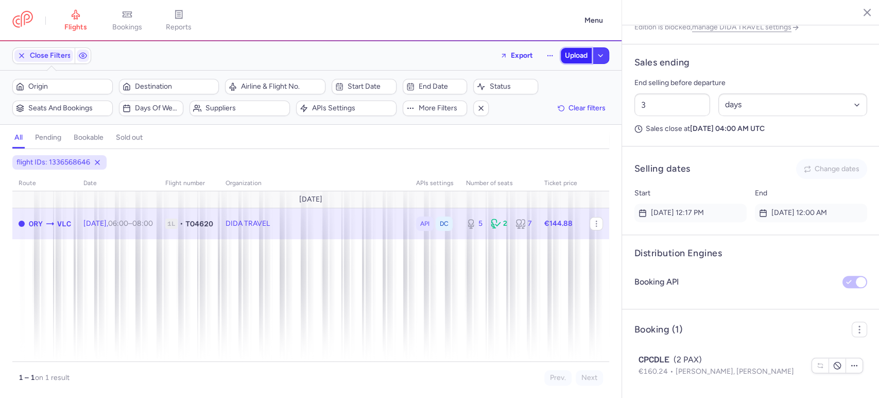
click at [577, 55] on span "Upload" at bounding box center [576, 55] width 23 height 8
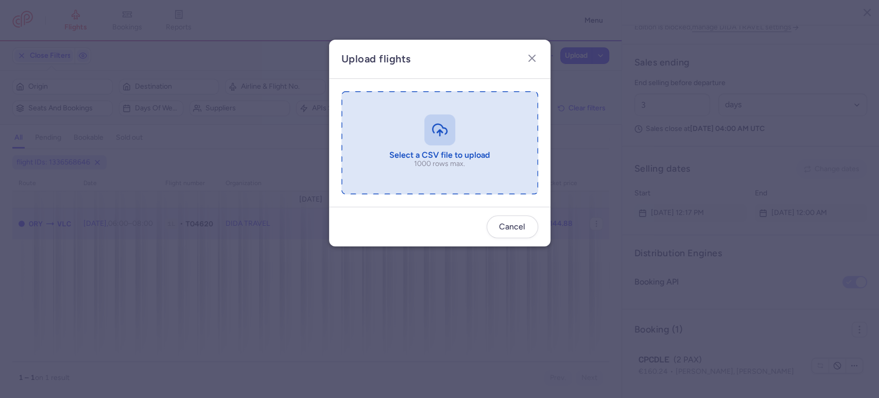
click at [470, 165] on input "file" at bounding box center [439, 142] width 197 height 103
type input "C:\fakepath\export_flight_TO4620_20250811,2308 - export_flight_TO4620_20250811,…"
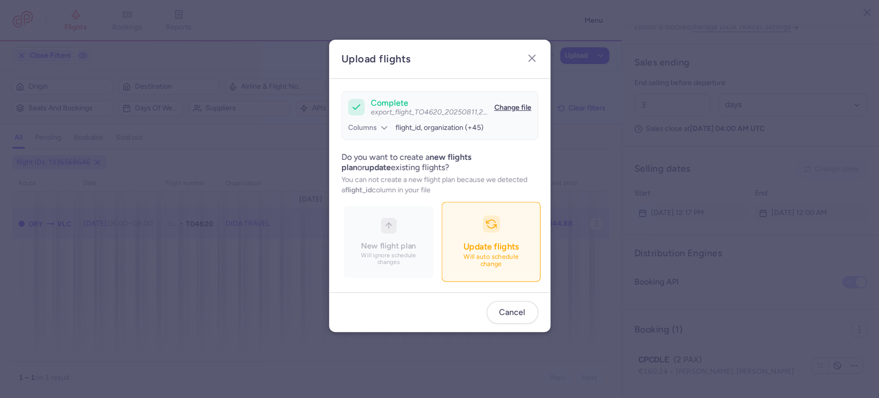
click at [480, 254] on p "Will auto schedule change" at bounding box center [491, 260] width 72 height 15
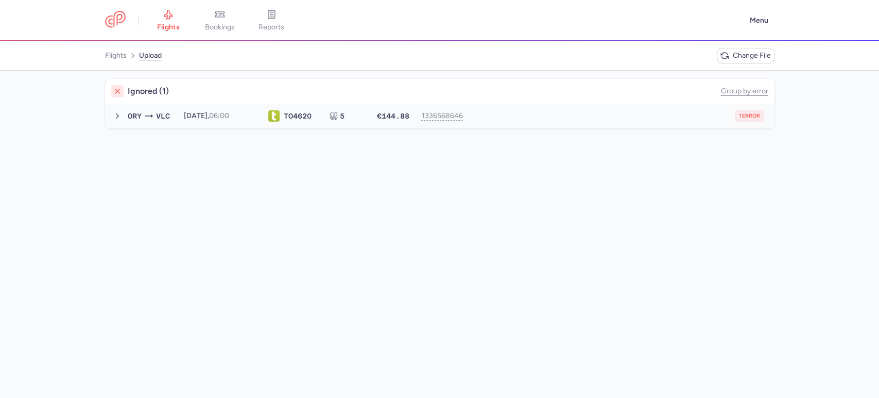
click at [550, 109] on button "ORY VLC [DATE] 06:00 TO 4620 5 €144.88 1336568646 1 error [DATE] 06:00 TO4620 5…" at bounding box center [439, 116] width 669 height 25
click at [332, 135] on span "new forked flight will result in a duplicate with flight: 1385011506" at bounding box center [232, 136] width 207 height 9
copy span "1385011506"
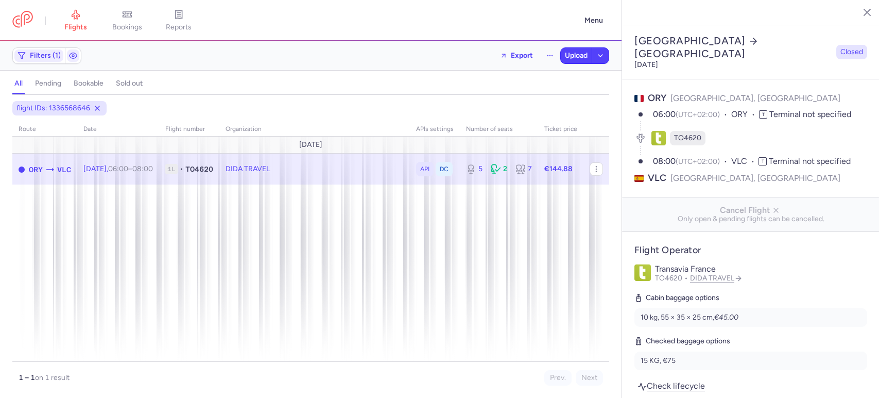
select select "days"
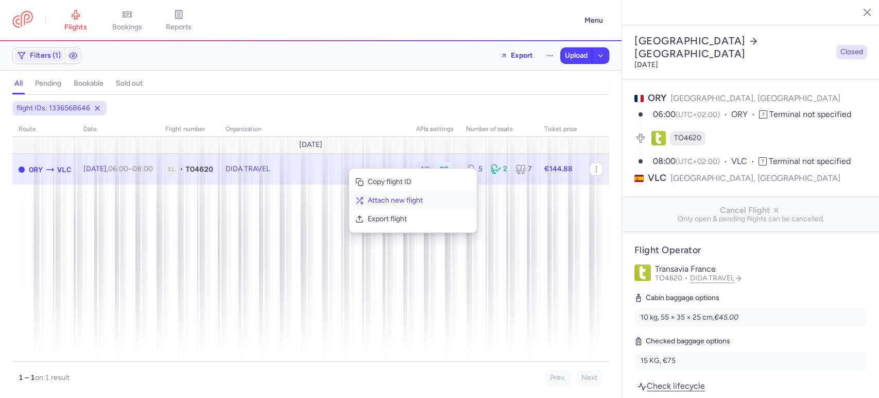
click at [403, 200] on span "Attach new flight" at bounding box center [419, 200] width 103 height 10
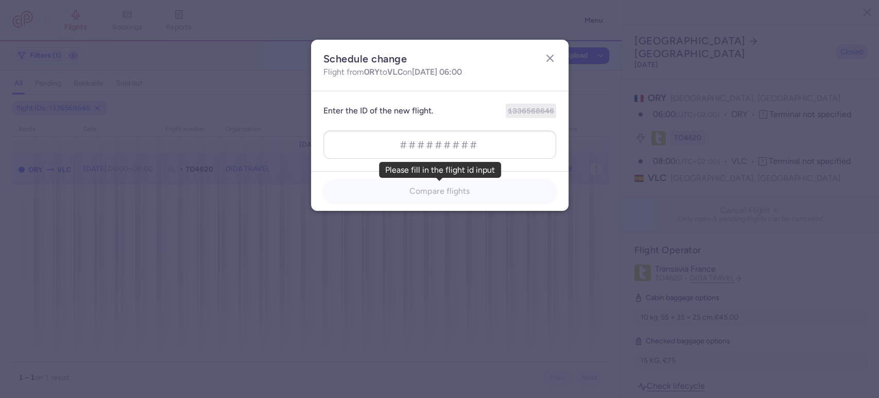
type input "1385011506"
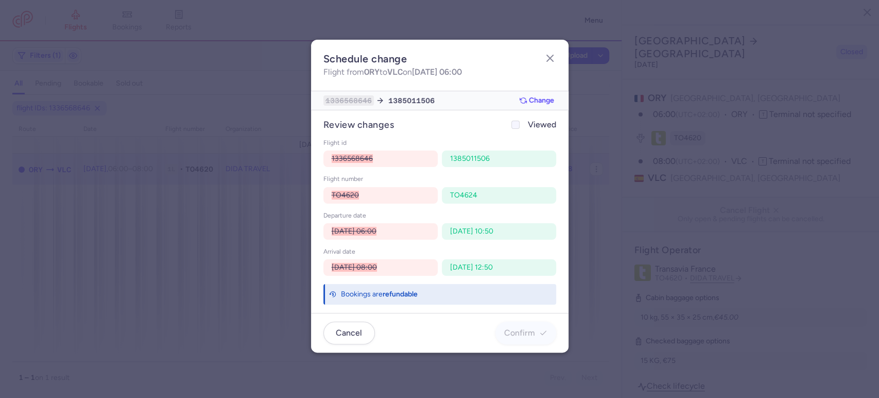
click at [519, 130] on div at bounding box center [515, 124] width 12 height 12
click at [519, 129] on input "Viewed" at bounding box center [515, 125] width 8 height 8
checkbox input "true"
click at [521, 326] on button "Confirm" at bounding box center [525, 332] width 61 height 23
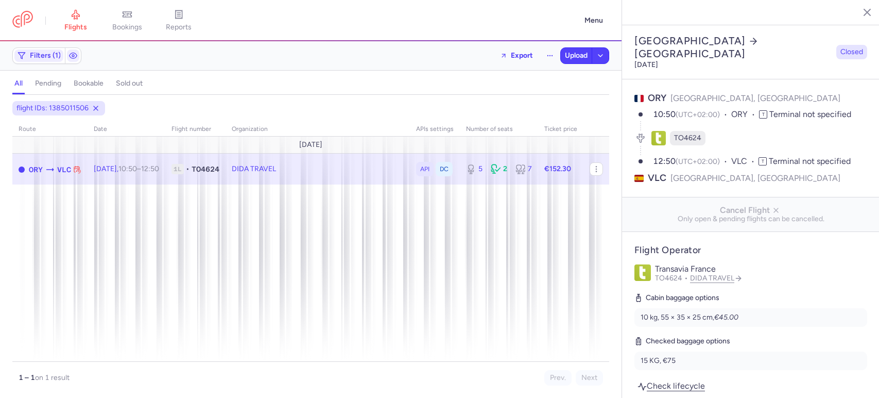
select select "days"
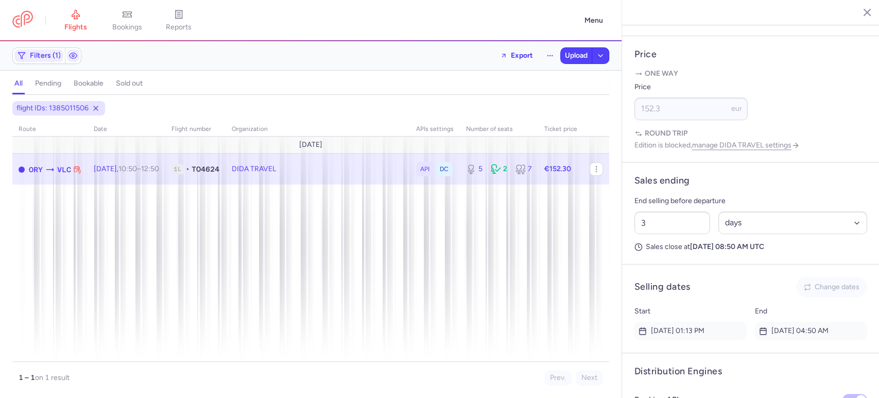
scroll to position [593, 0]
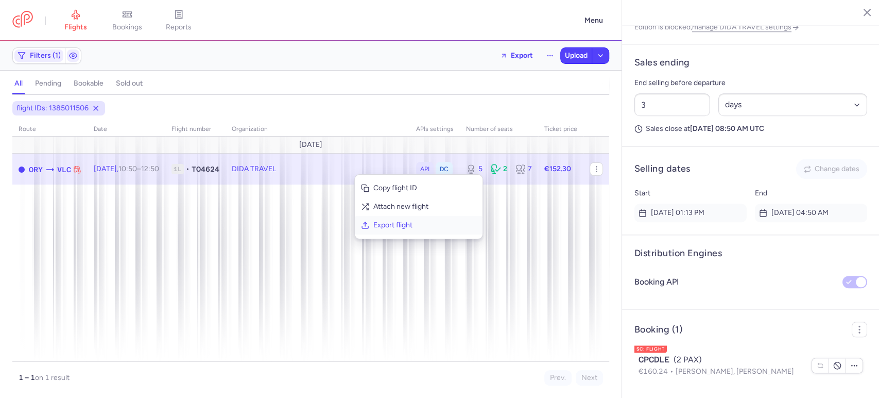
click at [395, 220] on span "Export flight" at bounding box center [424, 225] width 103 height 10
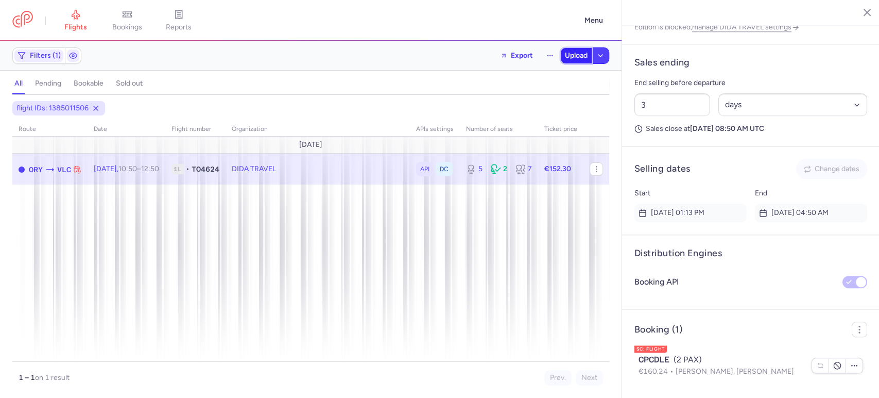
click at [576, 60] on button "Upload" at bounding box center [576, 55] width 31 height 15
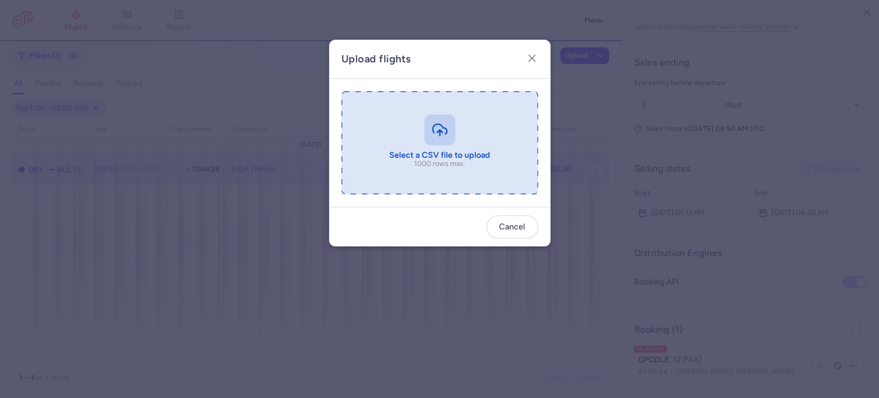
click at [445, 156] on input "file" at bounding box center [439, 142] width 197 height 103
type input "C:\fakepath\export_flight_TO4624_20250811,2309 - export_flight_TO4624_20250811,…"
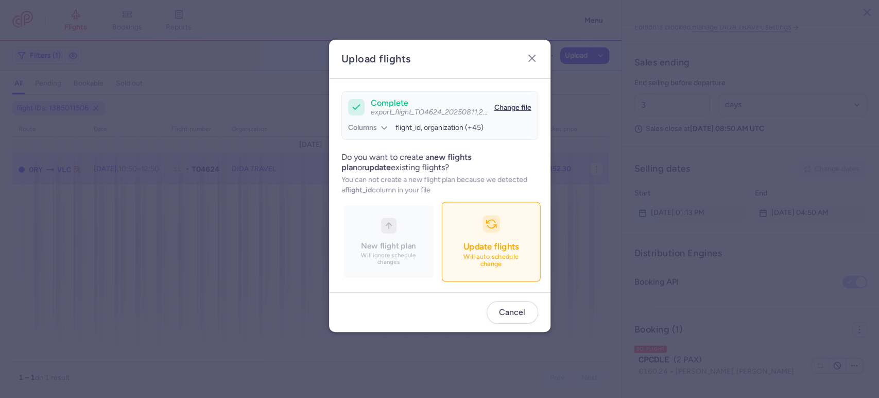
click at [497, 262] on p "Will auto schedule change" at bounding box center [491, 260] width 72 height 15
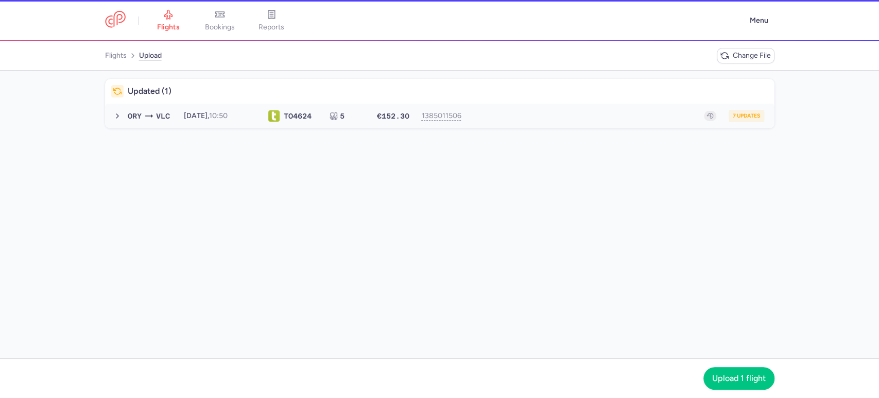
click at [555, 125] on button "ORY VLC [DATE] 10:50 TO 4624 5 €152.30 1385011506 7 updates [DATE] 10:50 TO4624…" at bounding box center [439, 116] width 669 height 25
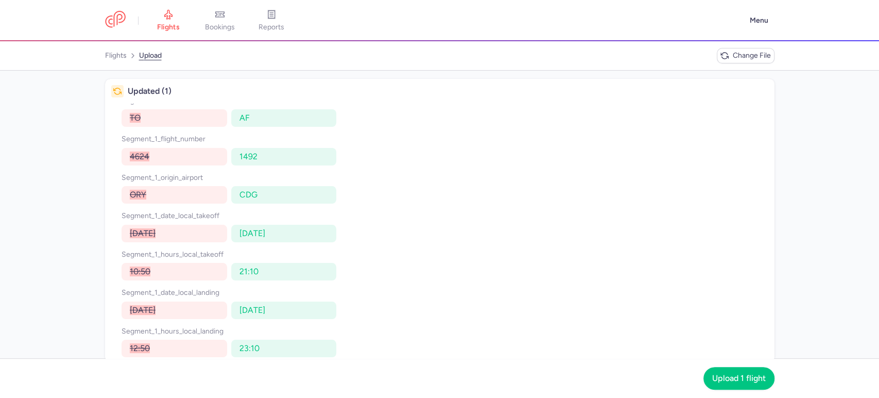
scroll to position [37, 0]
click at [733, 377] on span "Upload 1 flight" at bounding box center [739, 377] width 54 height 9
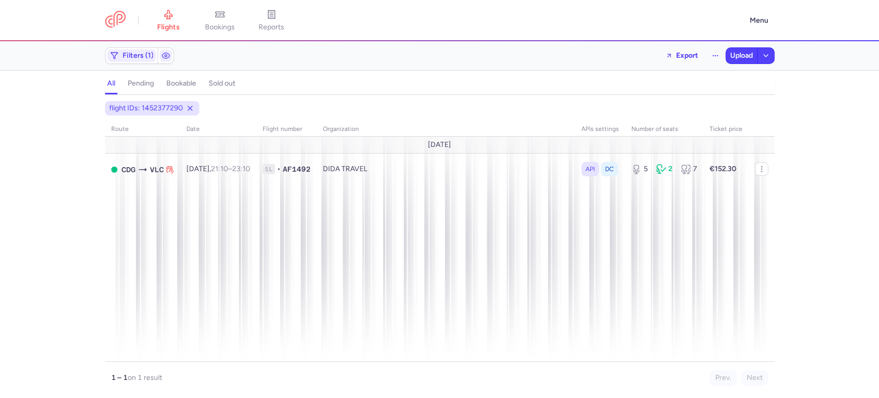
click at [222, 25] on span "bookings" at bounding box center [220, 27] width 30 height 9
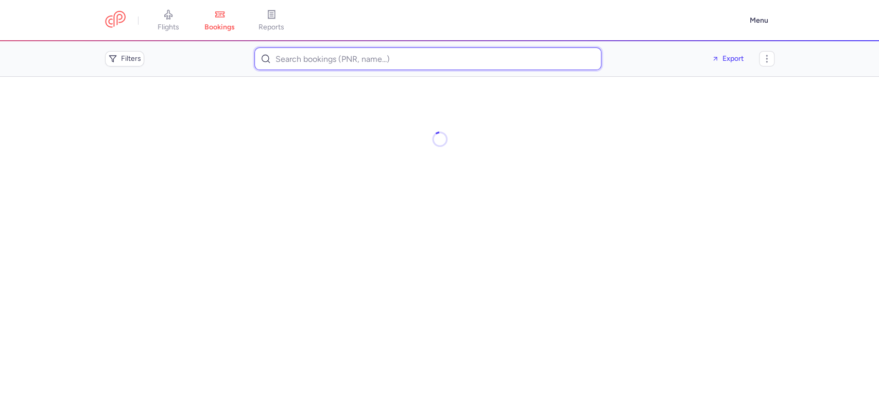
click at [400, 64] on input at bounding box center [427, 58] width 347 height 23
paste input "[EMAIL_ADDRESS][DOMAIN_NAME]"
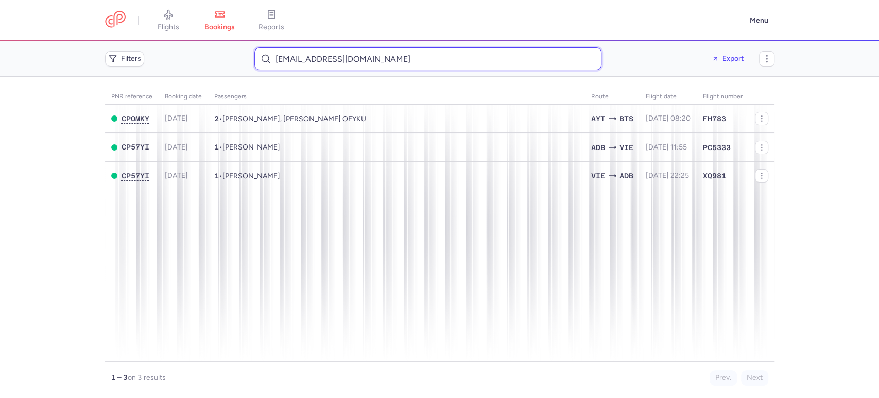
type input "[EMAIL_ADDRESS][DOMAIN_NAME]"
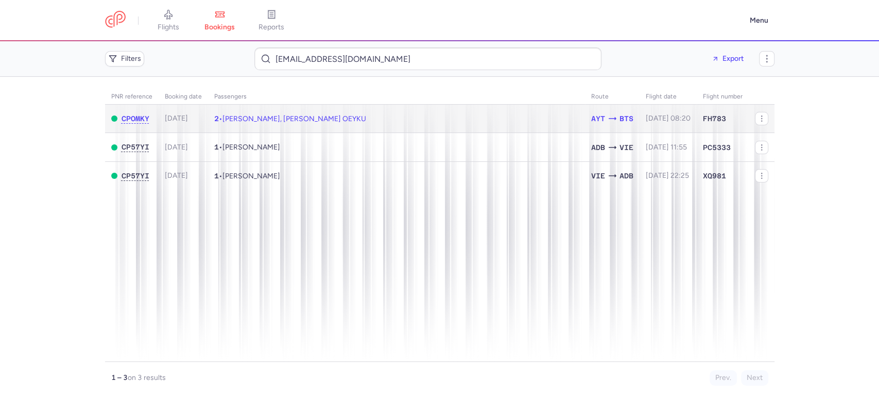
click at [232, 118] on span "[PERSON_NAME], [PERSON_NAME] OEYKU" at bounding box center [294, 118] width 144 height 9
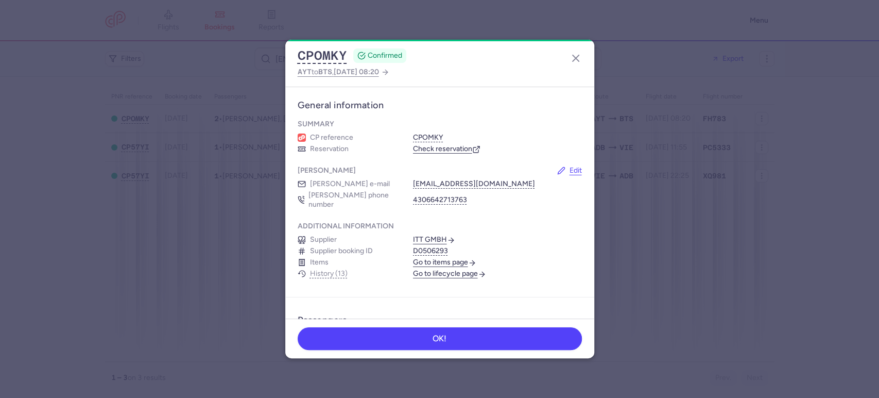
click at [135, 118] on dialog "CPOMKY CONFIRMED AYT to BTS , [DATE] 08:20 General information Summary CP refer…" at bounding box center [439, 199] width 846 height 318
click at [580, 58] on icon "button" at bounding box center [576, 58] width 12 height 12
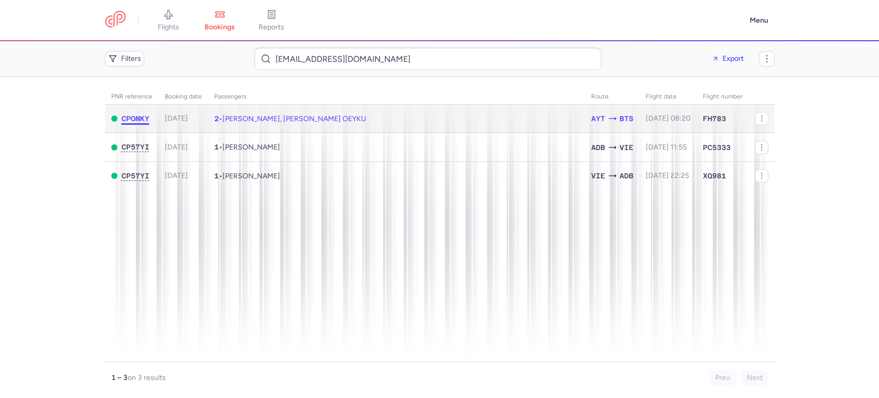
click at [135, 118] on span "CPOMKY" at bounding box center [136, 118] width 28 height 8
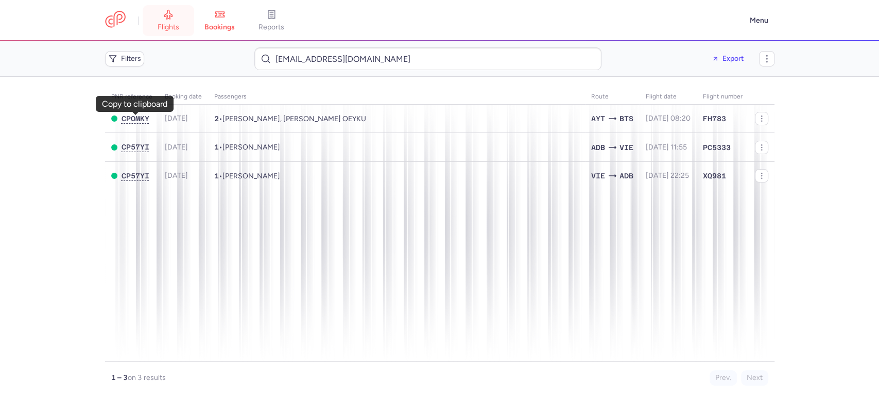
click at [161, 23] on span "flights" at bounding box center [169, 27] width 22 height 9
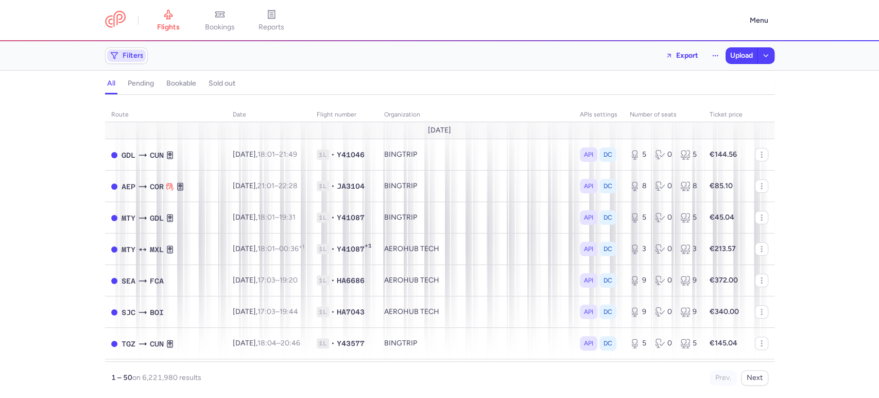
click at [126, 58] on span "Filters" at bounding box center [133, 55] width 21 height 8
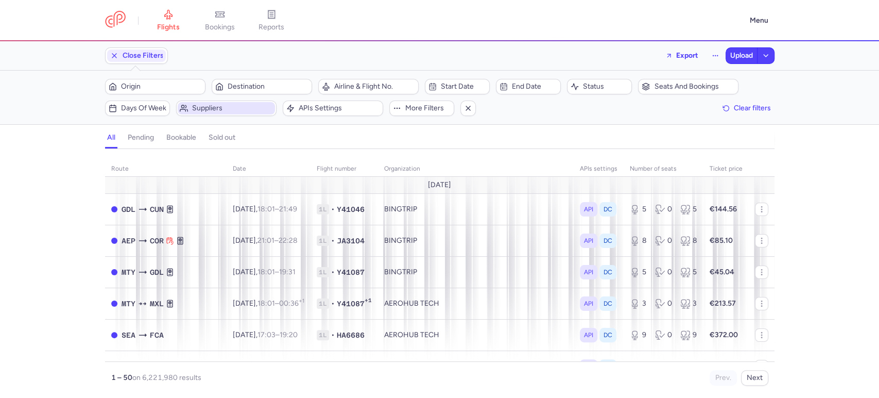
click at [225, 107] on span "Suppliers" at bounding box center [232, 108] width 81 height 8
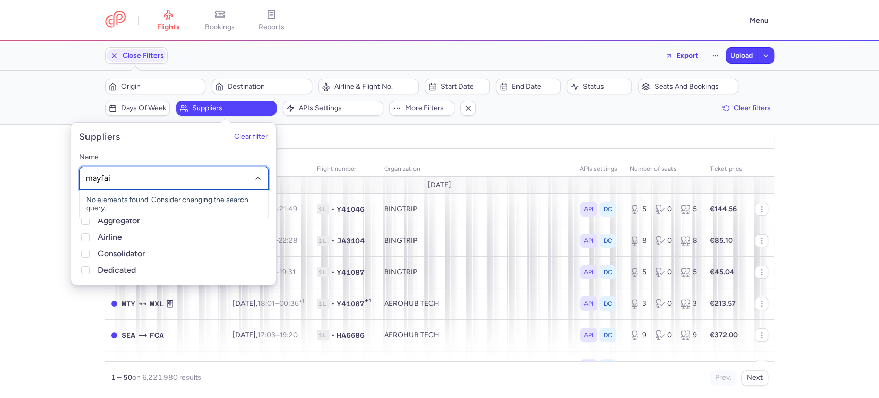
type input "mayfair"
click at [141, 222] on span "MAYFAIR JETS GMBH" at bounding box center [122, 220] width 72 height 9
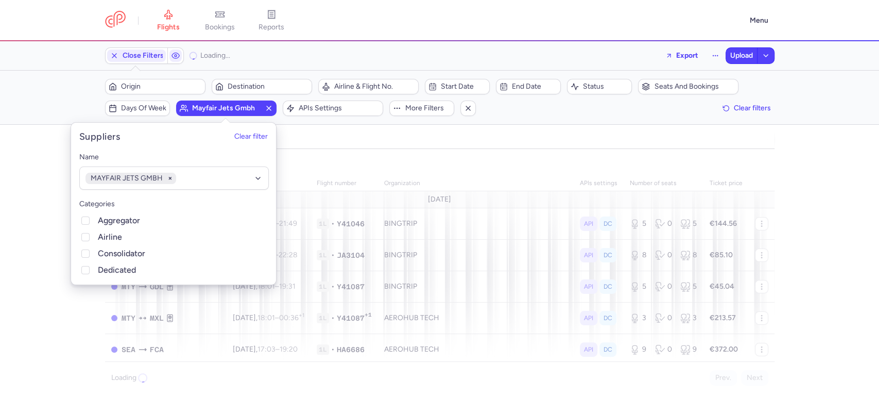
click at [58, 85] on div "Filters (1) – Loading... Origin Destination Airline & Flight No. Start date End…" at bounding box center [439, 98] width 879 height 54
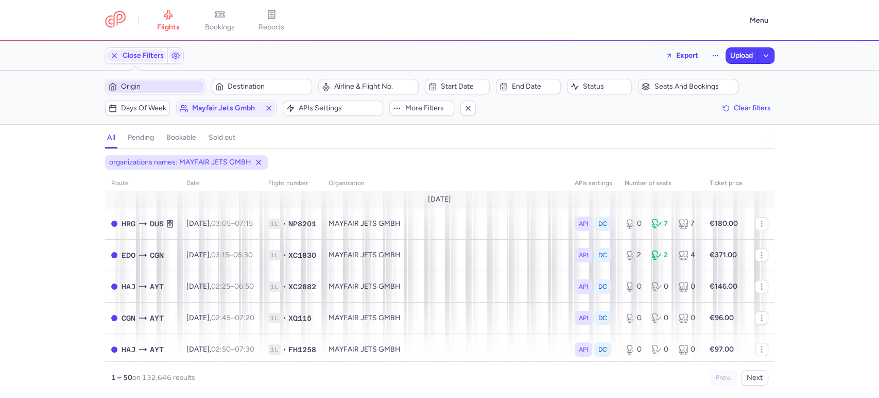
click at [159, 88] on span "Origin" at bounding box center [161, 86] width 81 height 8
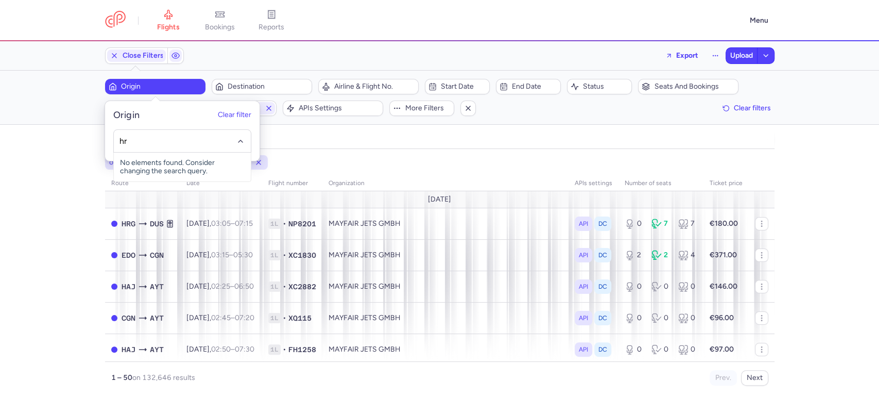
type input "hrg"
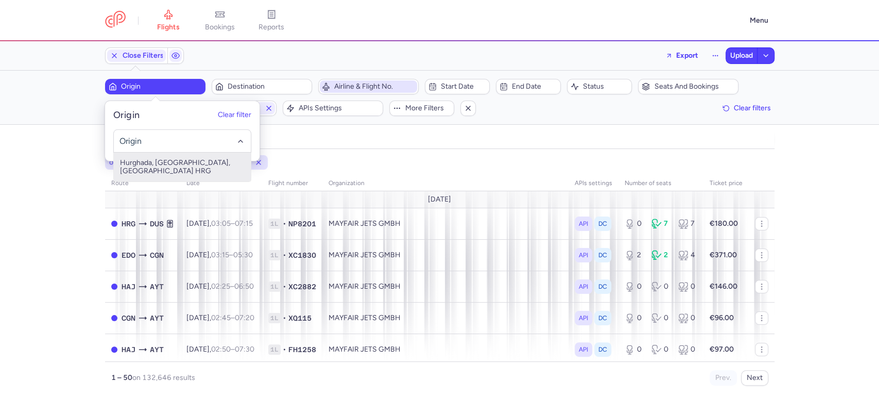
click at [370, 80] on span "Airline & Flight No." at bounding box center [368, 86] width 97 height 12
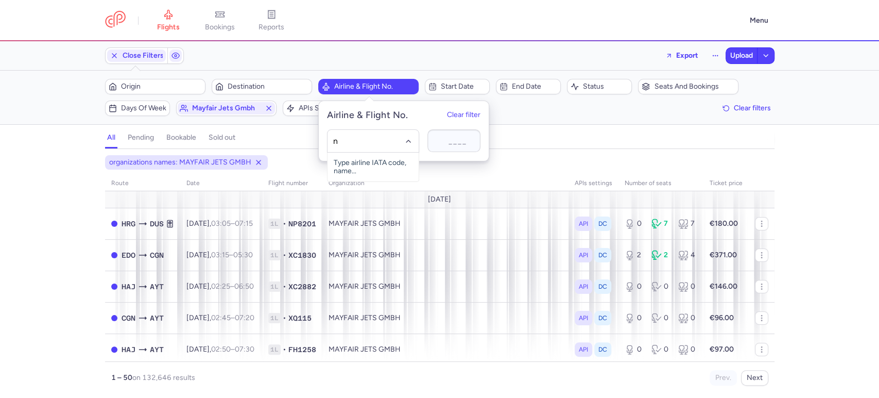
type input "np"
click at [383, 160] on span "(NP)" at bounding box center [379, 164] width 15 height 8
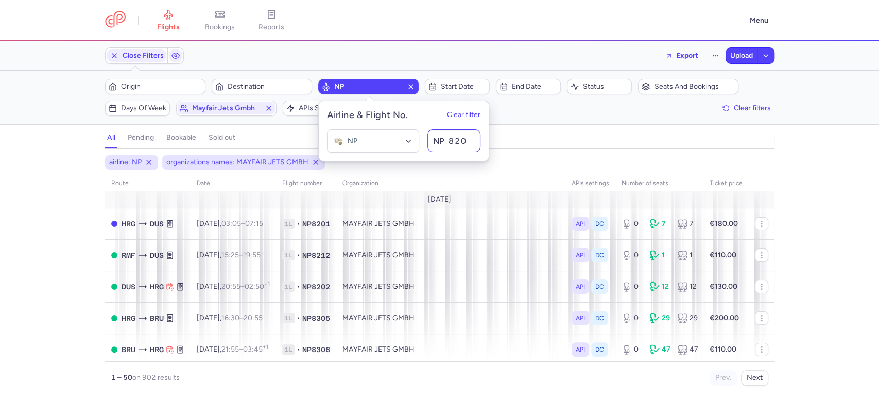
type input "8201"
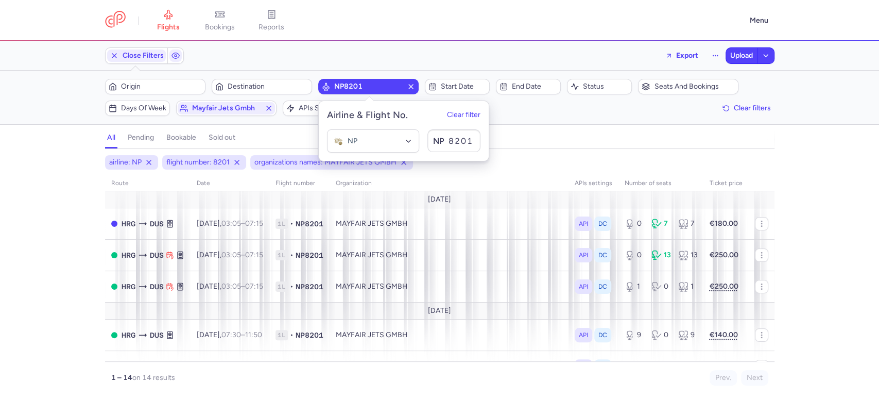
click at [523, 132] on div "all pending bookable sold out" at bounding box center [439, 140] width 669 height 18
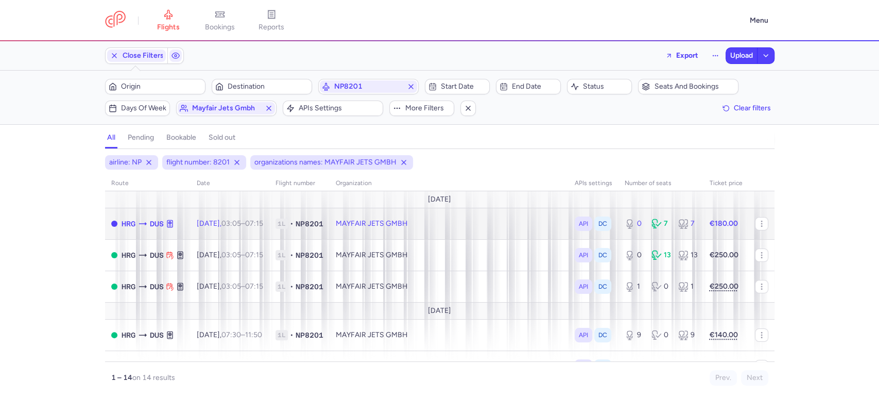
click at [390, 223] on td "MAYFAIR JETS GMBH" at bounding box center [449, 223] width 239 height 31
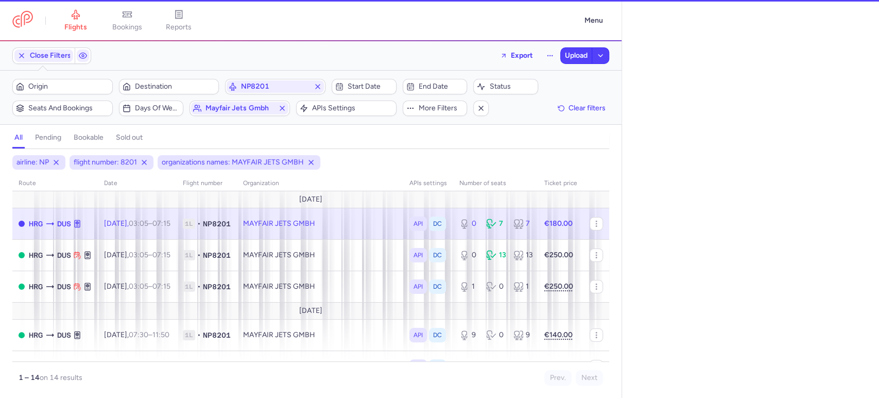
select select "hours"
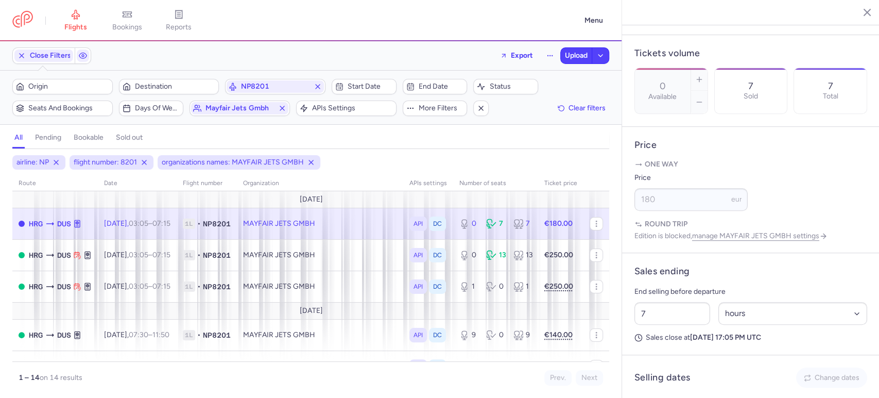
scroll to position [515, 0]
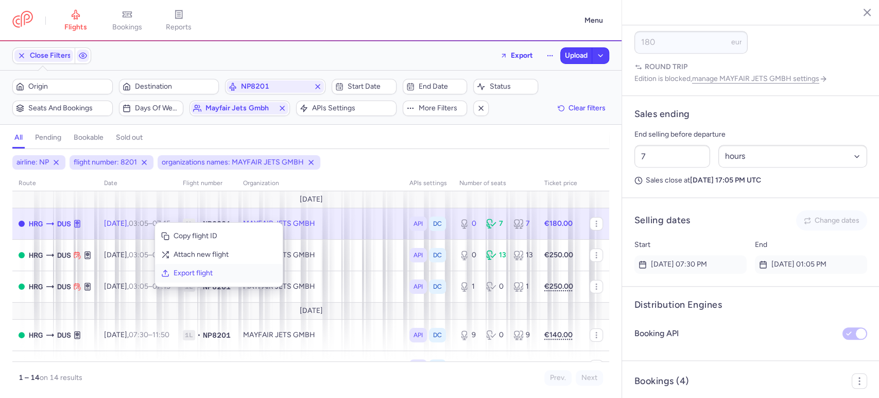
click at [211, 274] on span "Export flight" at bounding box center [225, 273] width 103 height 10
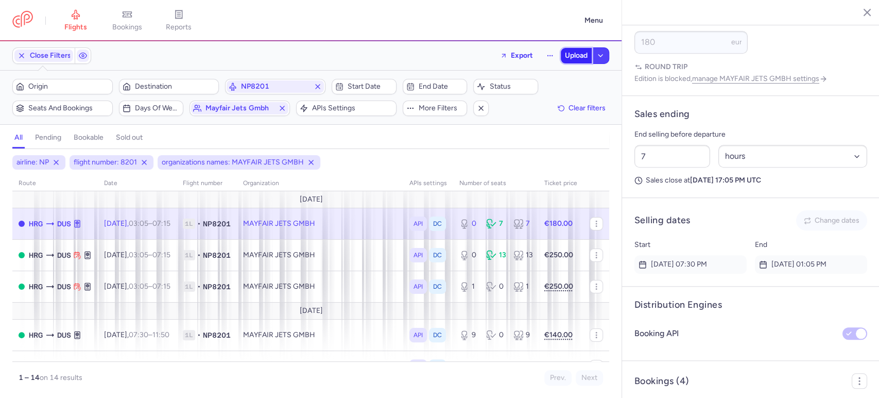
click at [573, 56] on span "Upload" at bounding box center [576, 55] width 23 height 8
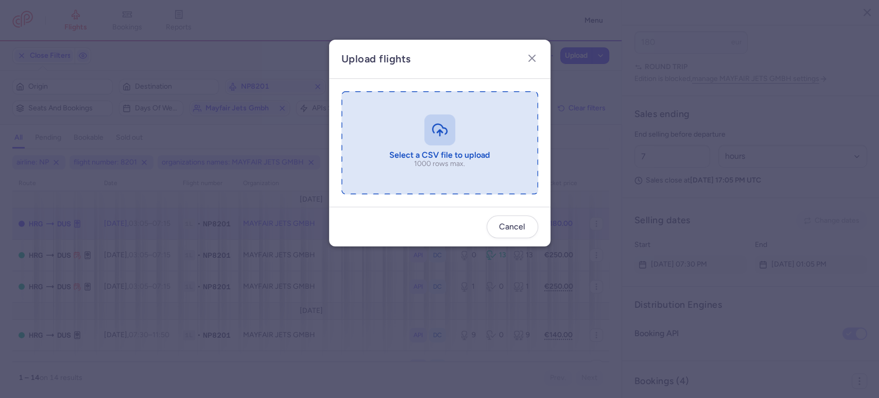
click at [437, 108] on input "file" at bounding box center [439, 142] width 197 height 103
type input "C:\fakepath\export_flight_NP8201_20250811,2320 - export_flight_NP8201_20250811,…"
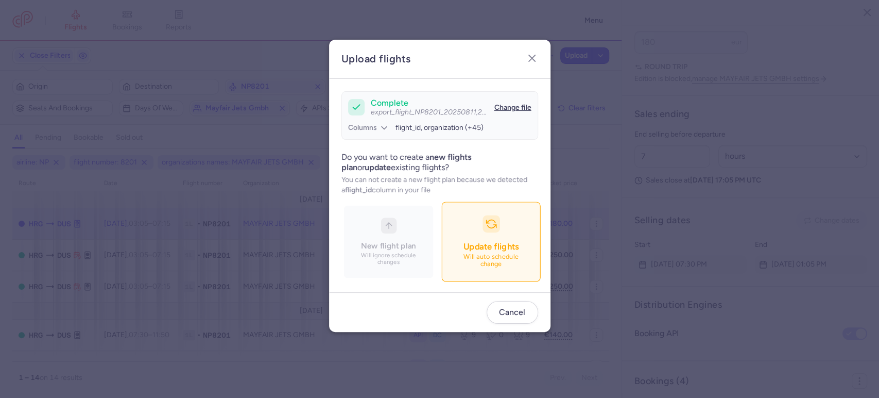
click at [500, 232] on button "Update flights Will auto schedule change" at bounding box center [490, 242] width 99 height 80
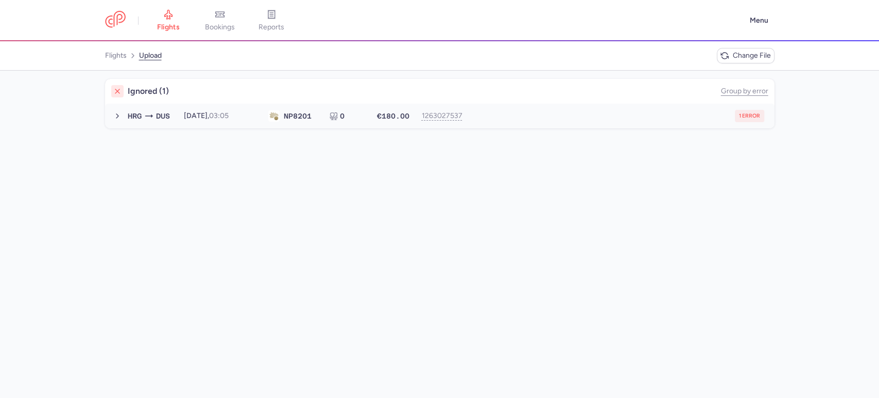
click at [532, 121] on div "1 error" at bounding box center [617, 116] width 294 height 12
